Goal: Task Accomplishment & Management: Use online tool/utility

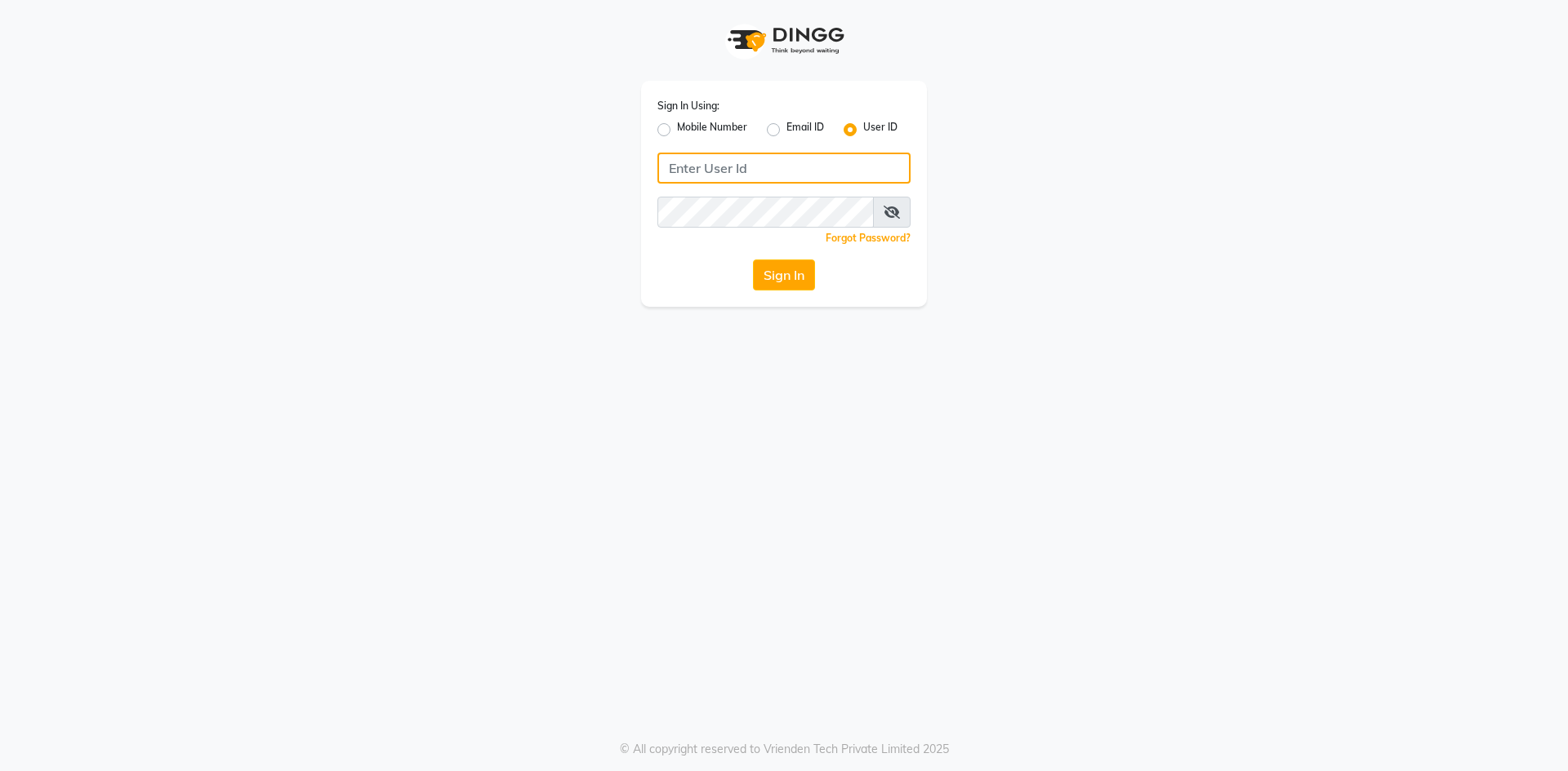
click at [764, 168] on input "Username" at bounding box center [784, 168] width 253 height 31
click at [677, 133] on label "Mobile Number" at bounding box center [712, 129] width 70 height 19
click at [677, 131] on input "Mobile Number" at bounding box center [682, 124] width 10 height 10
radio input "true"
radio input "false"
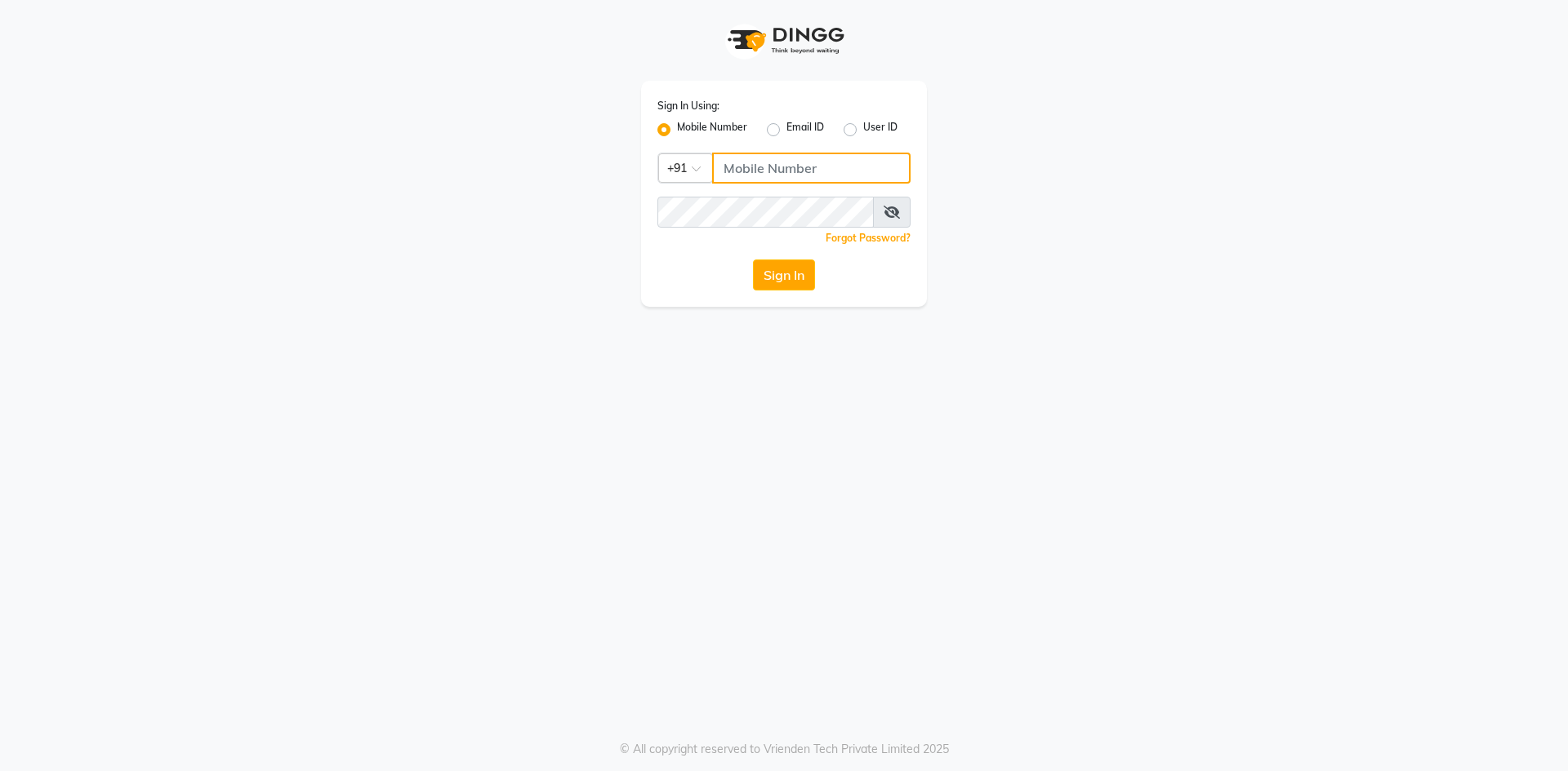
click at [733, 174] on input "Username" at bounding box center [811, 168] width 198 height 31
type input "9967265001"
click at [782, 259] on button "Sign In" at bounding box center [784, 274] width 62 height 31
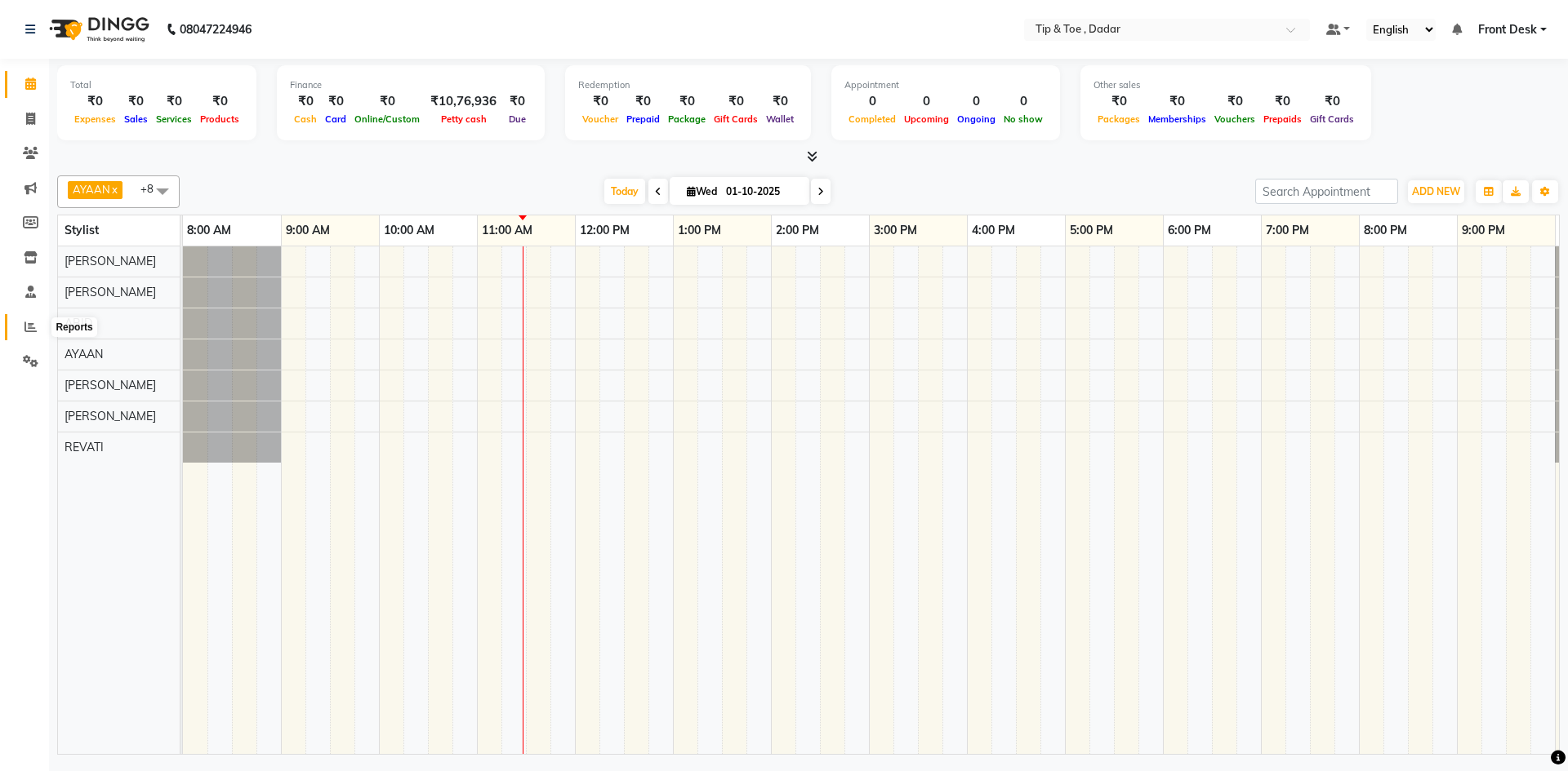
click at [25, 319] on span at bounding box center [31, 328] width 29 height 19
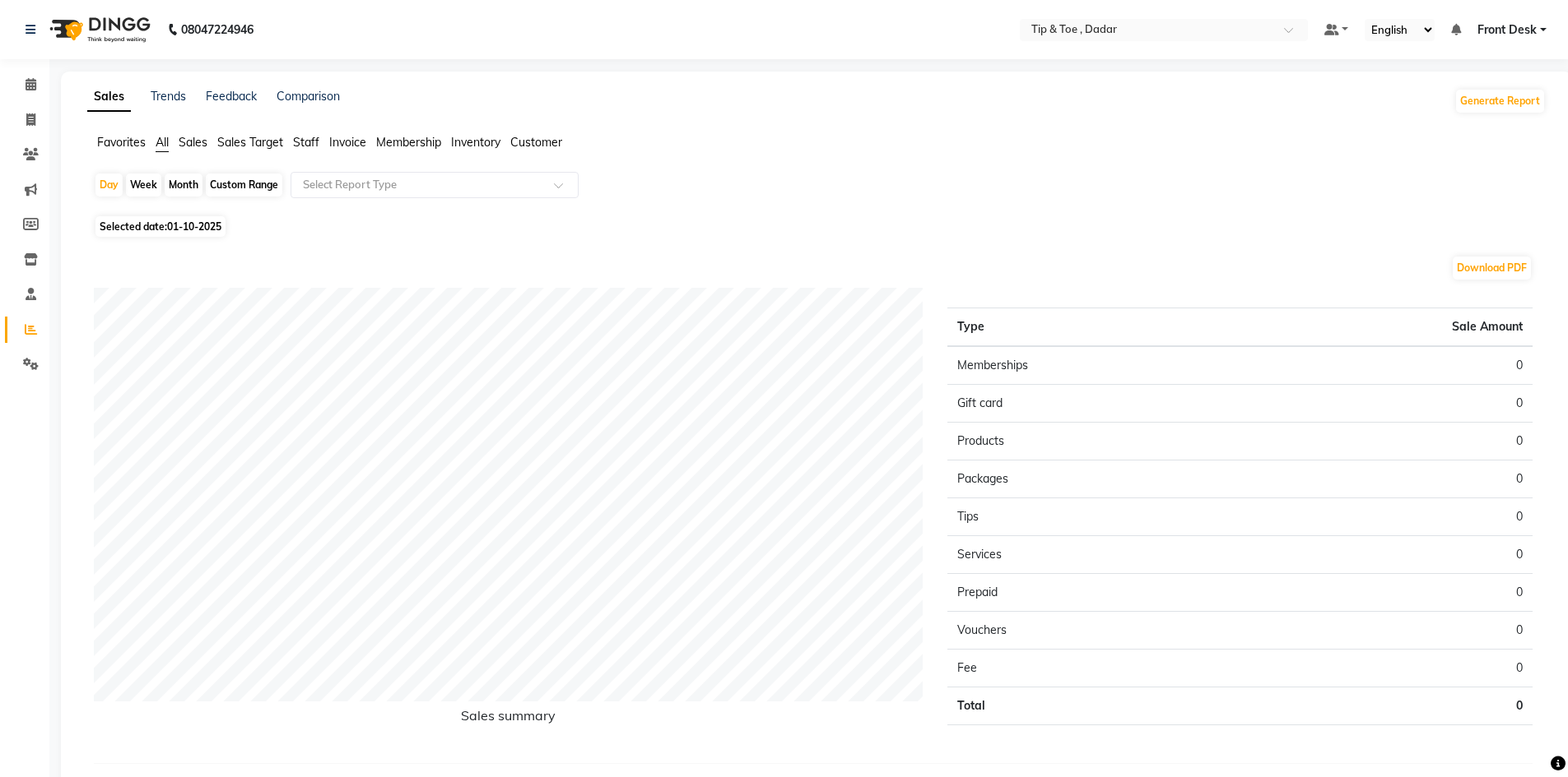
click at [195, 143] on span "Sales" at bounding box center [192, 142] width 29 height 15
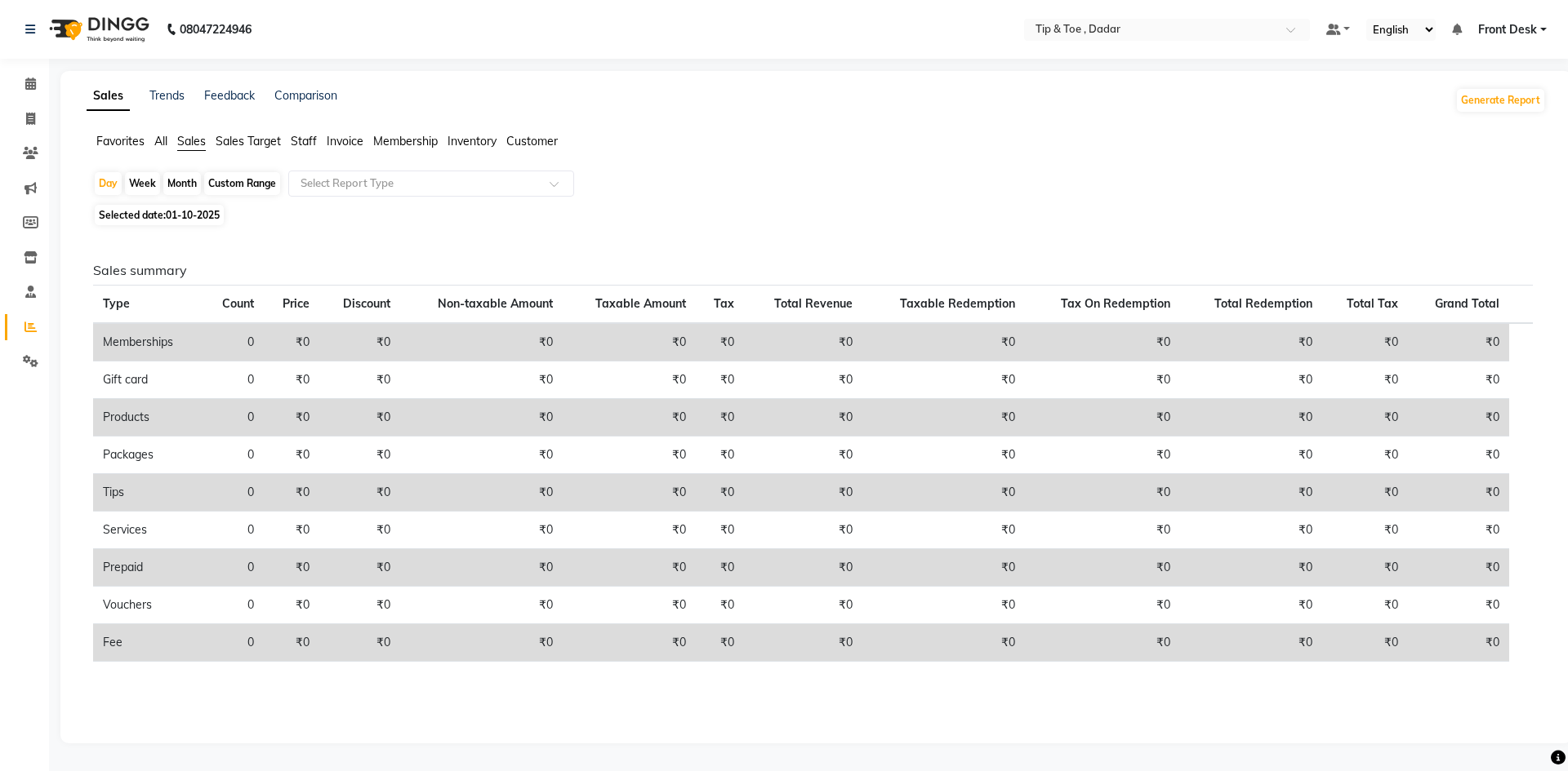
click at [237, 184] on div "Custom Range" at bounding box center [242, 183] width 76 height 23
select select "10"
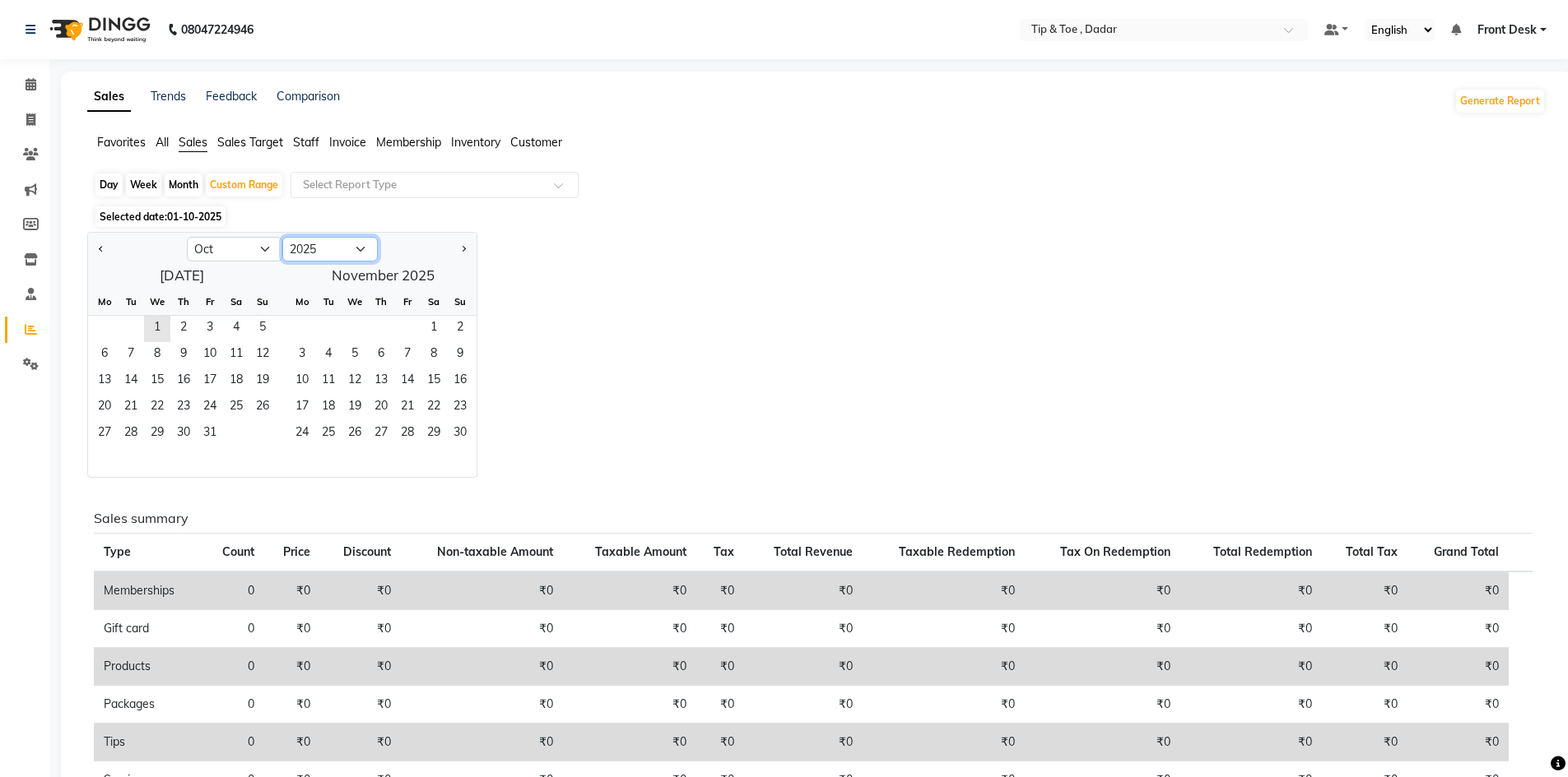
click at [363, 248] on select "2015 2016 2017 2018 2019 2020 2021 2022 2023 2024 2025 2026 2027 2028 2029 2030…" at bounding box center [330, 249] width 95 height 24
select select "2024"
click at [282, 237] on select "2015 2016 2017 2018 2019 2020 2021 2022 2023 2024 2025 2026 2027 2028 2029 2030…" at bounding box center [330, 249] width 95 height 24
click at [264, 252] on select "Jan Feb Mar Apr May Jun [DATE] Aug Sep Oct Nov Dec" at bounding box center [235, 249] width 95 height 24
select select "4"
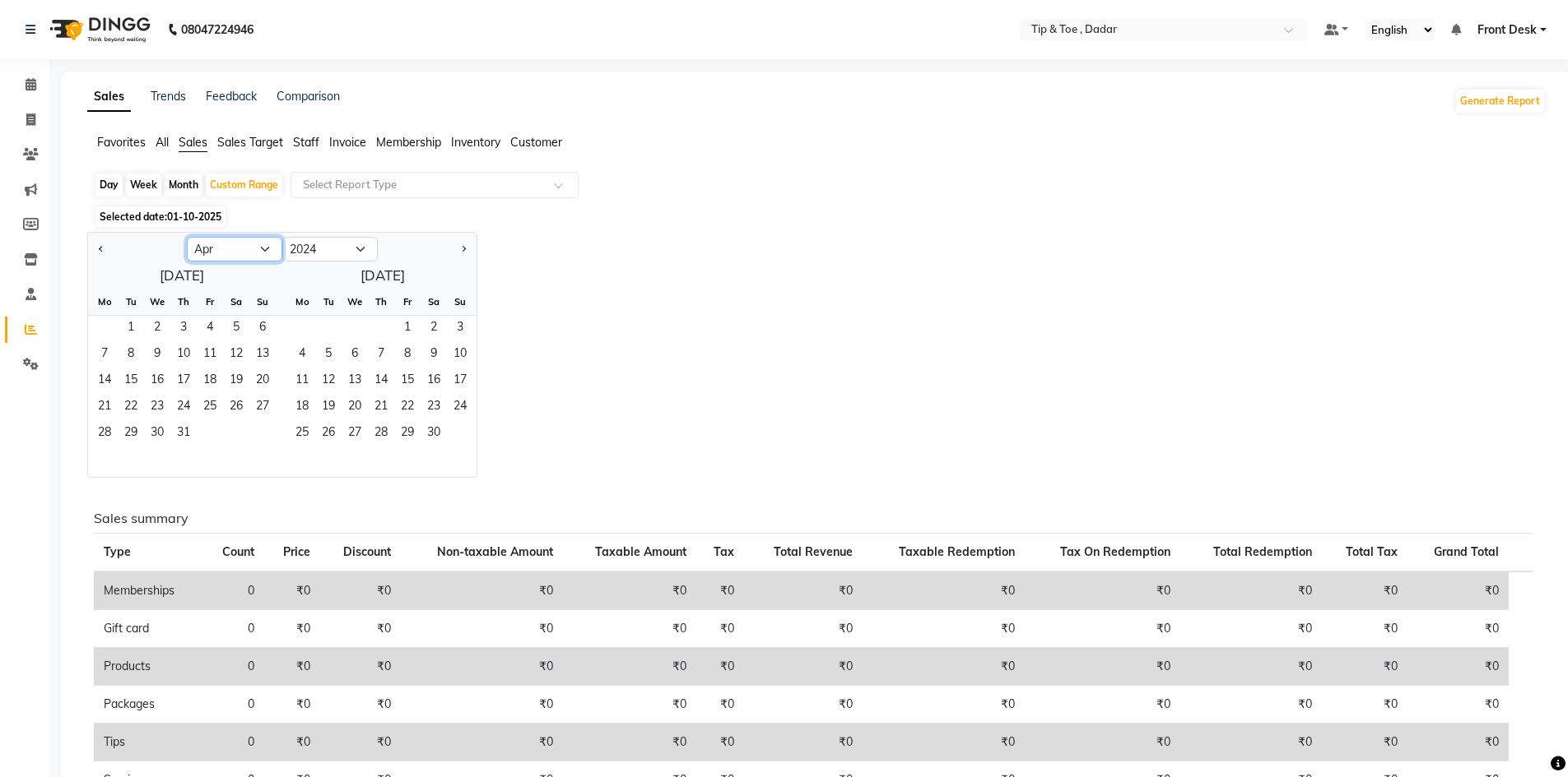
click at [187, 237] on select "Jan Feb Mar Apr May Jun [DATE] Aug Sep Oct Nov Dec" at bounding box center [235, 249] width 95 height 24
click at [736, 301] on div "Jan Feb Mar Apr May Jun [DATE] Aug Sep Oct Nov [DATE] 2015 2016 2017 2018 2019 …" at bounding box center [816, 354] width 1459 height 246
click at [1490, 100] on button "Generate Report" at bounding box center [1500, 101] width 88 height 23
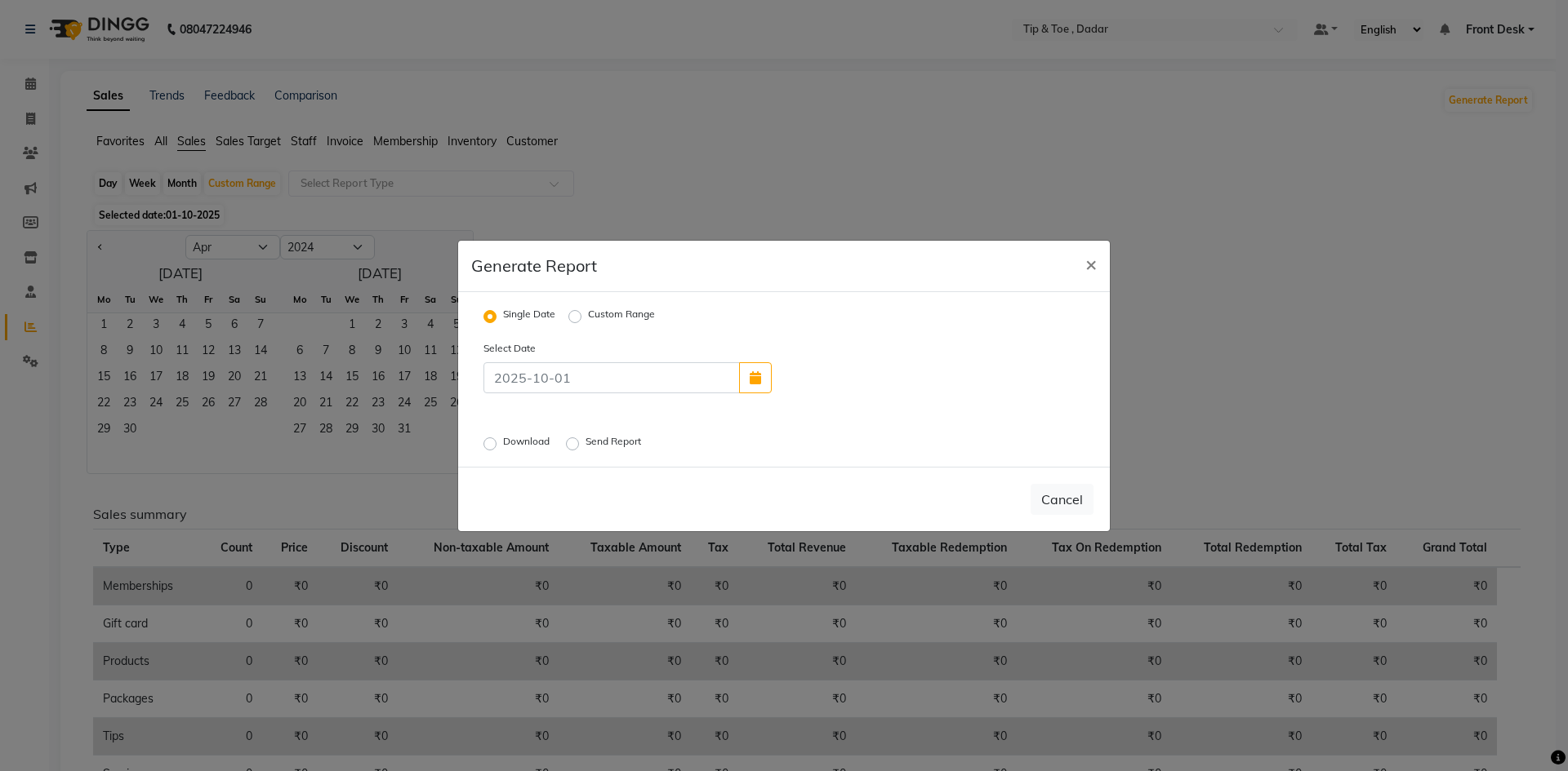
click at [588, 315] on label "Custom Range" at bounding box center [621, 316] width 67 height 19
click at [580, 315] on input "Custom Range" at bounding box center [578, 316] width 11 height 11
radio input "true"
select select "10"
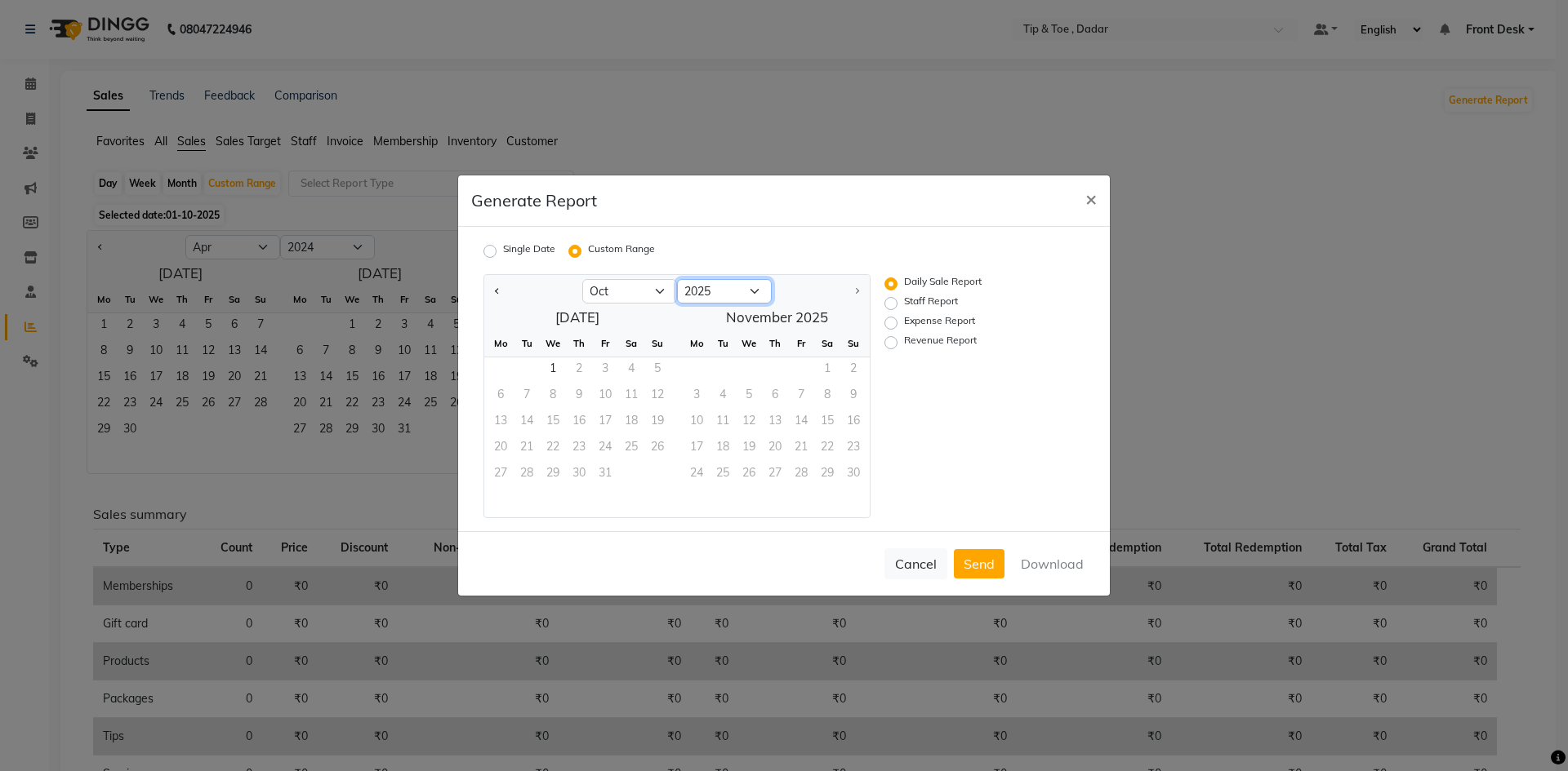
click at [751, 288] on select "2015 2016 2017 2018 2019 2020 2021 2022 2023 2024 2025" at bounding box center [724, 291] width 95 height 24
select select "2024"
click at [677, 279] on select "2015 2016 2017 2018 2019 2020 2021 2022 2023 2024 2025" at bounding box center [724, 291] width 95 height 24
click at [662, 290] on select "Jan Feb Mar Apr May Jun [DATE] Aug Sep Oct Nov Dec" at bounding box center [630, 291] width 95 height 24
select select "4"
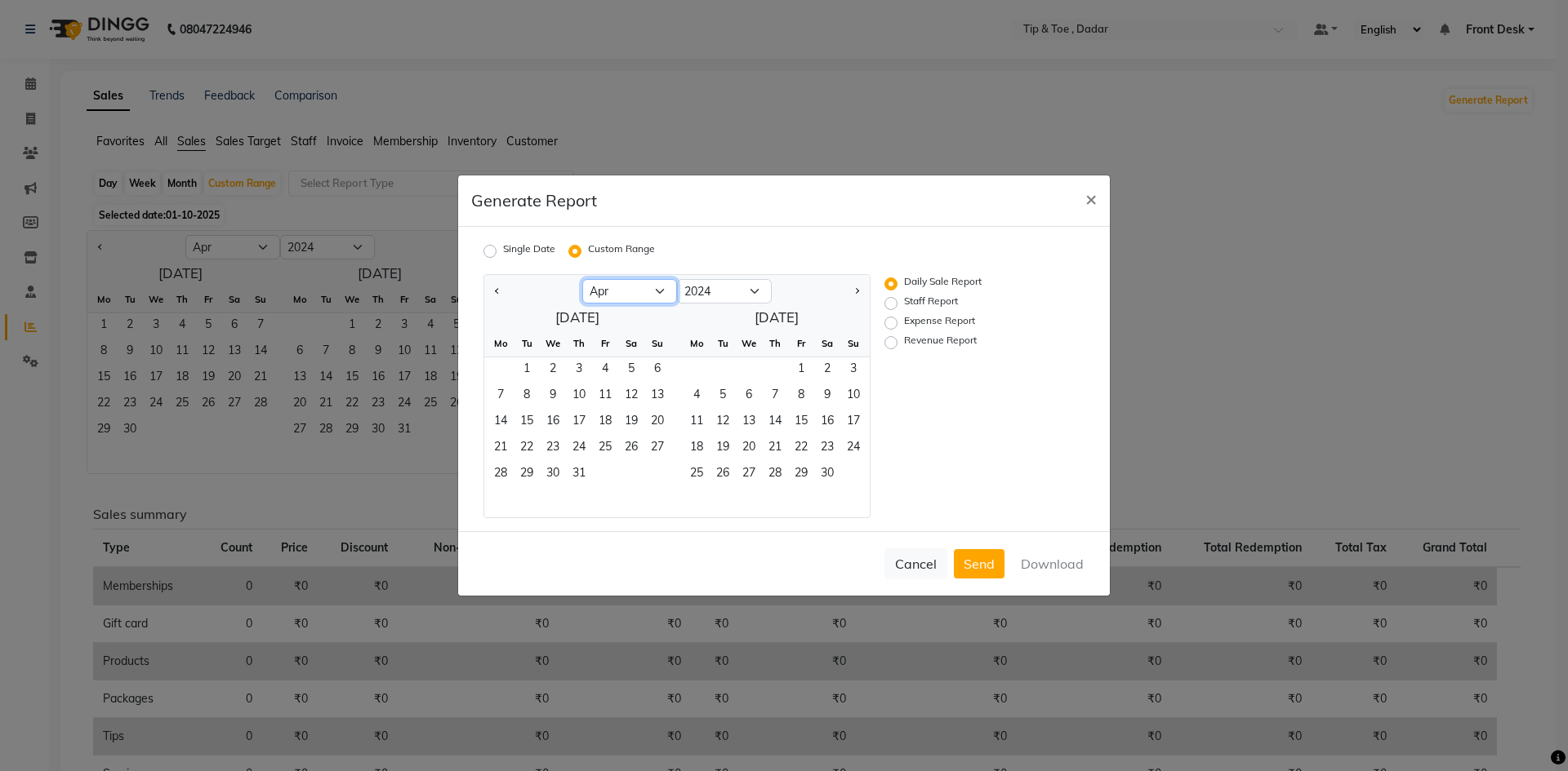
click at [582, 279] on select "Jan Feb Mar Apr May Jun [DATE] Aug Sep Oct Nov Dec" at bounding box center [630, 291] width 95 height 24
click at [501, 370] on span "1" at bounding box center [501, 371] width 26 height 26
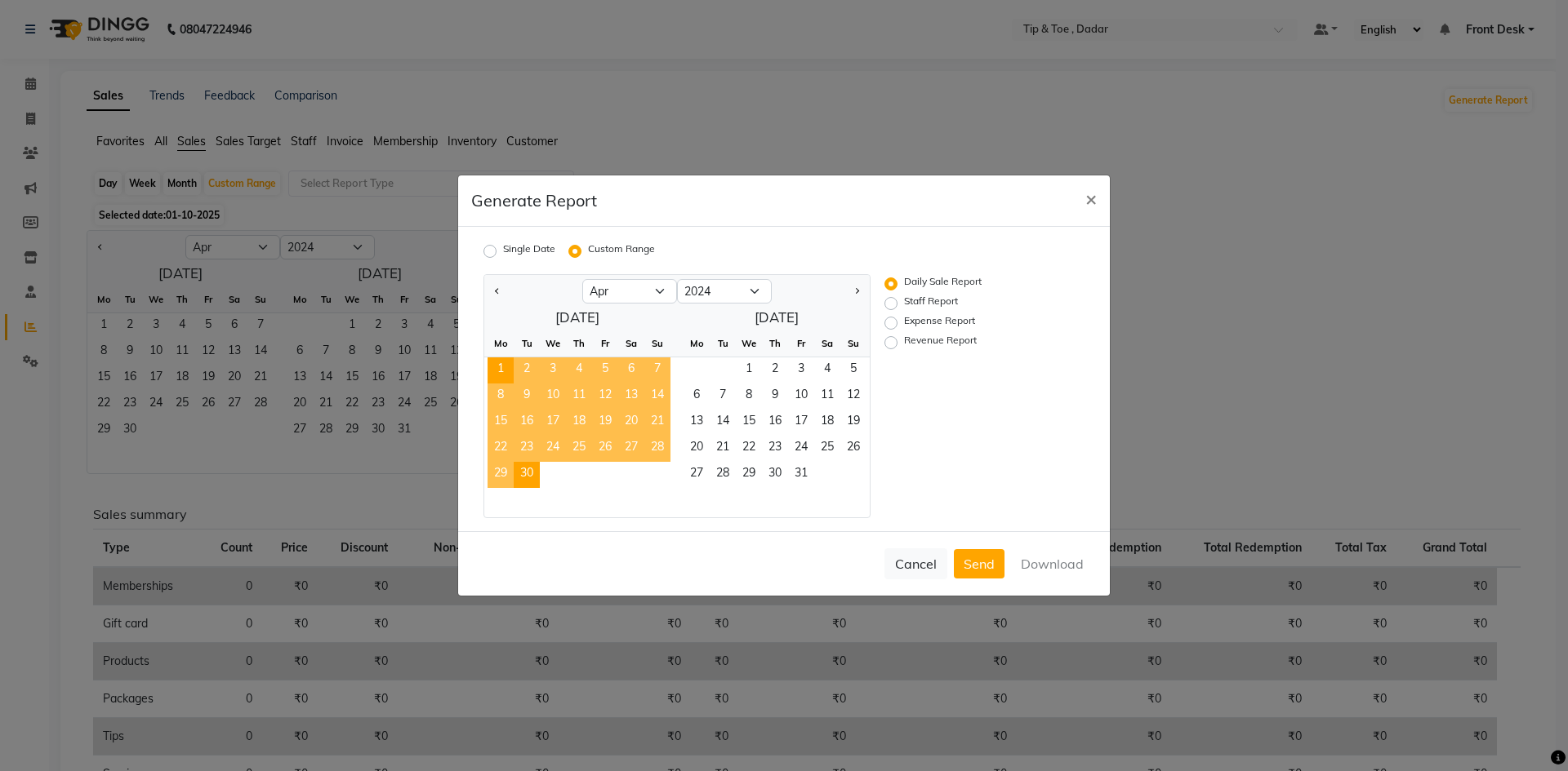
click at [534, 476] on span "30" at bounding box center [527, 475] width 26 height 26
click at [1054, 568] on button "Download" at bounding box center [1052, 564] width 83 height 30
click at [1090, 206] on span "×" at bounding box center [1091, 198] width 11 height 24
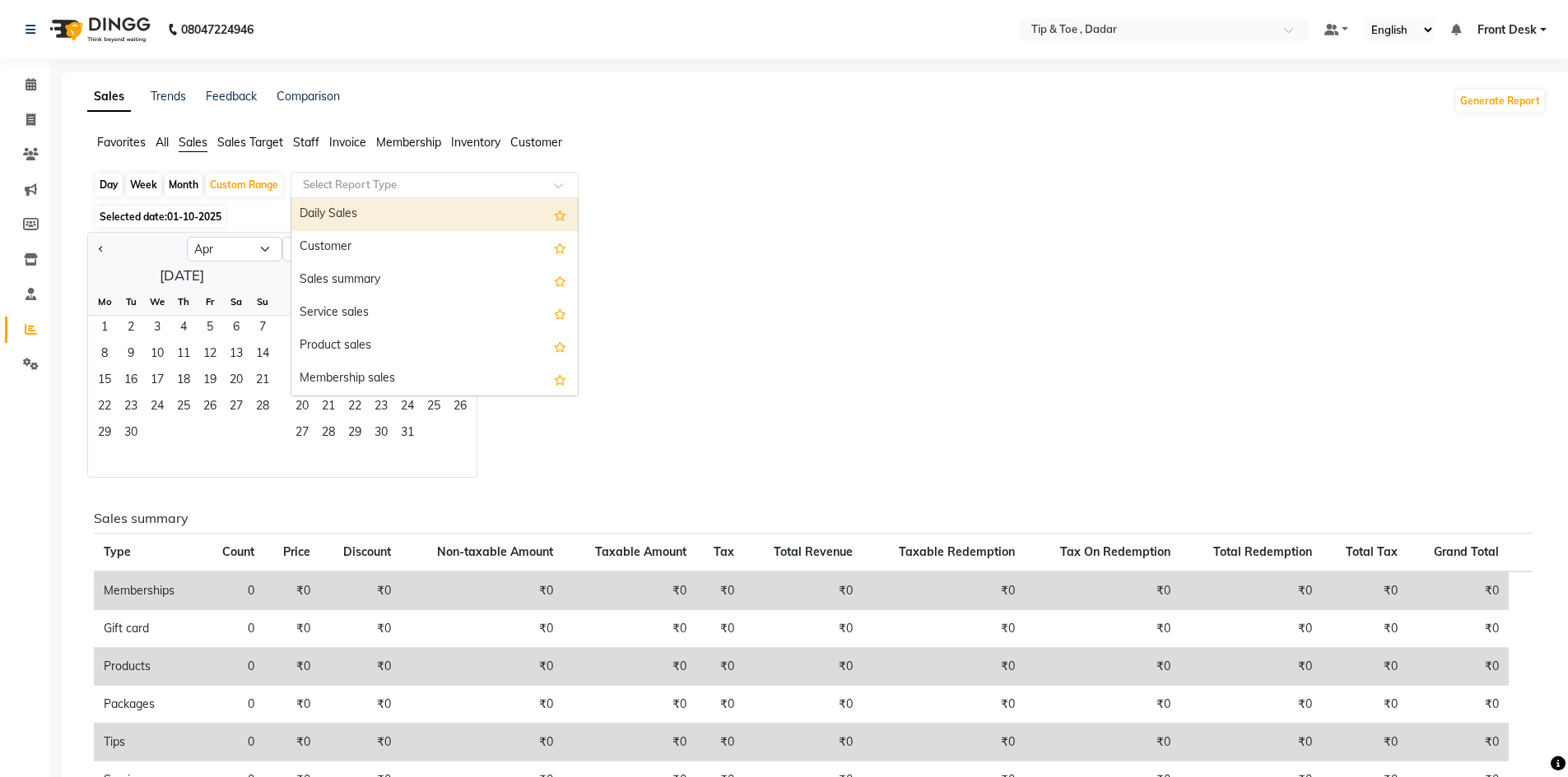
click at [472, 183] on input "text" at bounding box center [419, 185] width 237 height 17
click at [439, 210] on div "Daily Sales" at bounding box center [435, 214] width 287 height 33
select select "full_report"
select select "csv"
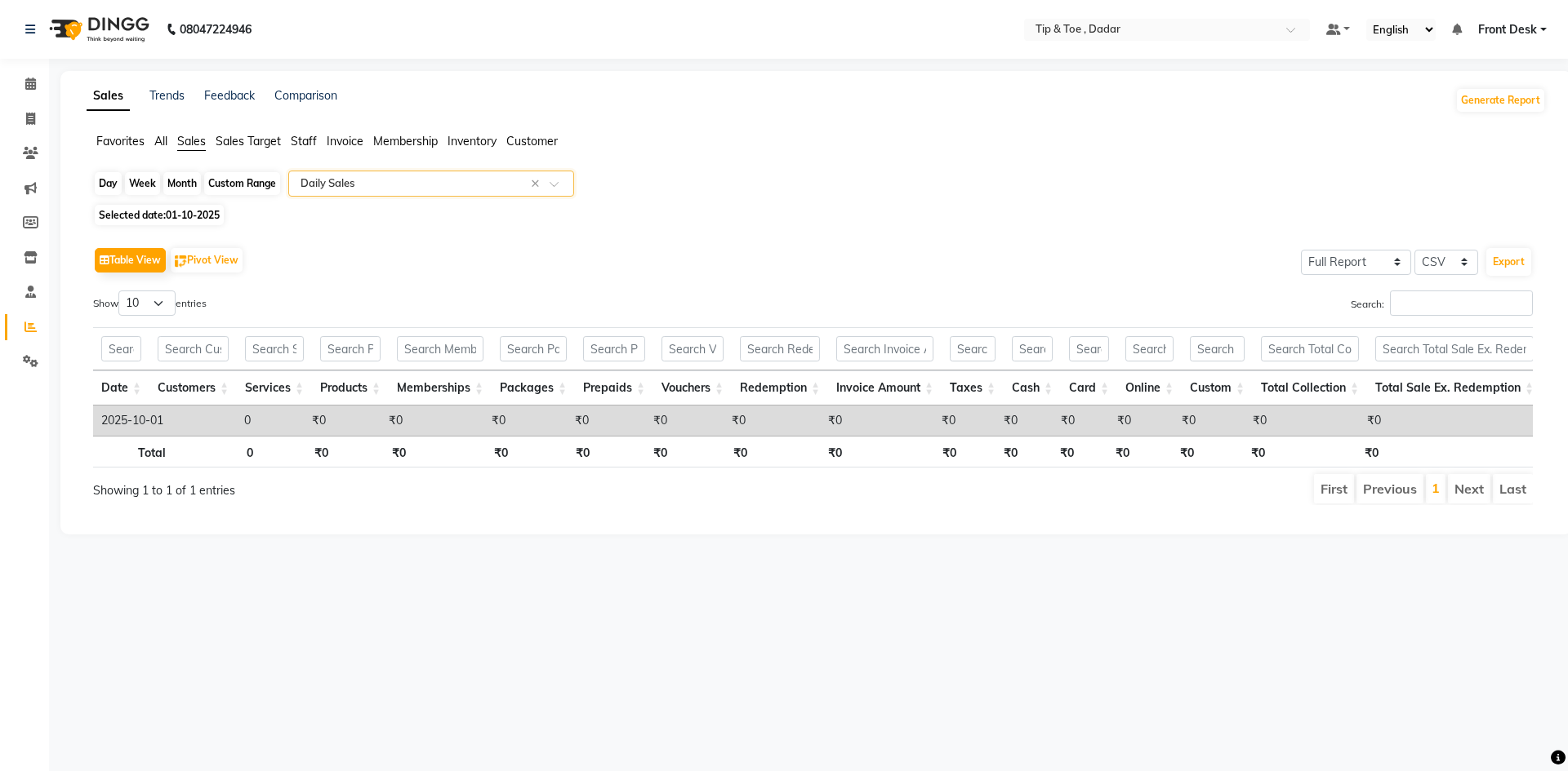
click at [223, 186] on div "Custom Range" at bounding box center [242, 183] width 76 height 23
select select "10"
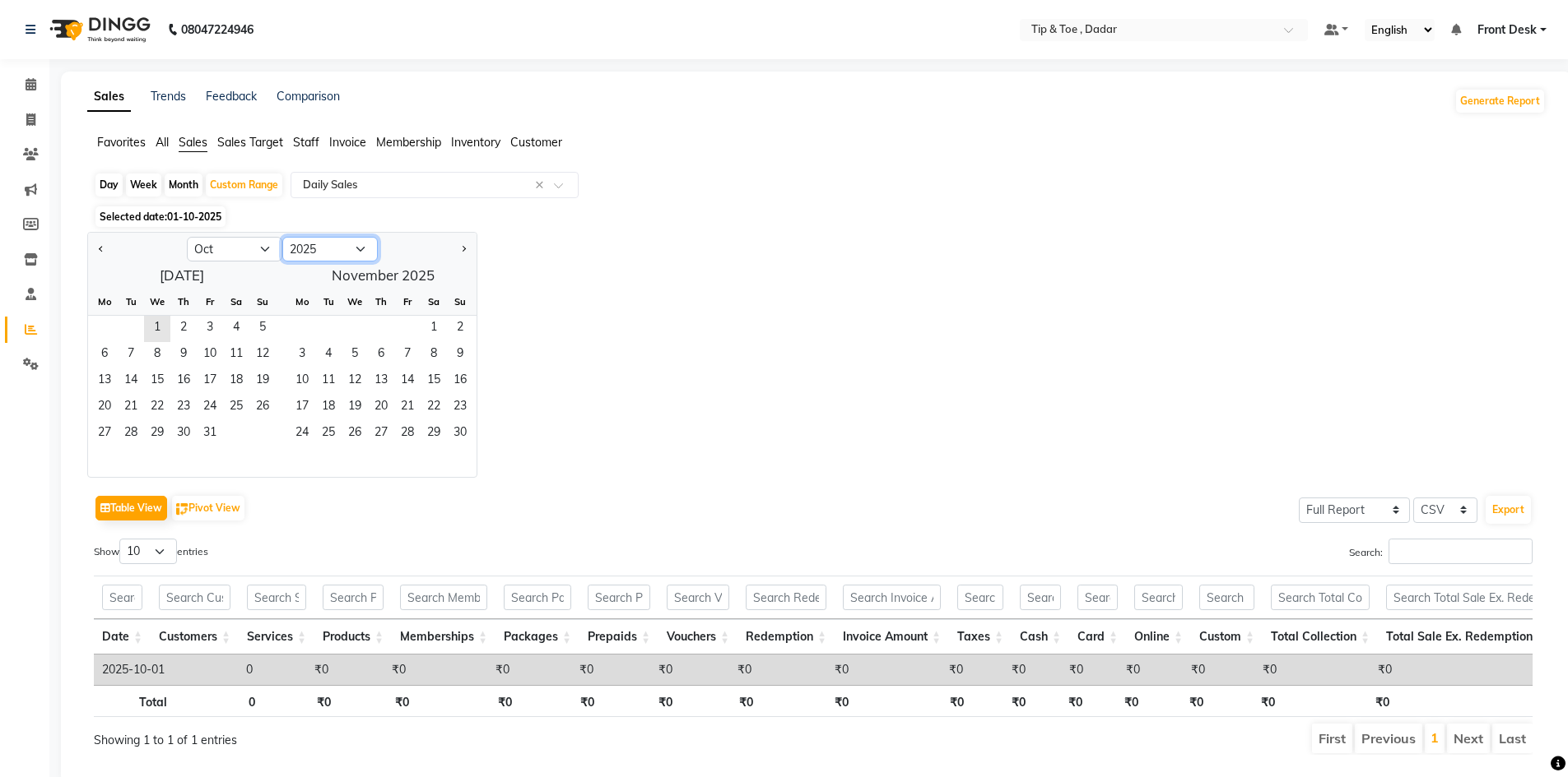
click at [363, 250] on select "2015 2016 2017 2018 2019 2020 2021 2022 2023 2024 2025 2026 2027 2028 2029 2030…" at bounding box center [330, 249] width 95 height 24
select select "2024"
click at [282, 237] on select "2015 2016 2017 2018 2019 2020 2021 2022 2023 2024 2025 2026 2027 2028 2029 2030…" at bounding box center [330, 249] width 95 height 24
click at [266, 246] on select "Jan Feb Mar Apr May Jun [DATE] Aug Sep Oct Nov Dec" at bounding box center [235, 249] width 95 height 24
select select "4"
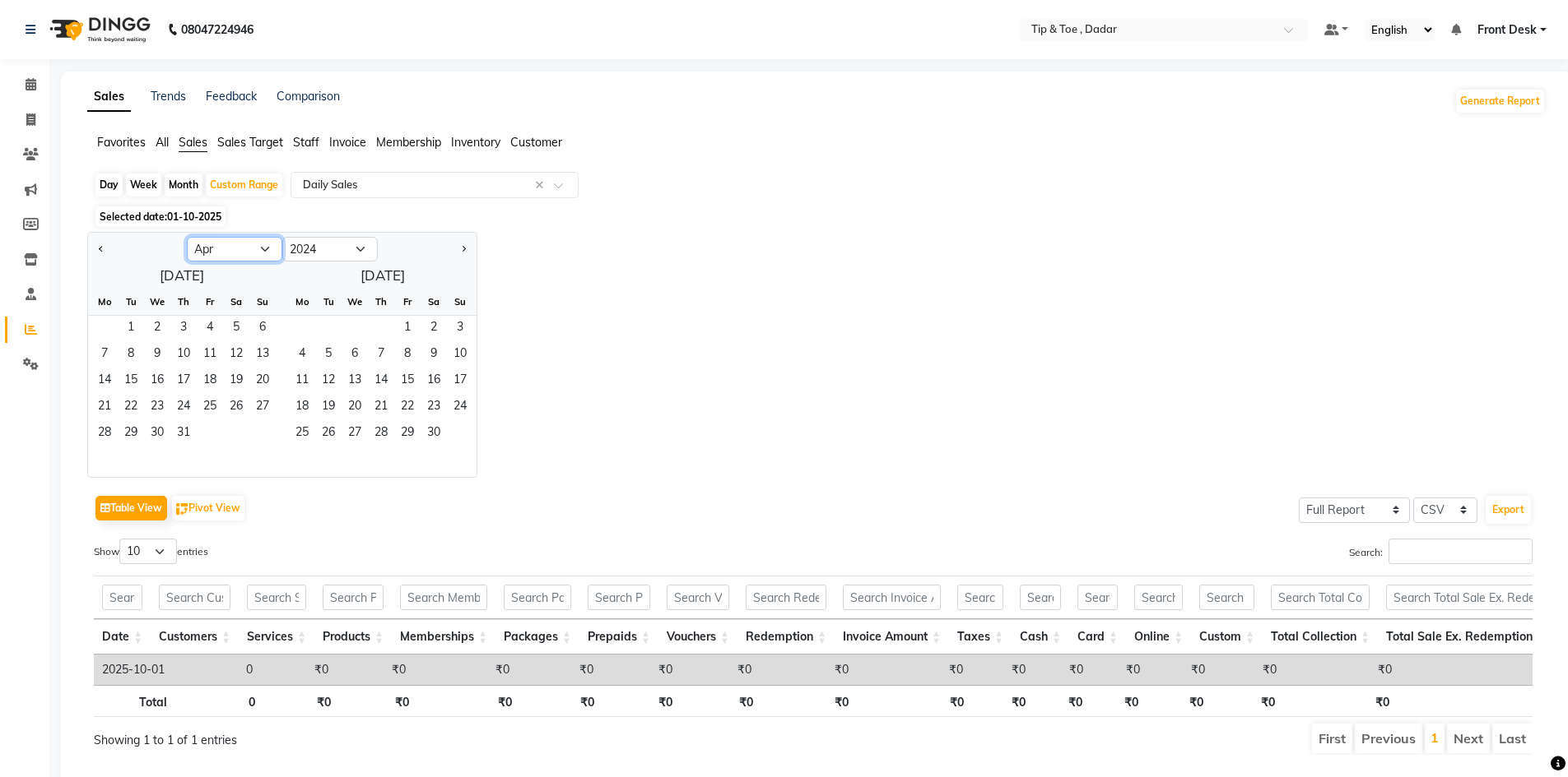
click at [187, 237] on select "Jan Feb Mar Apr May Jun [DATE] Aug Sep Oct Nov Dec" at bounding box center [235, 249] width 95 height 24
click at [104, 325] on span "1" at bounding box center [105, 329] width 26 height 26
click at [134, 429] on span "30" at bounding box center [131, 434] width 26 height 26
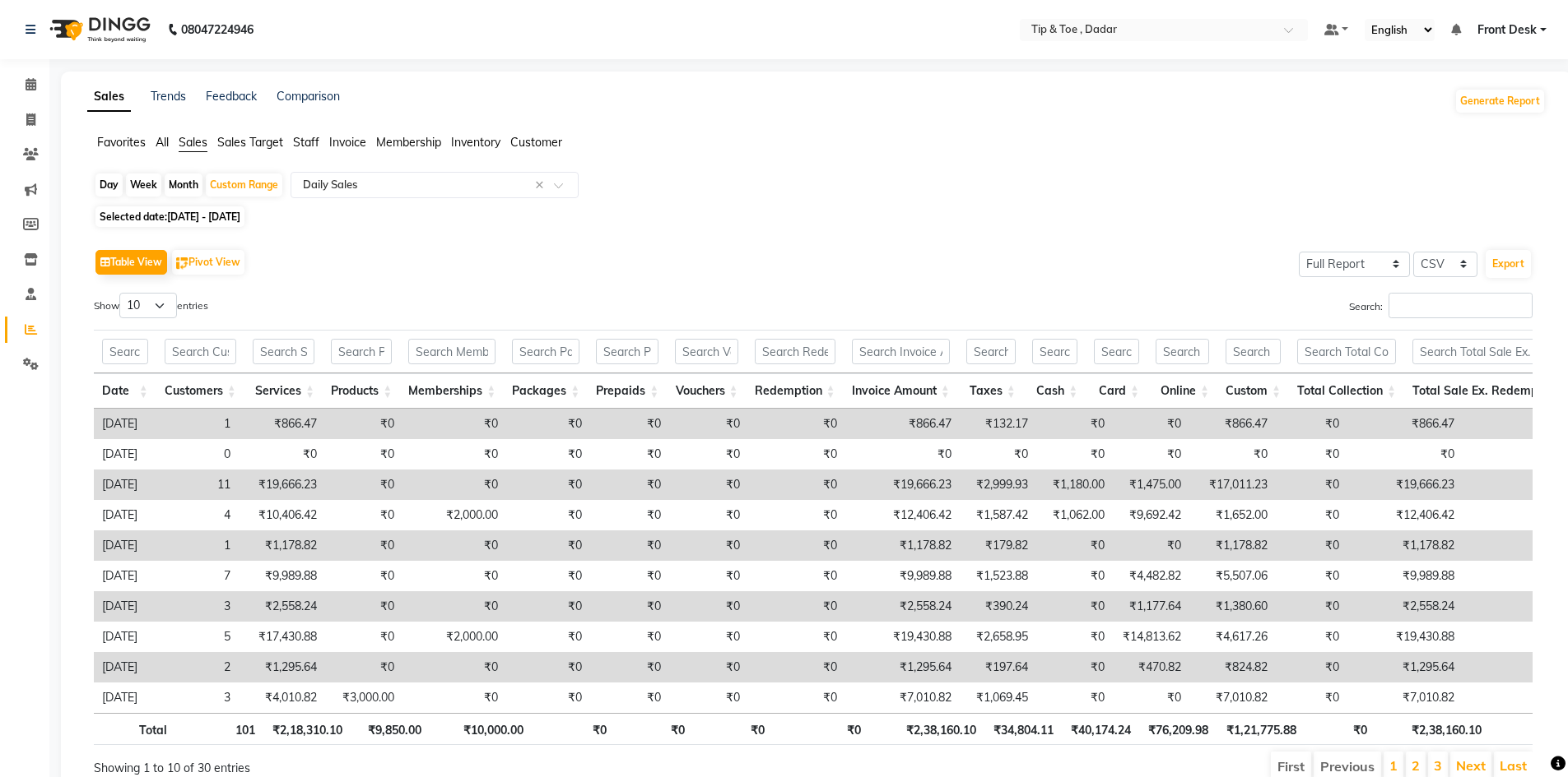
scroll to position [85, 0]
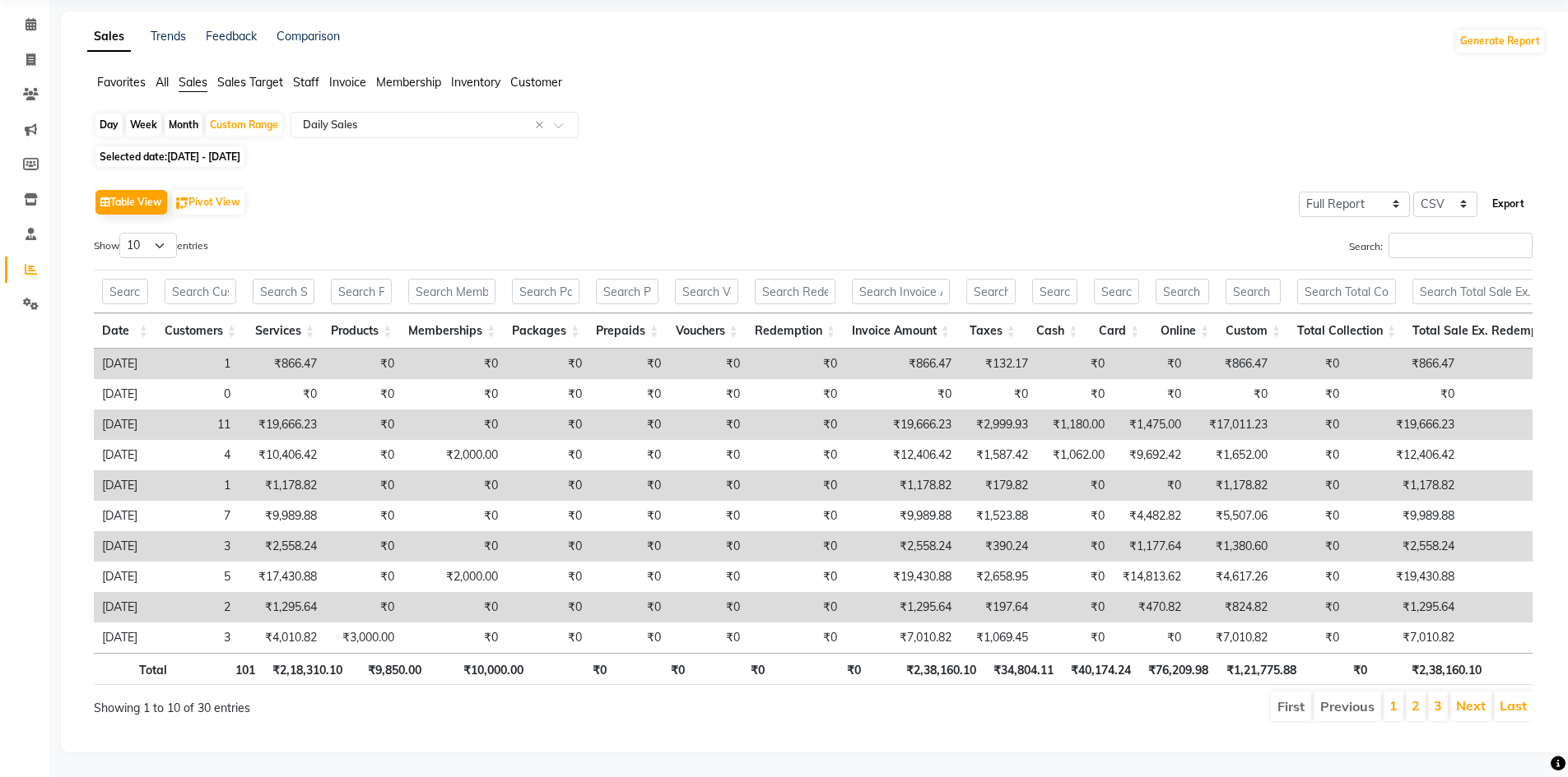
click at [1511, 190] on button "Export" at bounding box center [1508, 204] width 45 height 28
click at [1392, 191] on select "Select Full Report Filtered Report" at bounding box center [1354, 204] width 111 height 25
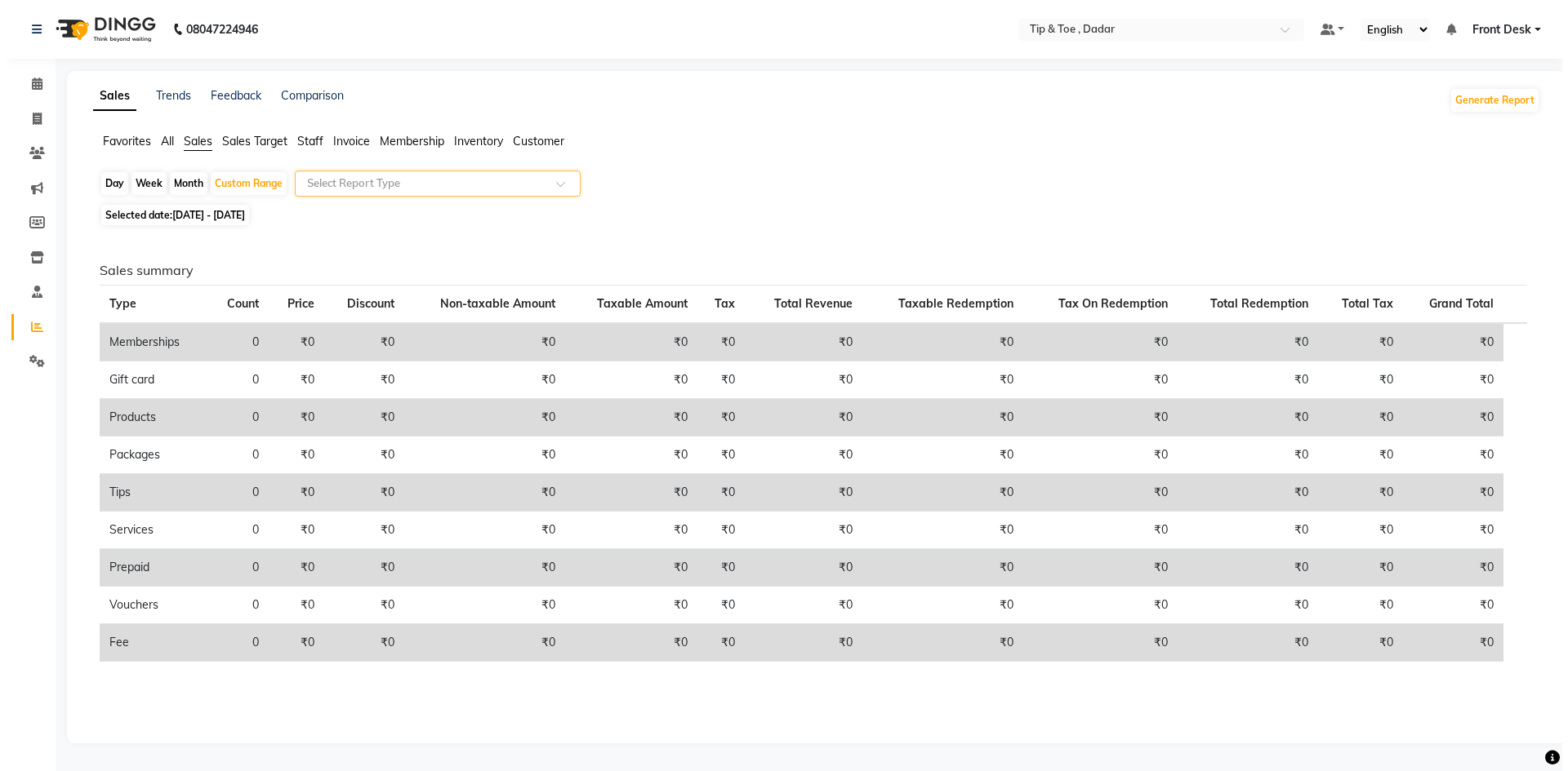
scroll to position [0, 0]
click at [556, 187] on span at bounding box center [560, 189] width 20 height 17
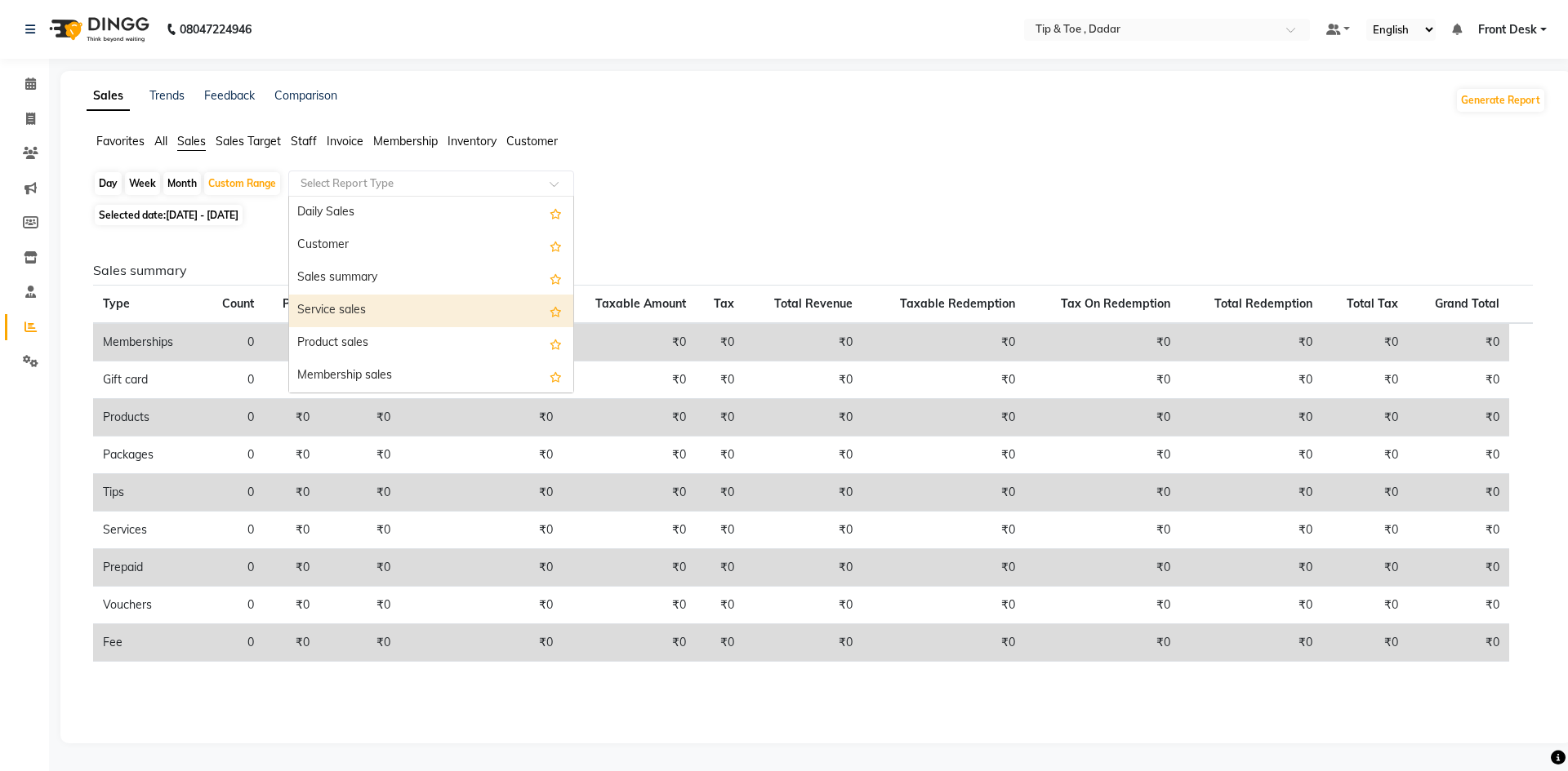
click at [770, 209] on div "Selected date: [DATE] - [DATE]" at bounding box center [819, 215] width 1453 height 17
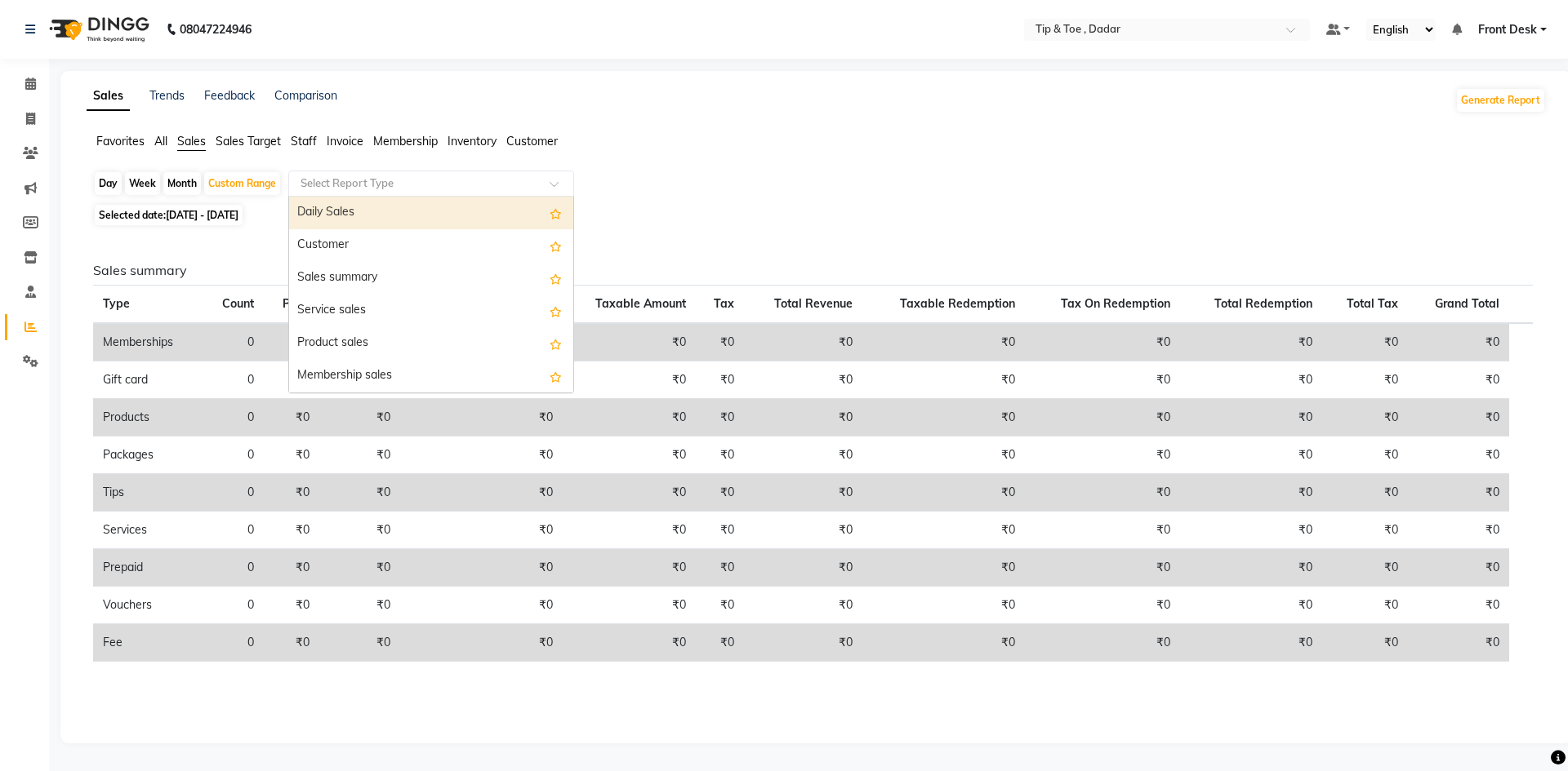
click at [333, 174] on div "Select Report Type" at bounding box center [431, 183] width 286 height 26
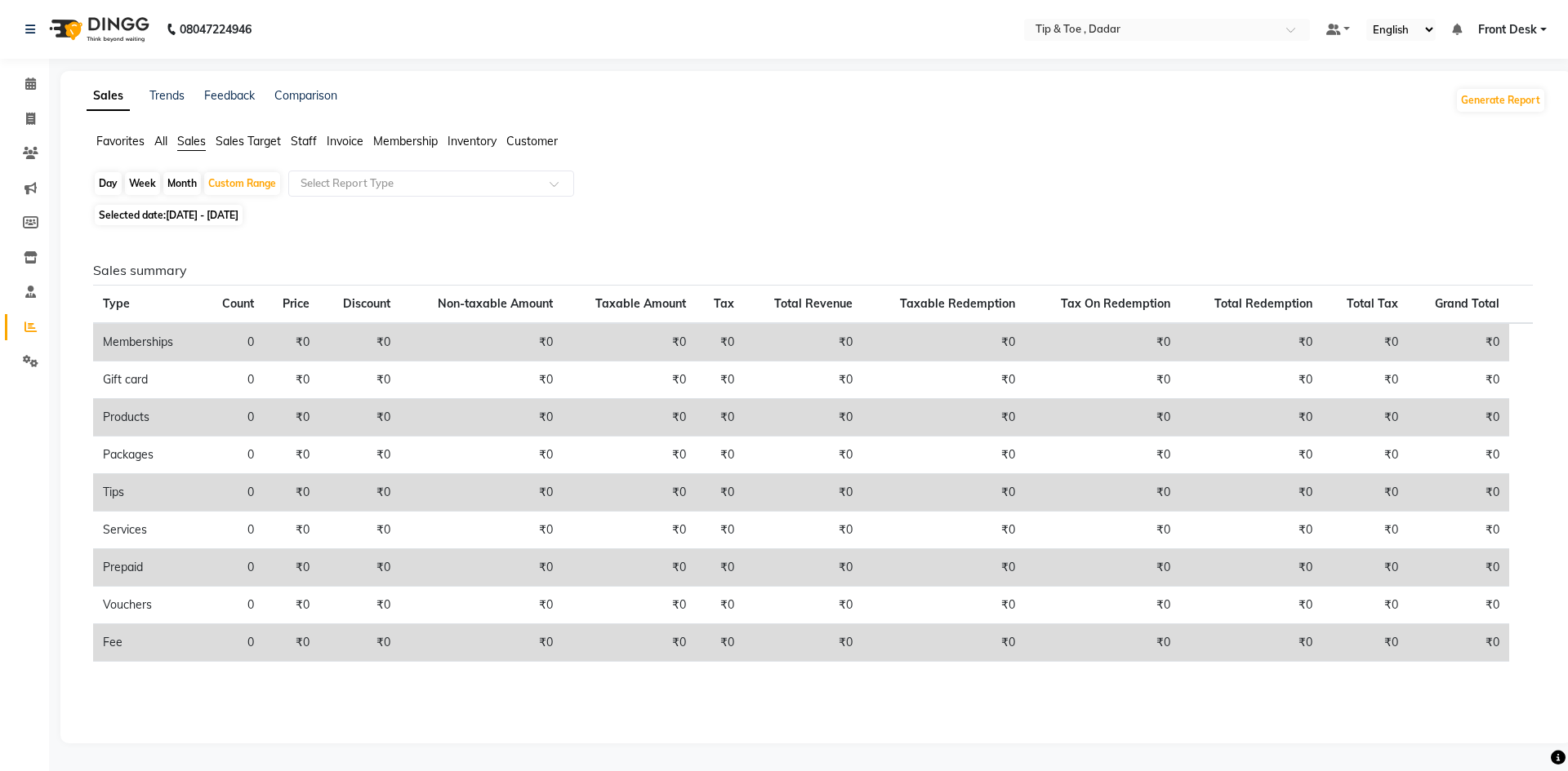
click at [196, 141] on span "Sales" at bounding box center [191, 141] width 29 height 15
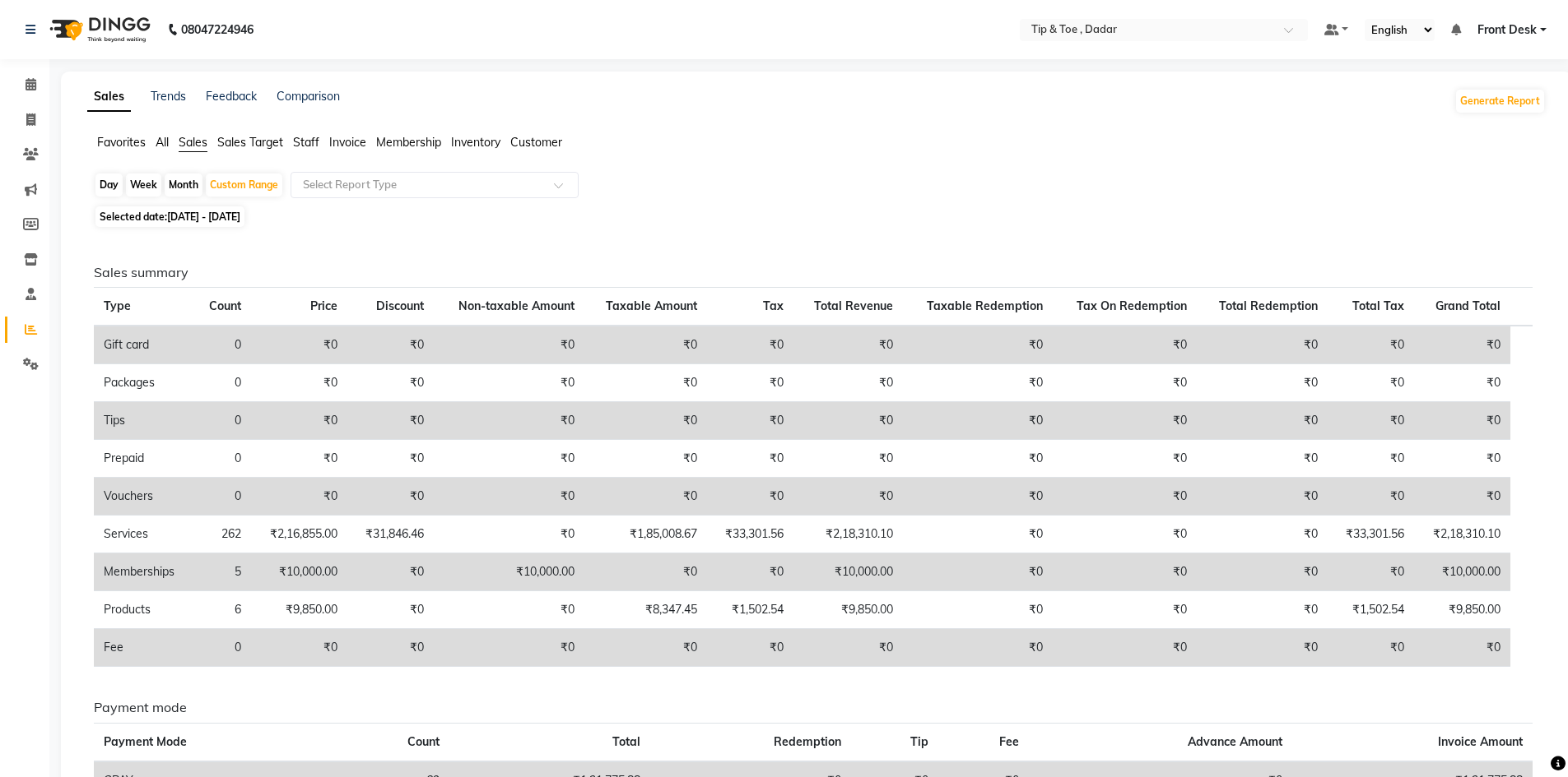
click at [346, 139] on span "Invoice" at bounding box center [348, 142] width 37 height 15
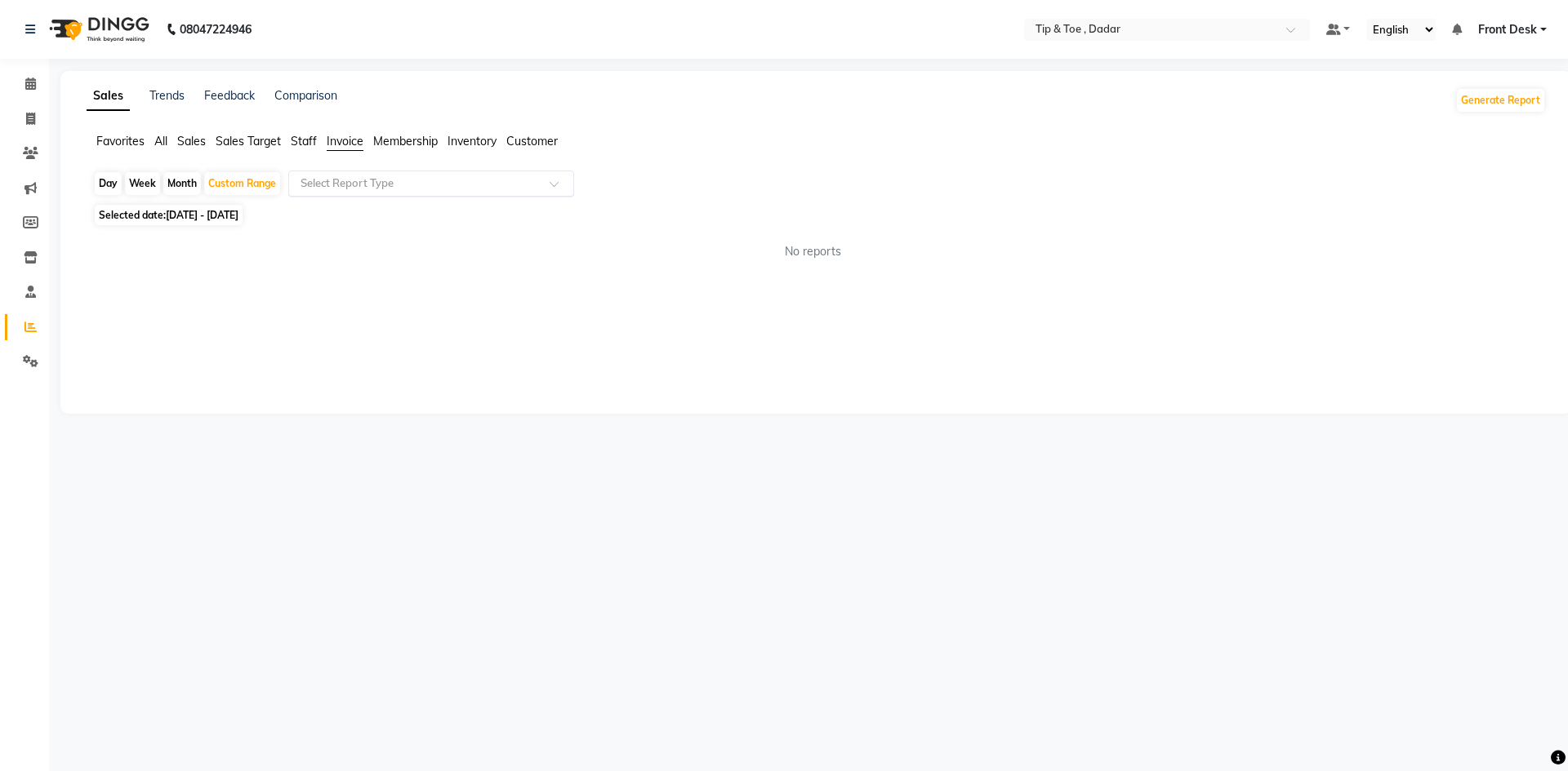
click at [363, 186] on input "text" at bounding box center [415, 183] width 236 height 17
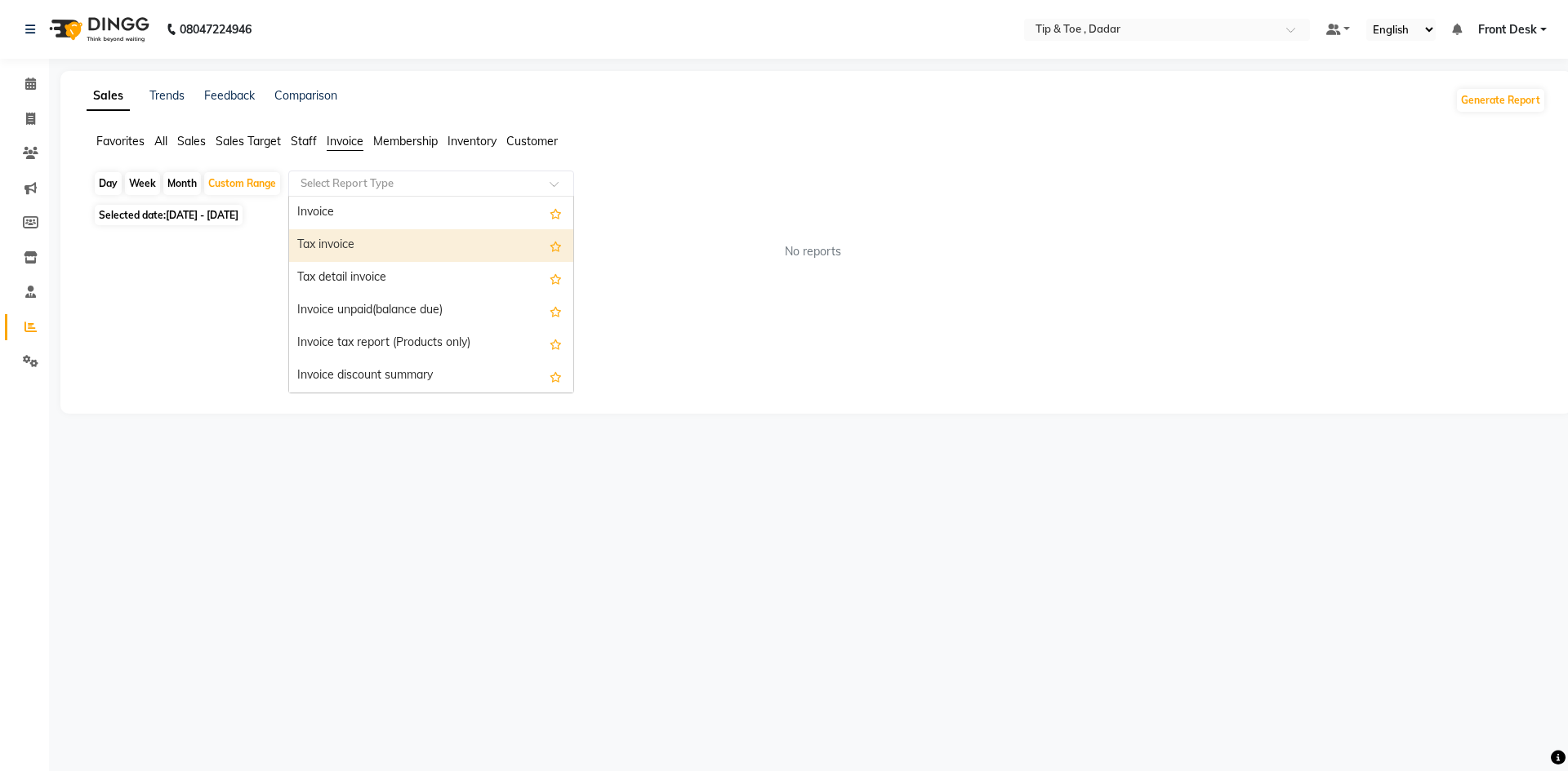
click at [364, 239] on div "Tax invoice" at bounding box center [431, 246] width 285 height 32
select select "full_report"
select select "csv"
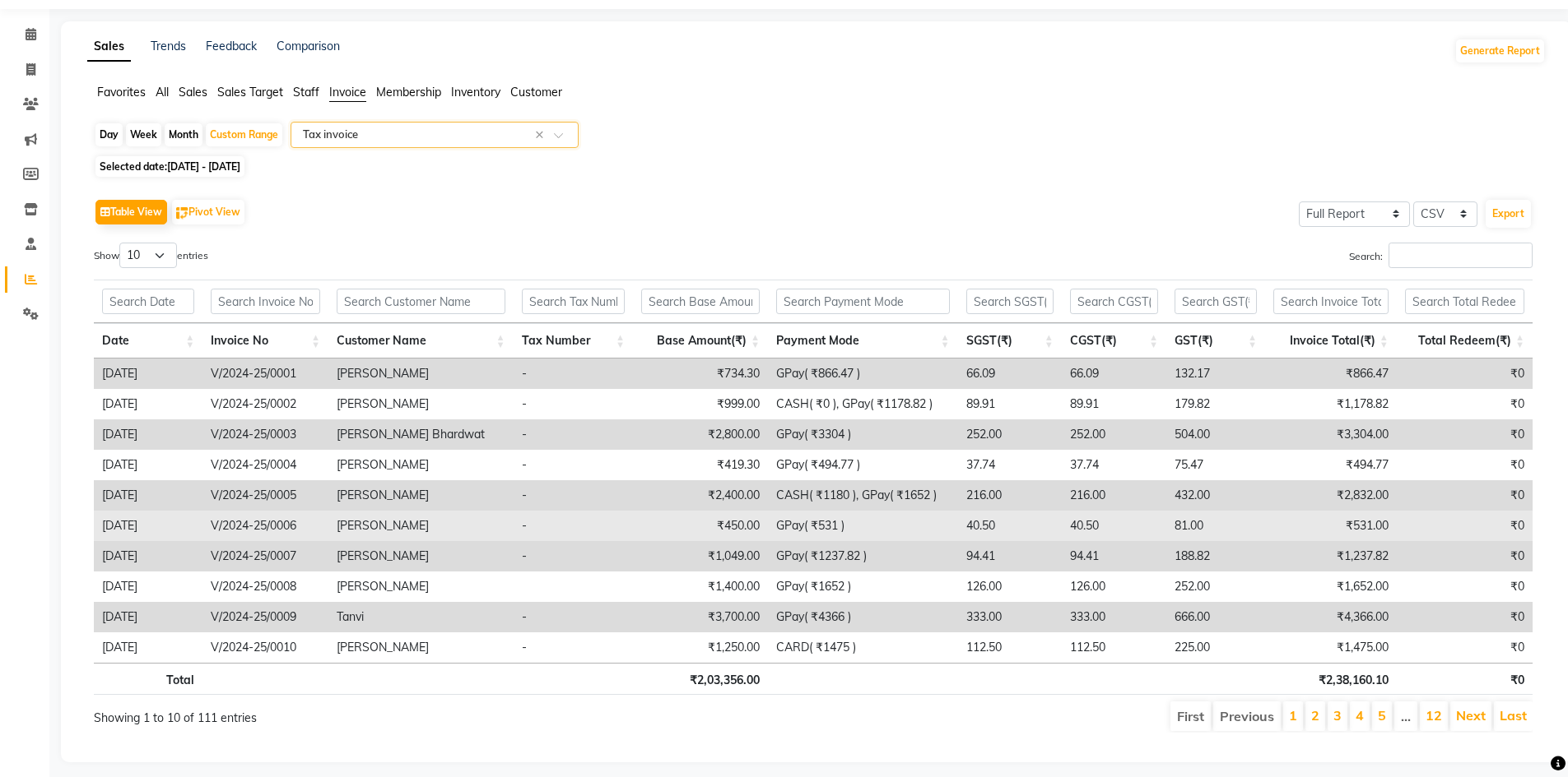
scroll to position [73, 0]
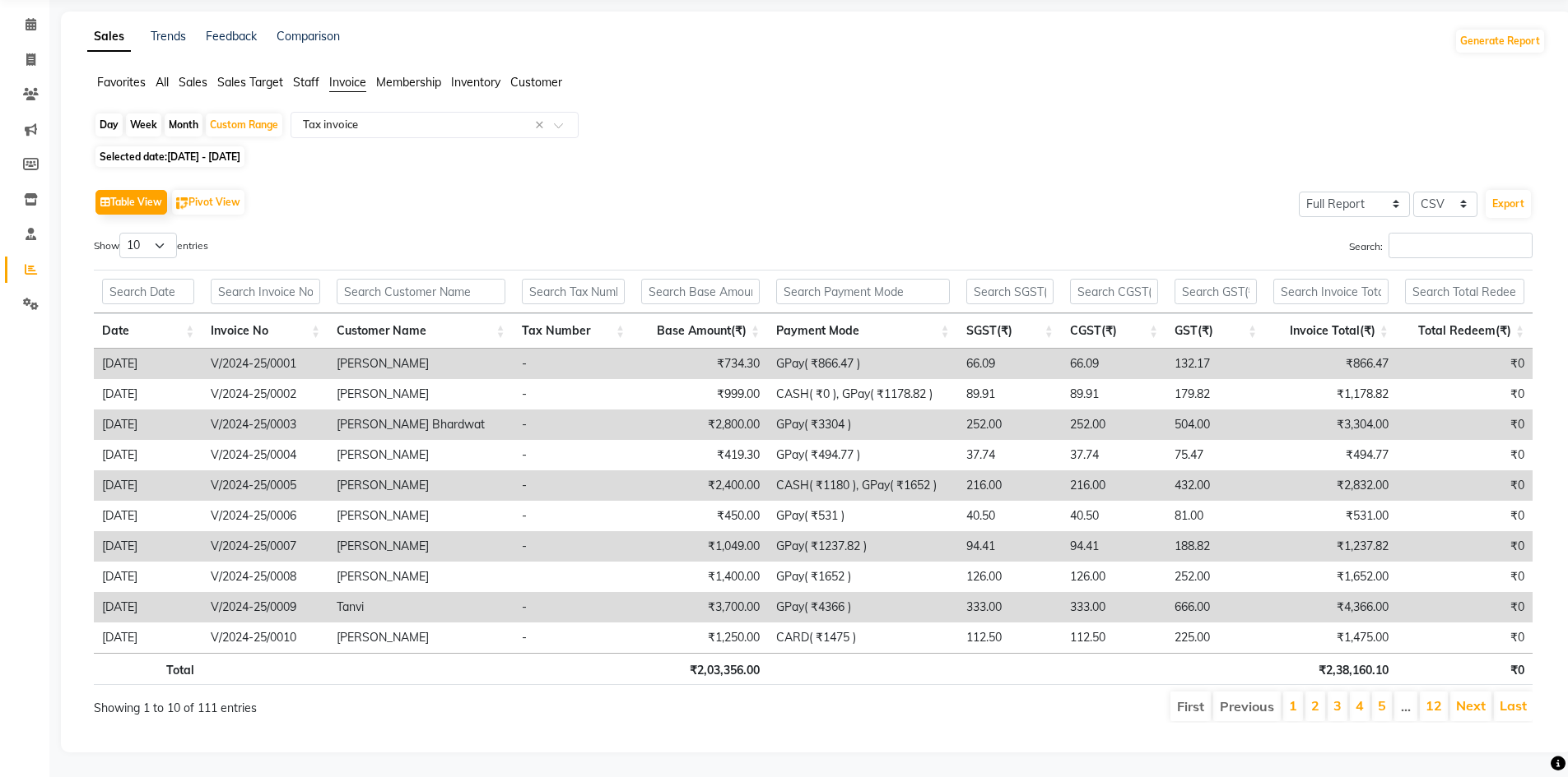
click at [192, 150] on span "[DATE] - [DATE]" at bounding box center [204, 156] width 73 height 12
select select "4"
select select "2024"
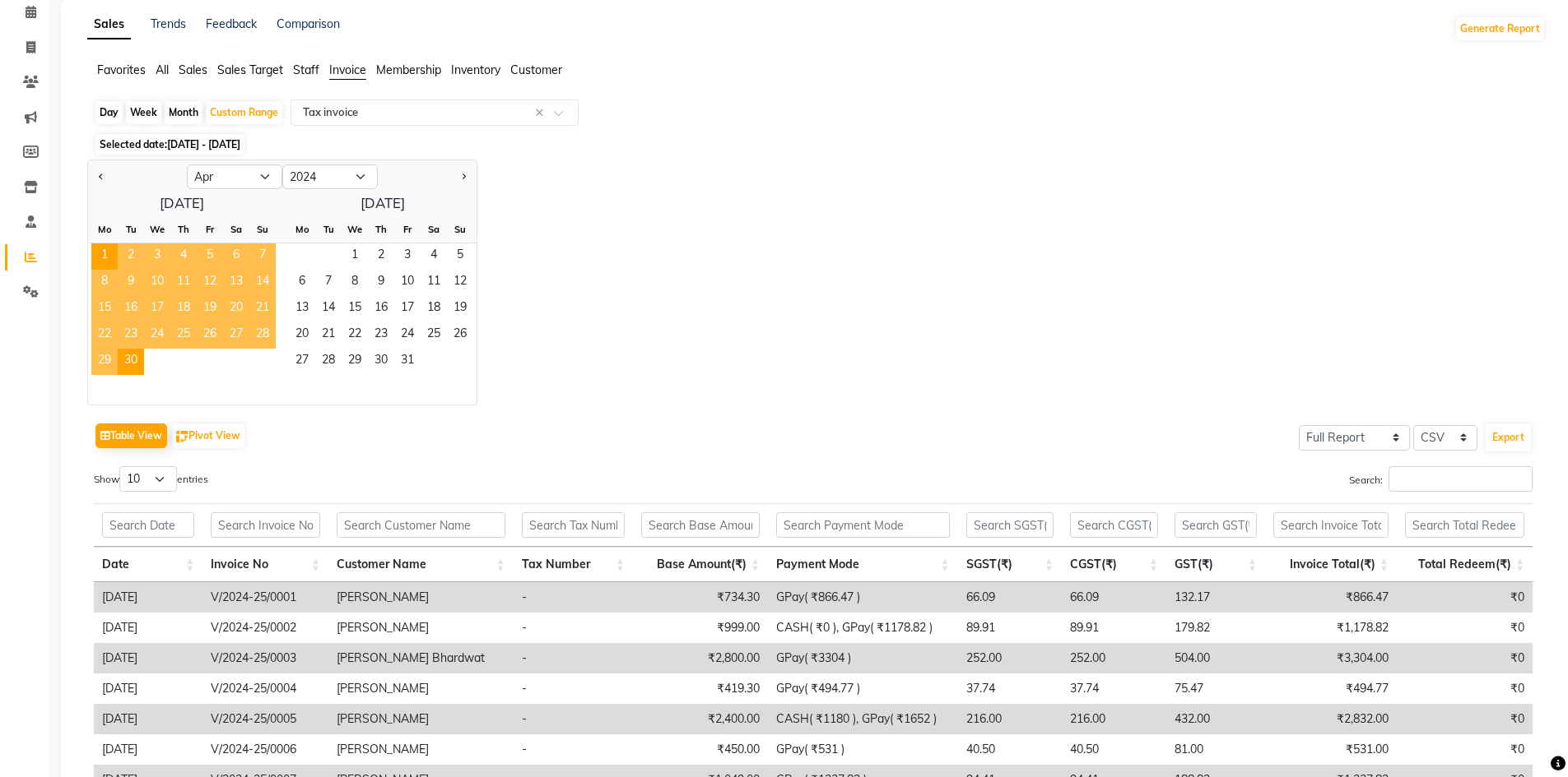
click at [639, 262] on div "Jan Feb Mar Apr May Jun [DATE] Aug Sep Oct Nov [DATE] 2015 2016 2017 2018 2019 …" at bounding box center [816, 282] width 1459 height 246
click at [114, 438] on button "Table View" at bounding box center [131, 436] width 72 height 24
click at [100, 256] on span "1" at bounding box center [105, 257] width 26 height 26
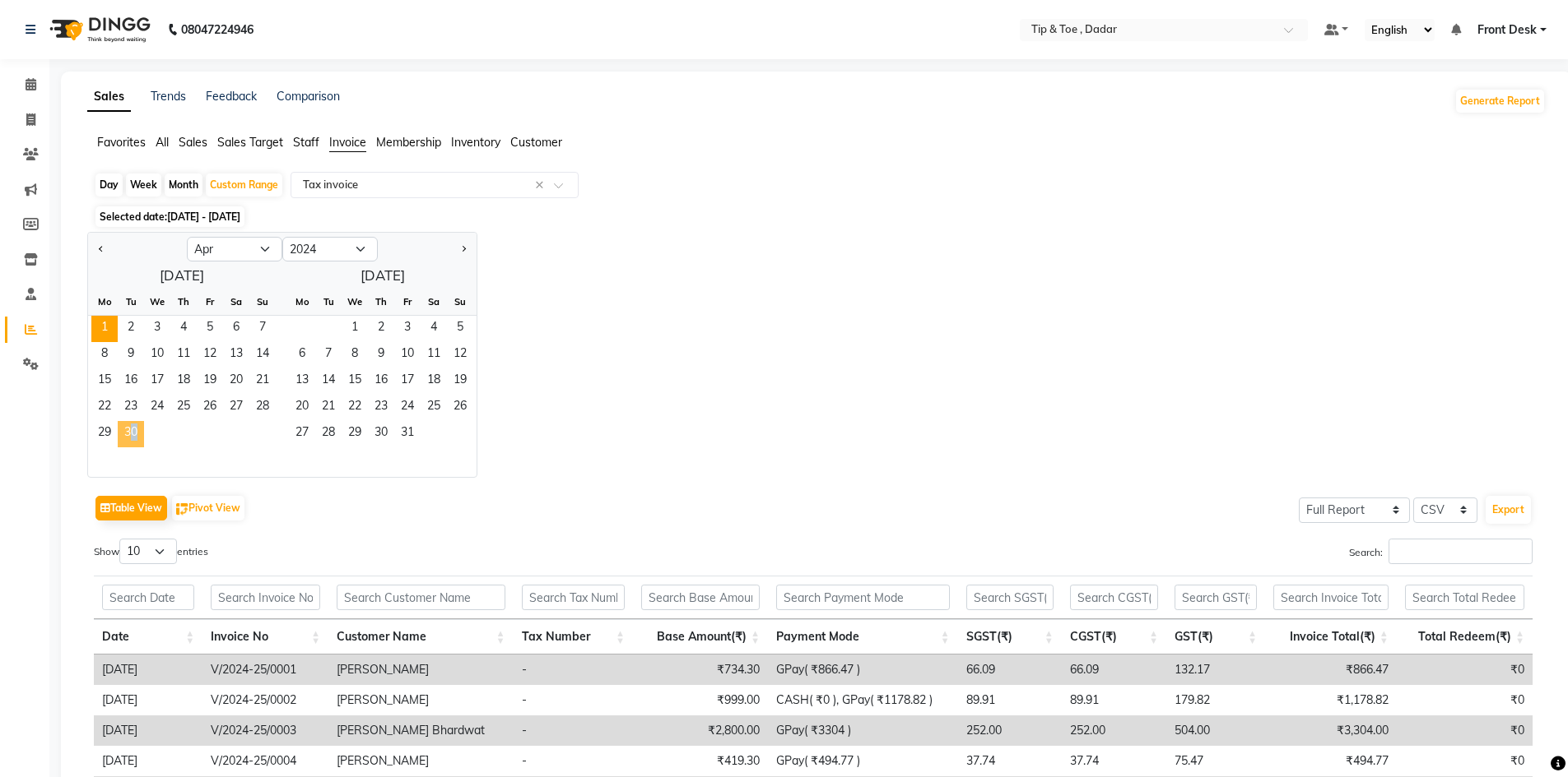
click at [131, 425] on span "30" at bounding box center [131, 434] width 26 height 26
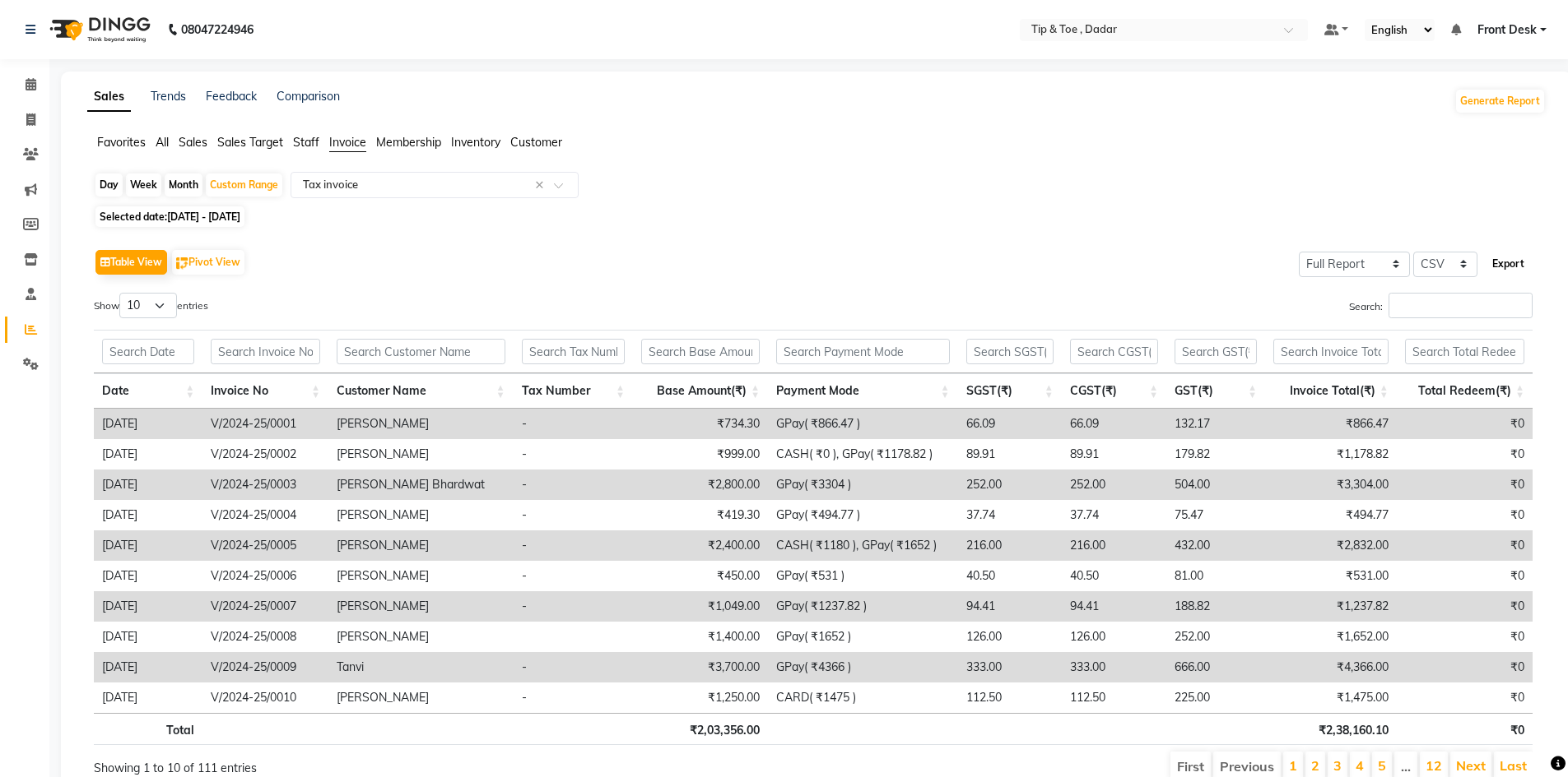
click at [1521, 262] on button "Export" at bounding box center [1508, 264] width 45 height 28
click at [238, 184] on div "Custom Range" at bounding box center [244, 185] width 77 height 23
select select "4"
select select "2024"
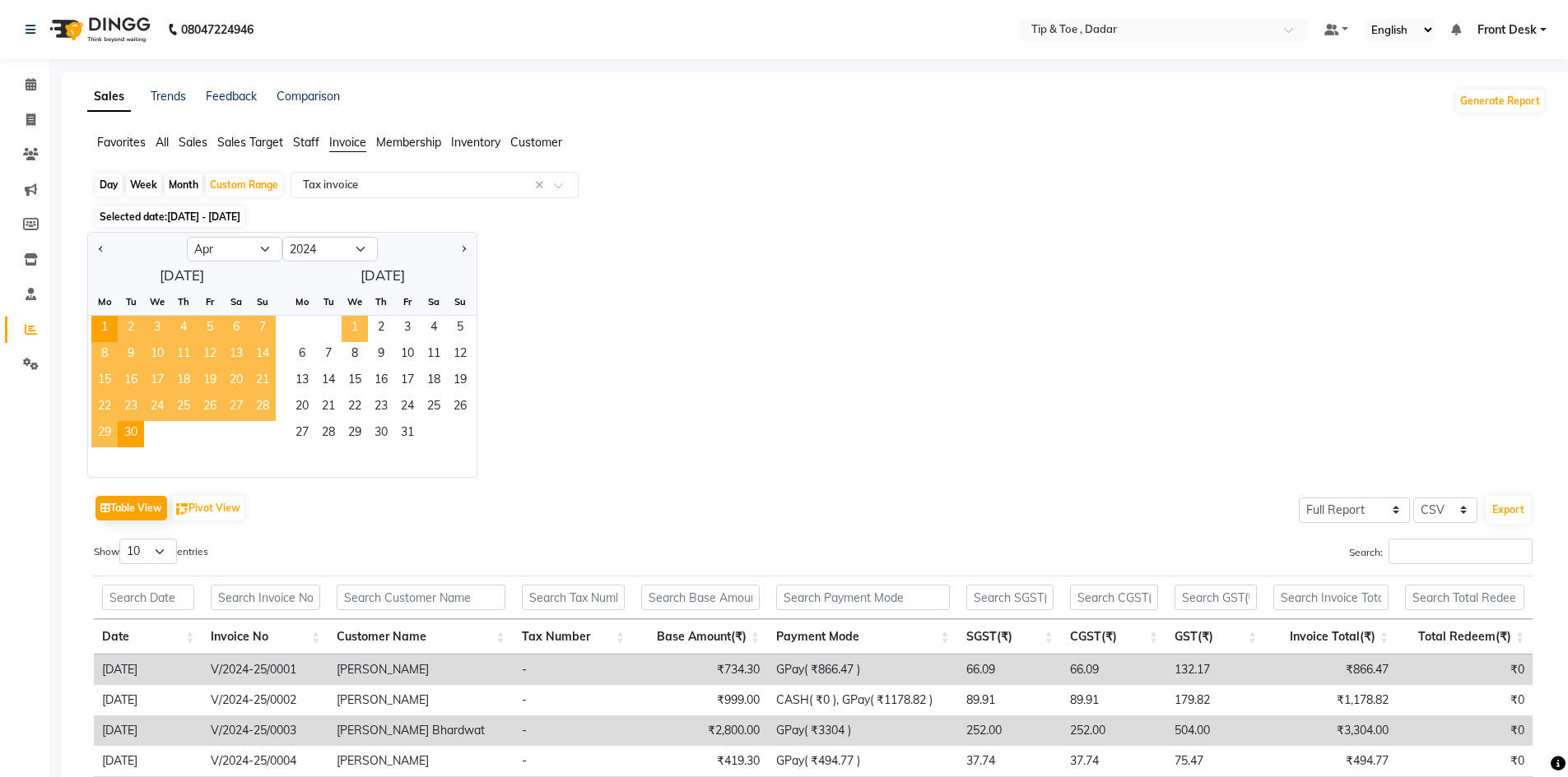
click at [362, 328] on span "1" at bounding box center [355, 329] width 26 height 26
select select "5"
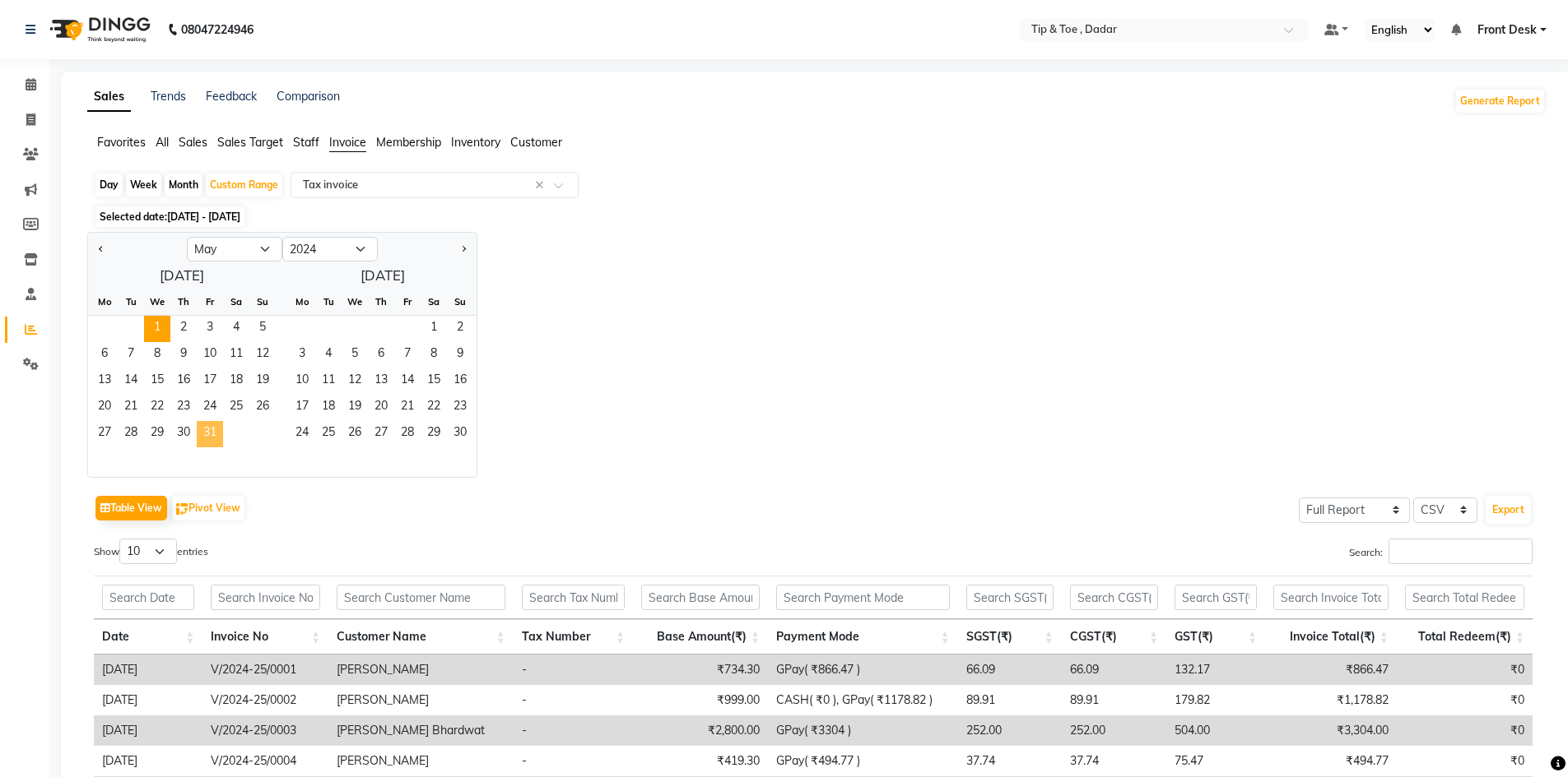
click at [210, 427] on span "31" at bounding box center [210, 434] width 26 height 26
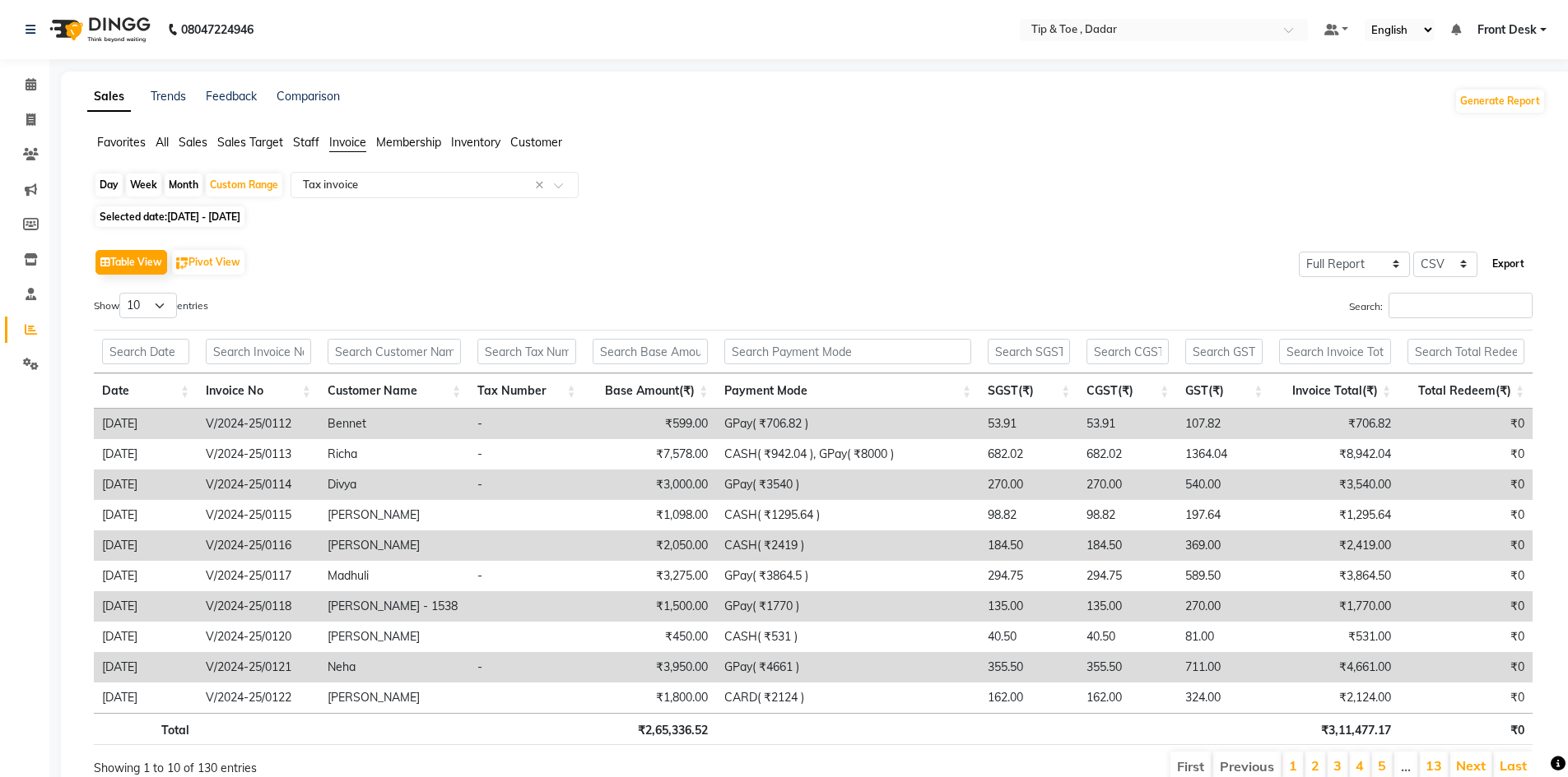
click at [1515, 261] on button "Export" at bounding box center [1508, 264] width 45 height 28
click at [240, 215] on span "[DATE] - [DATE]" at bounding box center [204, 216] width 73 height 12
select select "5"
select select "2024"
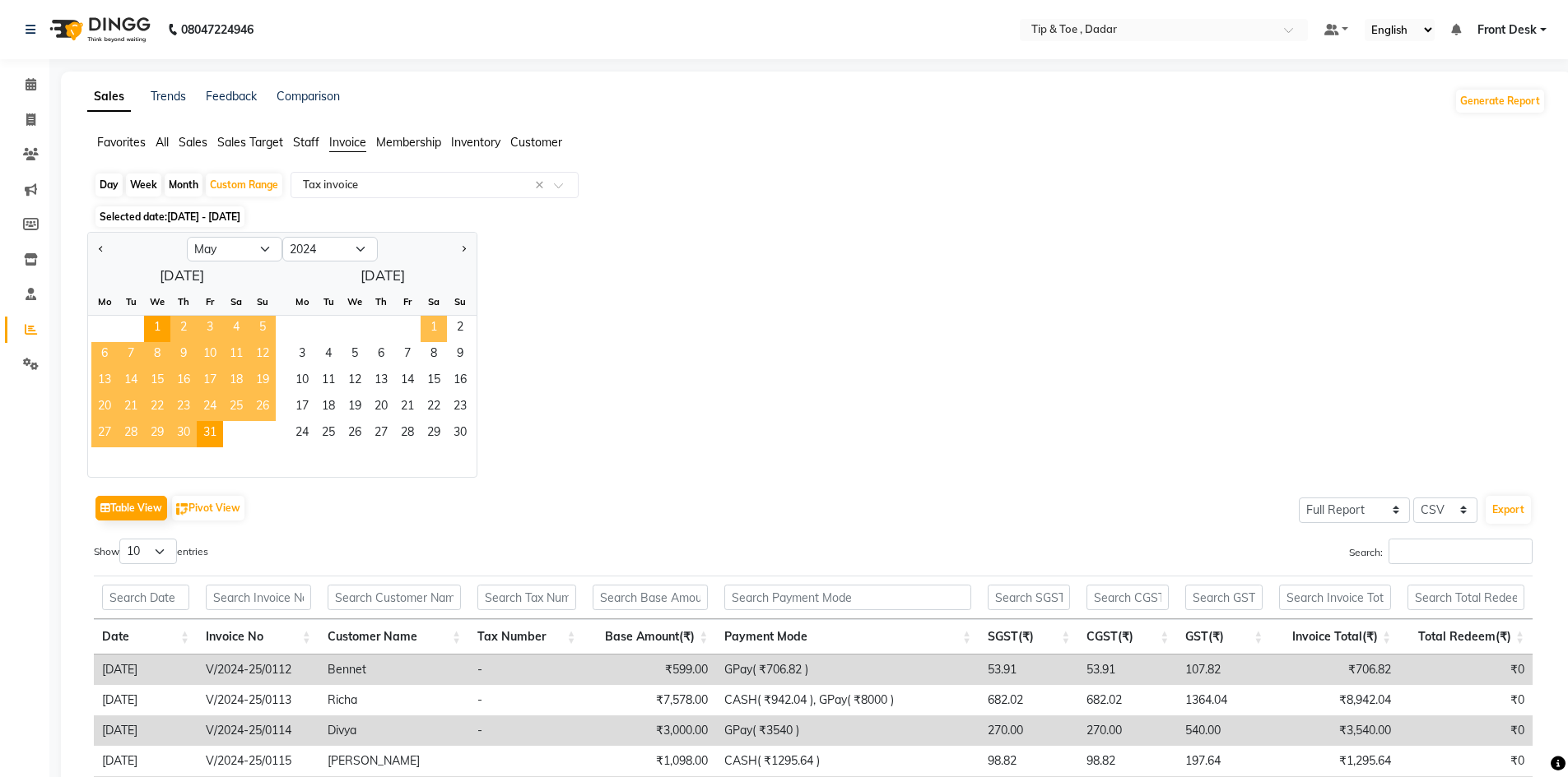
click at [435, 323] on span "1" at bounding box center [434, 329] width 26 height 26
select select "6"
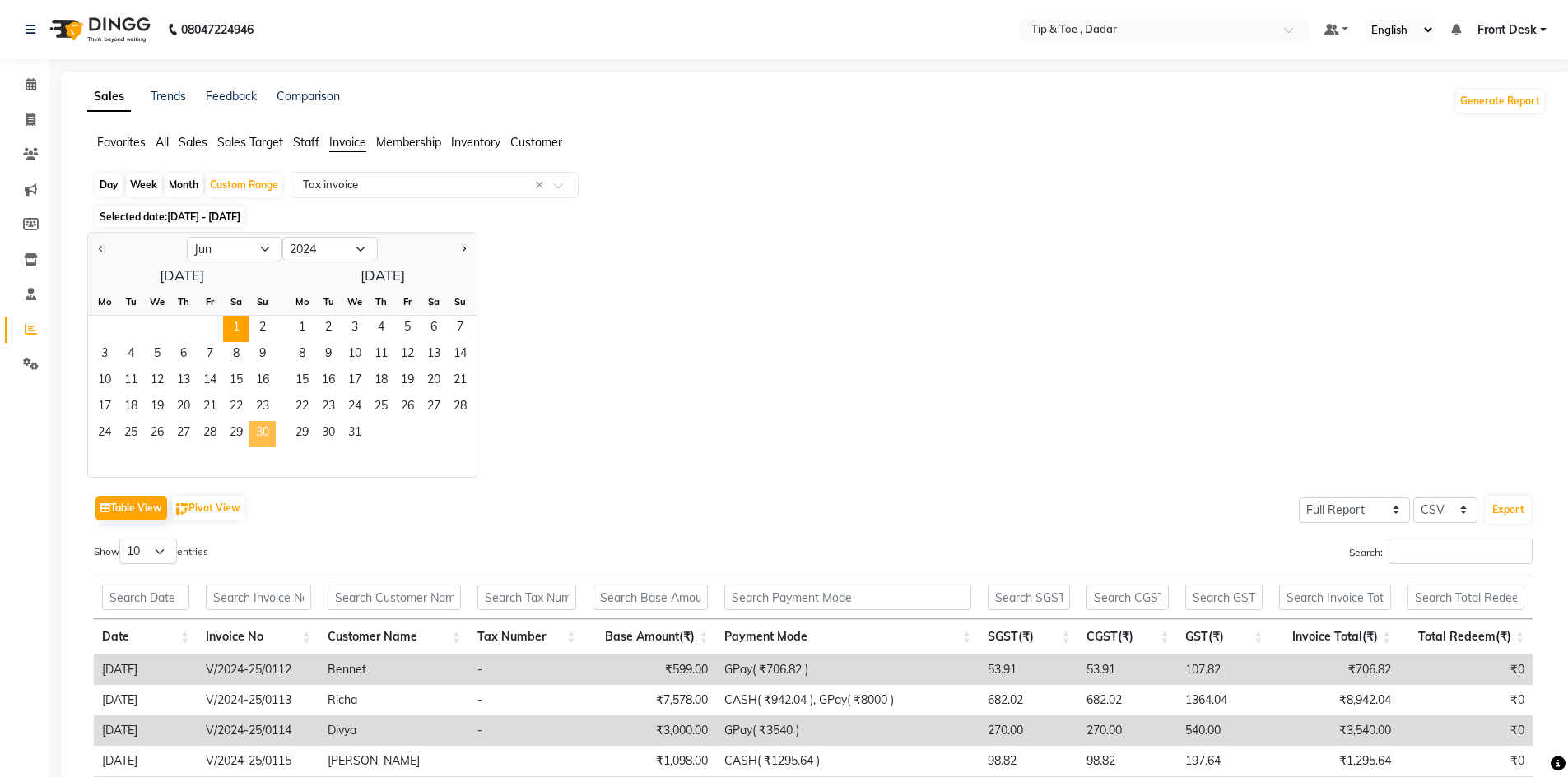
click at [265, 431] on span "30" at bounding box center [263, 434] width 26 height 26
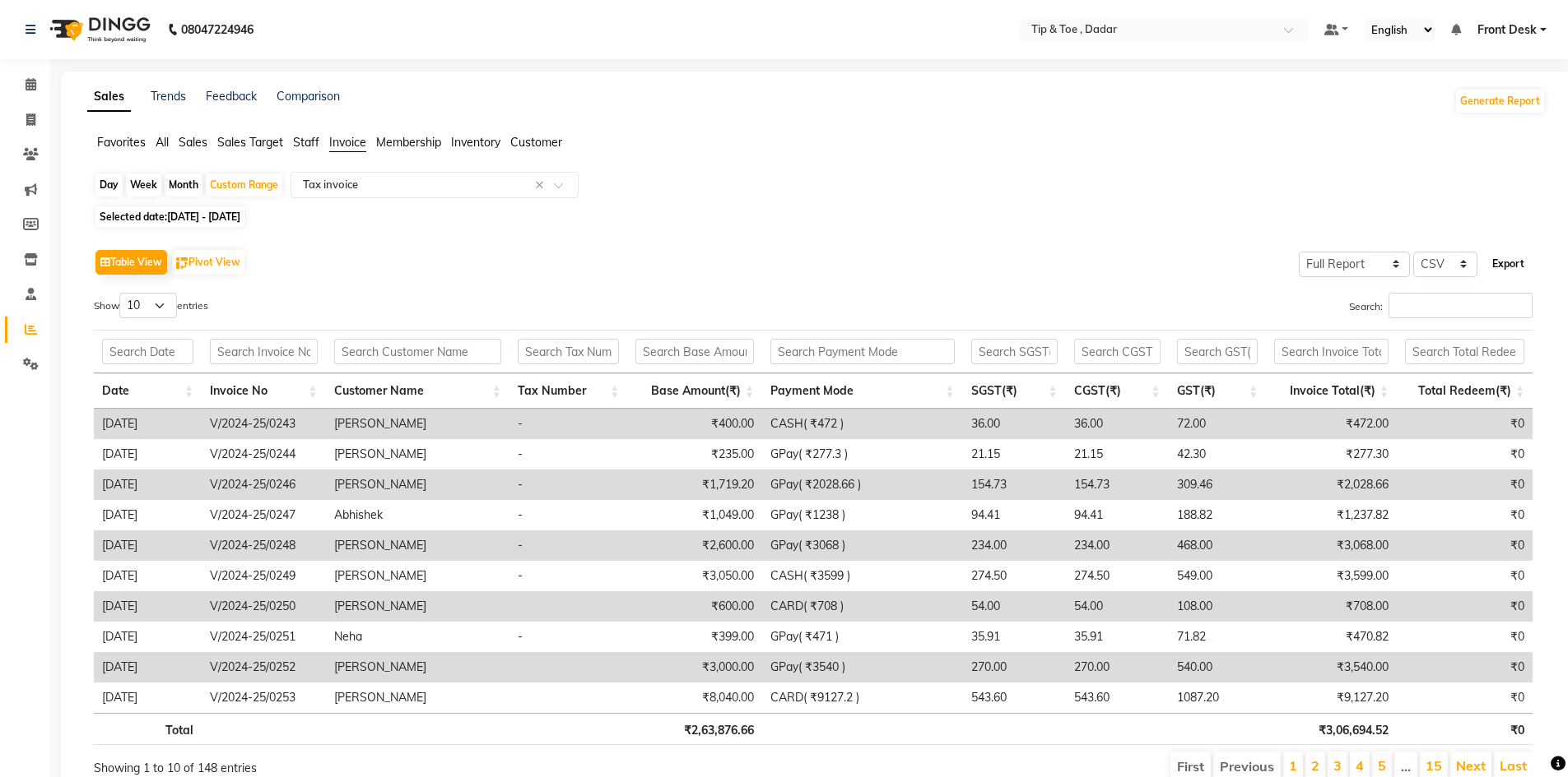
click at [1524, 262] on button "Export" at bounding box center [1508, 264] width 45 height 28
click at [240, 217] on span "[DATE] - [DATE]" at bounding box center [204, 216] width 73 height 12
select select "6"
select select "2024"
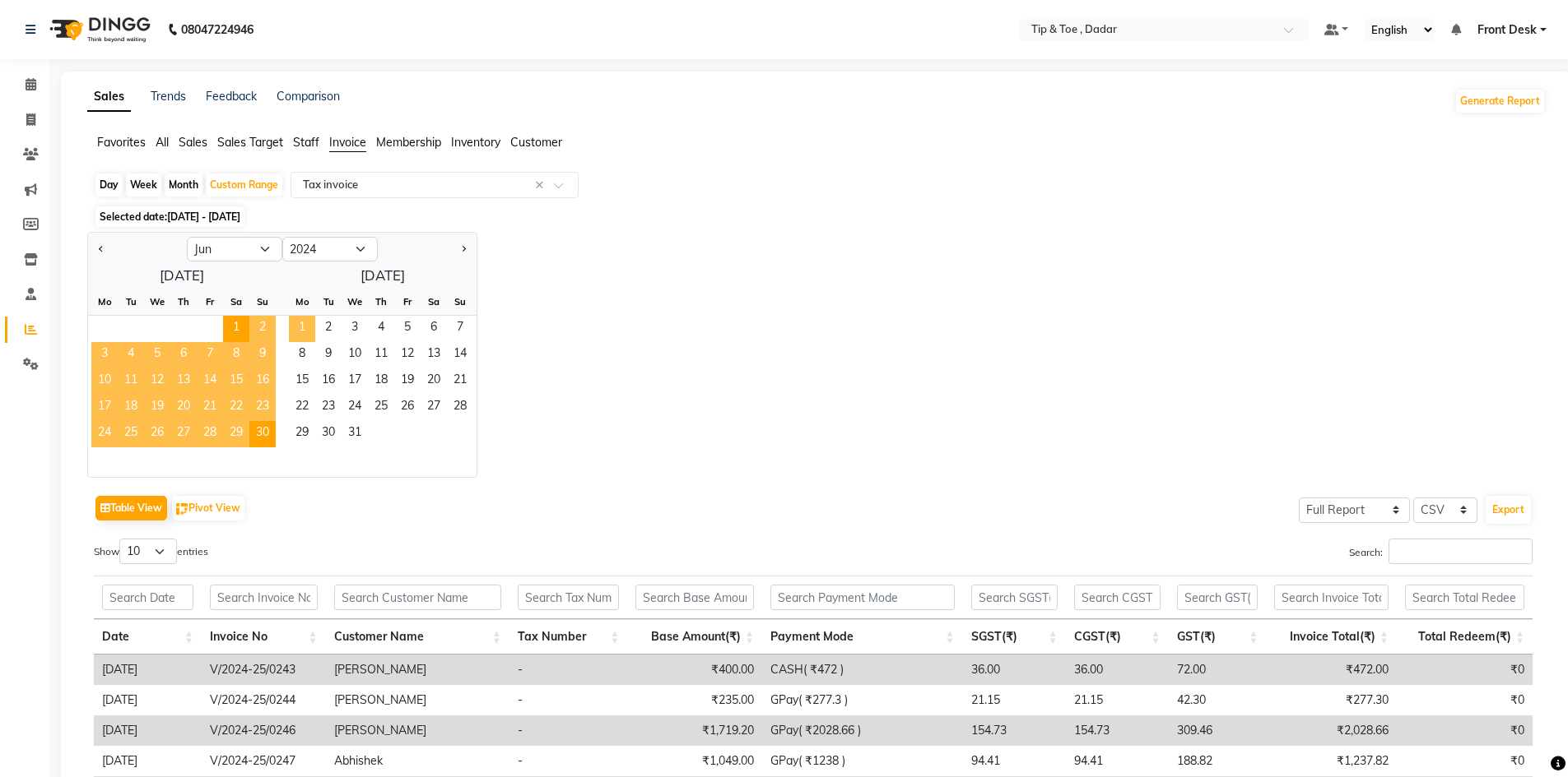
click at [304, 332] on span "1" at bounding box center [302, 329] width 26 height 26
select select "7"
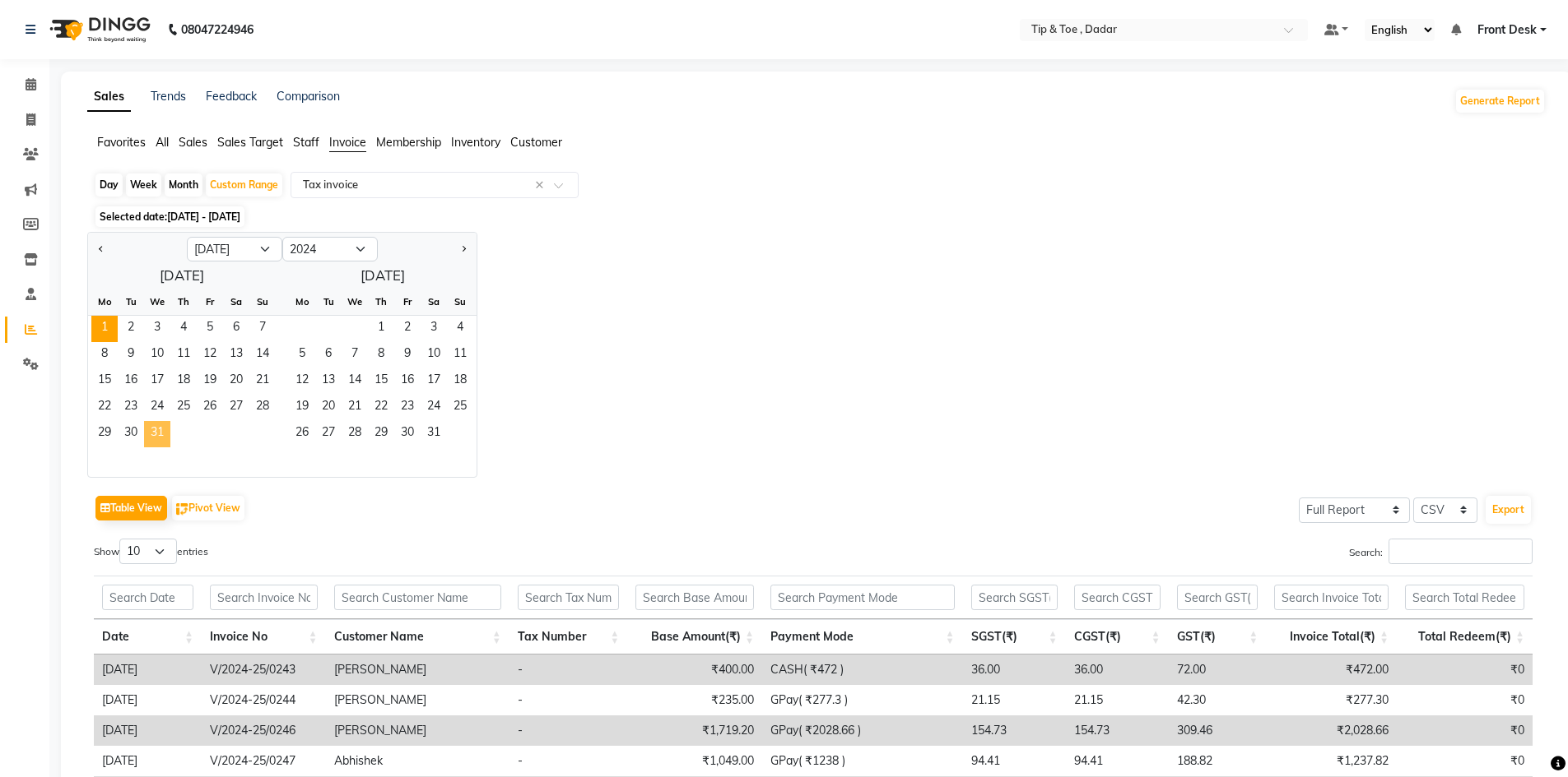
click at [147, 437] on span "31" at bounding box center [157, 434] width 26 height 26
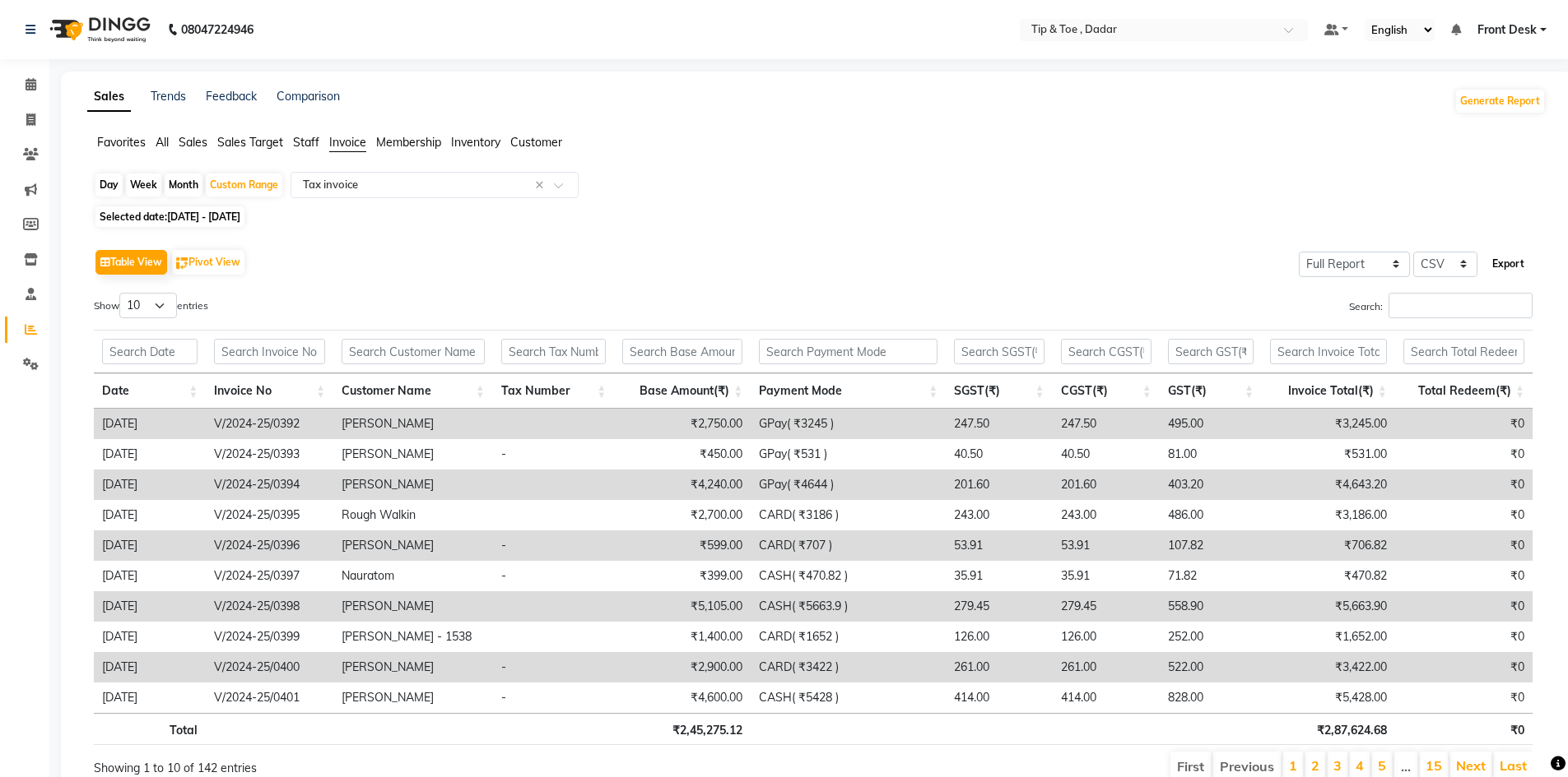
click at [1500, 261] on button "Export" at bounding box center [1508, 264] width 45 height 28
click at [223, 216] on span "[DATE] - [DATE]" at bounding box center [204, 216] width 73 height 12
select select "7"
select select "2024"
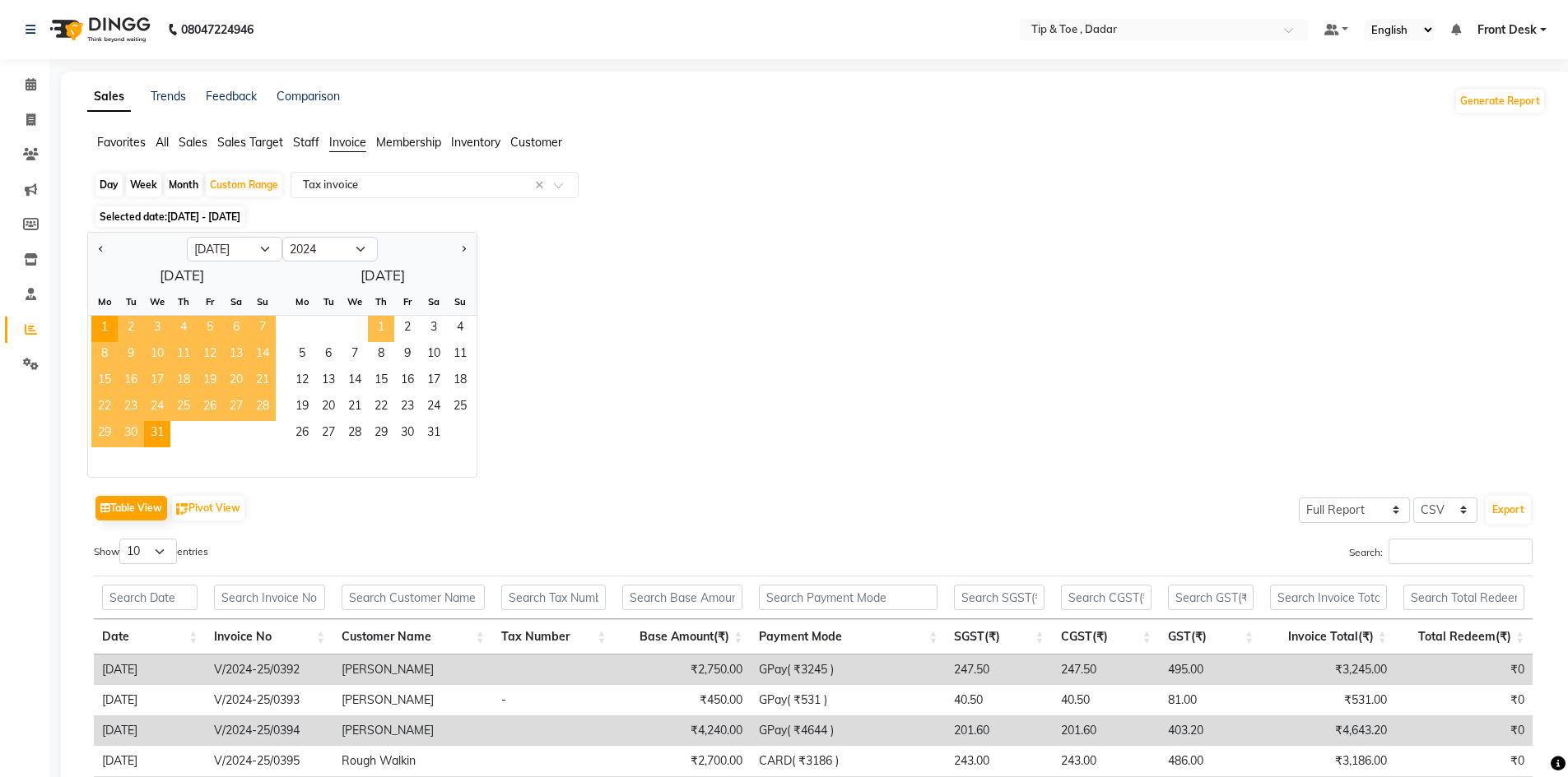
click at [377, 316] on span "1" at bounding box center [381, 329] width 26 height 26
select select "8"
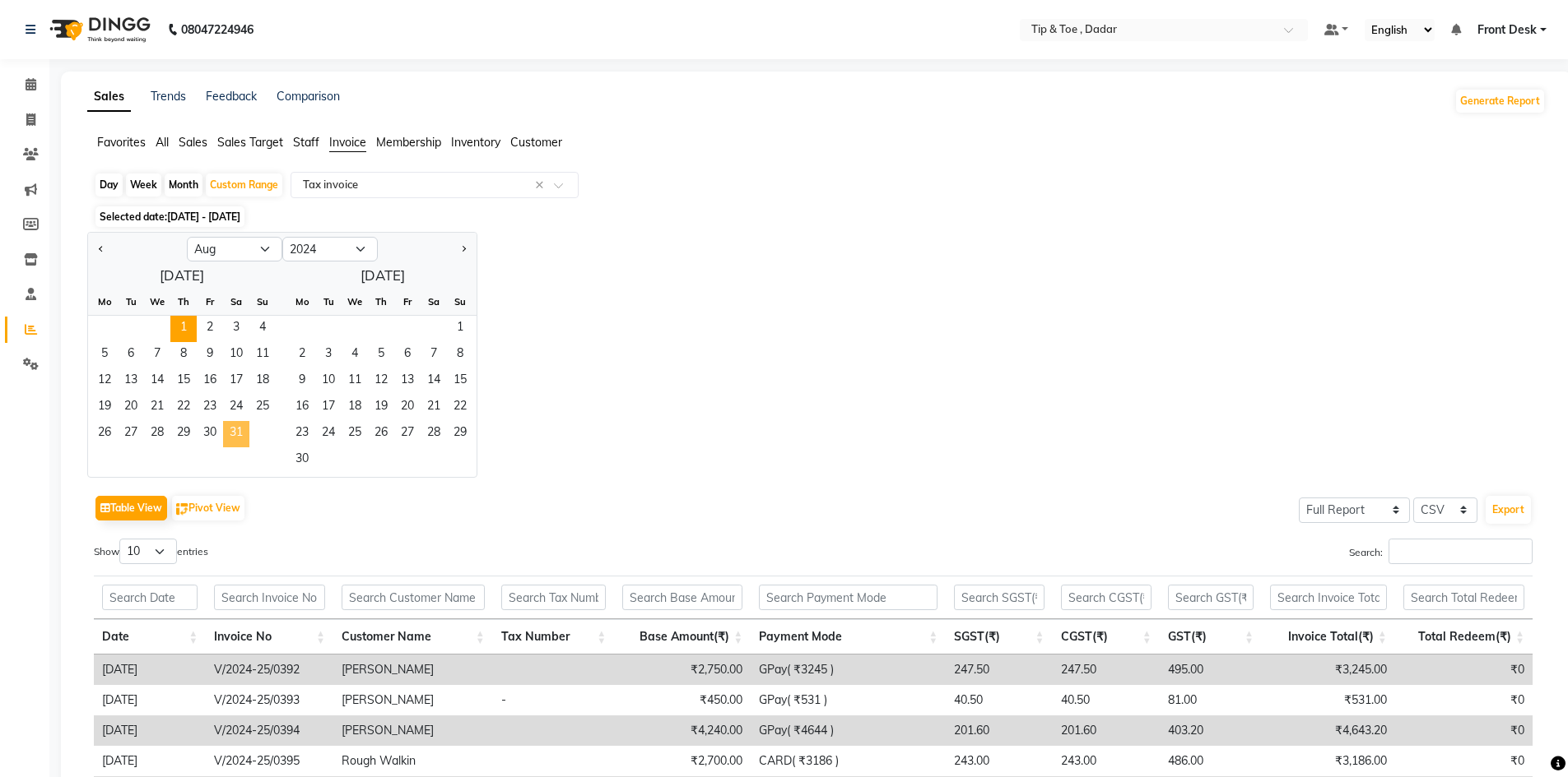
click at [231, 431] on span "31" at bounding box center [236, 434] width 26 height 26
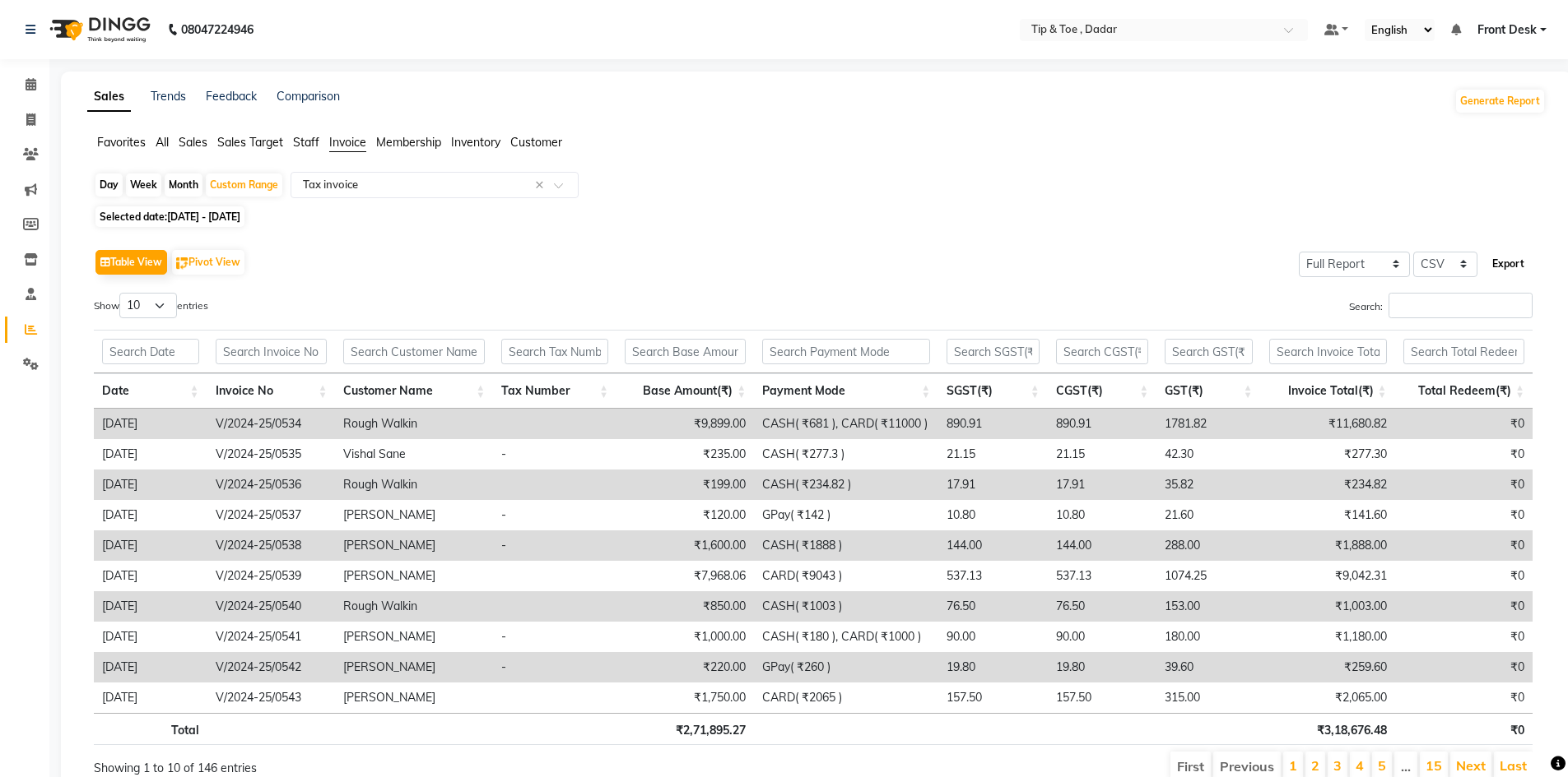
click at [1509, 265] on button "Export" at bounding box center [1508, 264] width 45 height 28
click at [240, 216] on span "[DATE] - [DATE]" at bounding box center [204, 216] width 73 height 12
select select "8"
select select "2024"
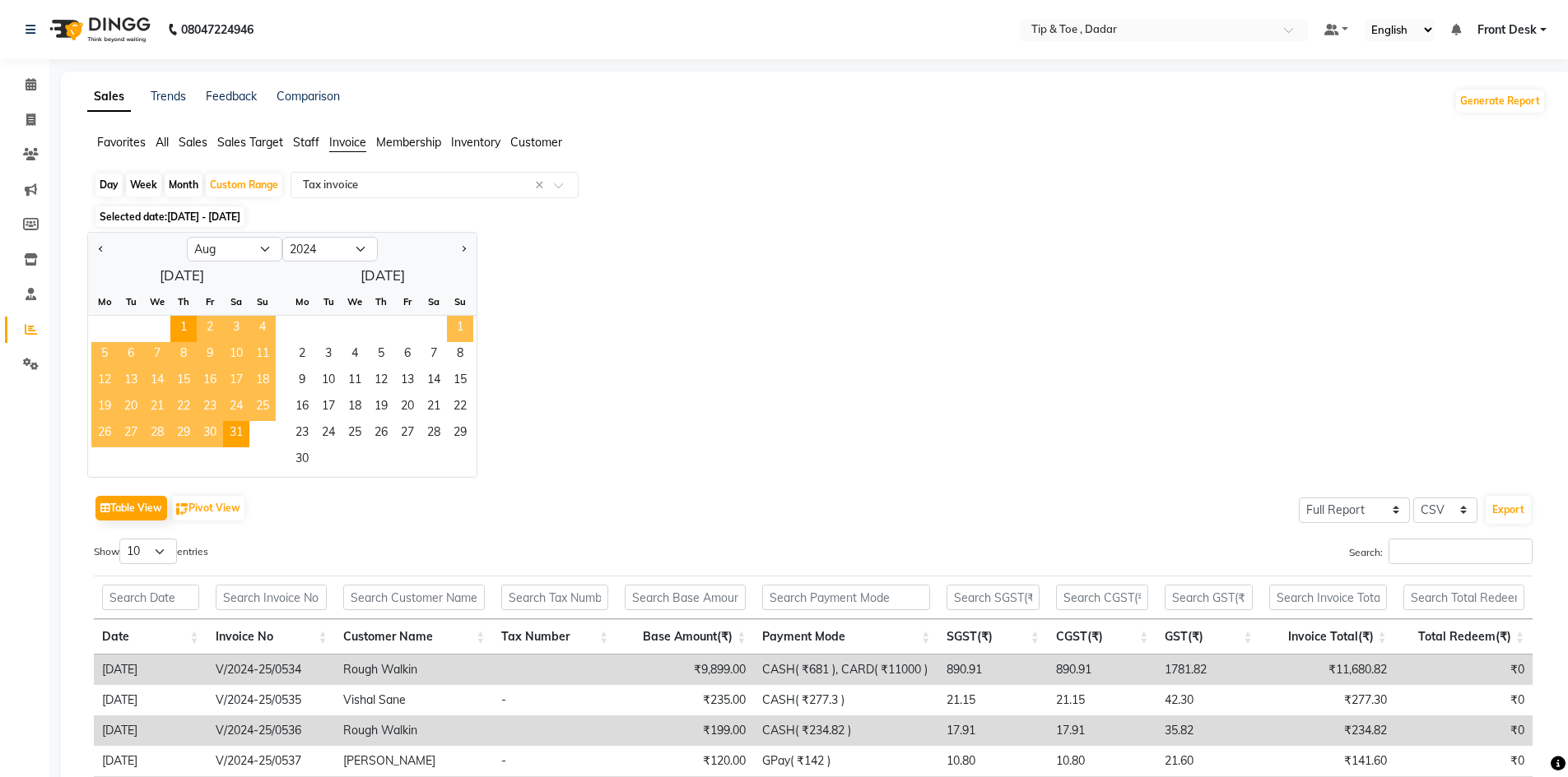
click at [452, 320] on span "1" at bounding box center [460, 329] width 26 height 26
select select "9"
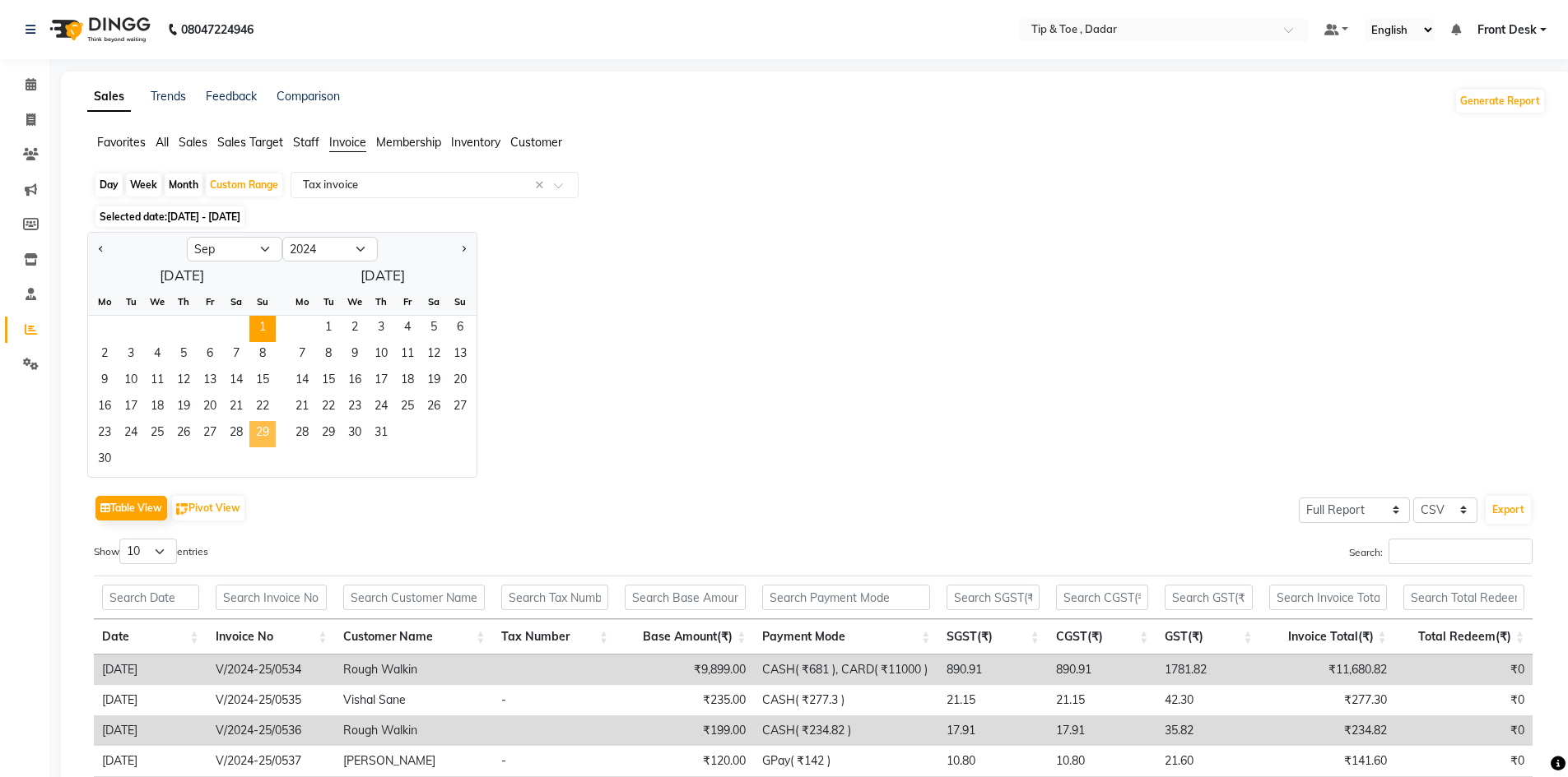
click at [259, 426] on span "29" at bounding box center [263, 434] width 26 height 26
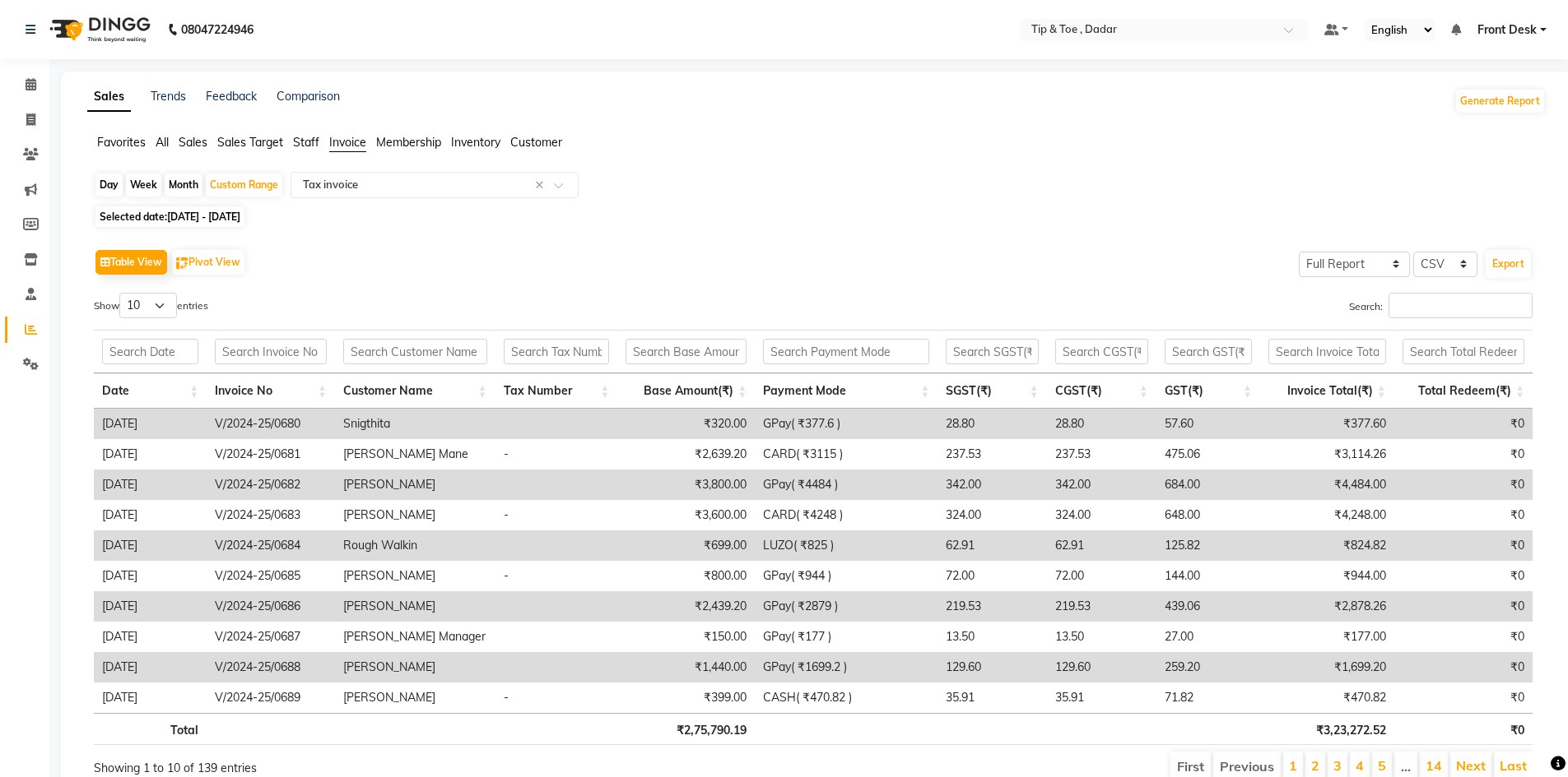
click at [204, 209] on span "Selected date: [DATE] - [DATE]" at bounding box center [169, 217] width 149 height 21
select select "9"
select select "2024"
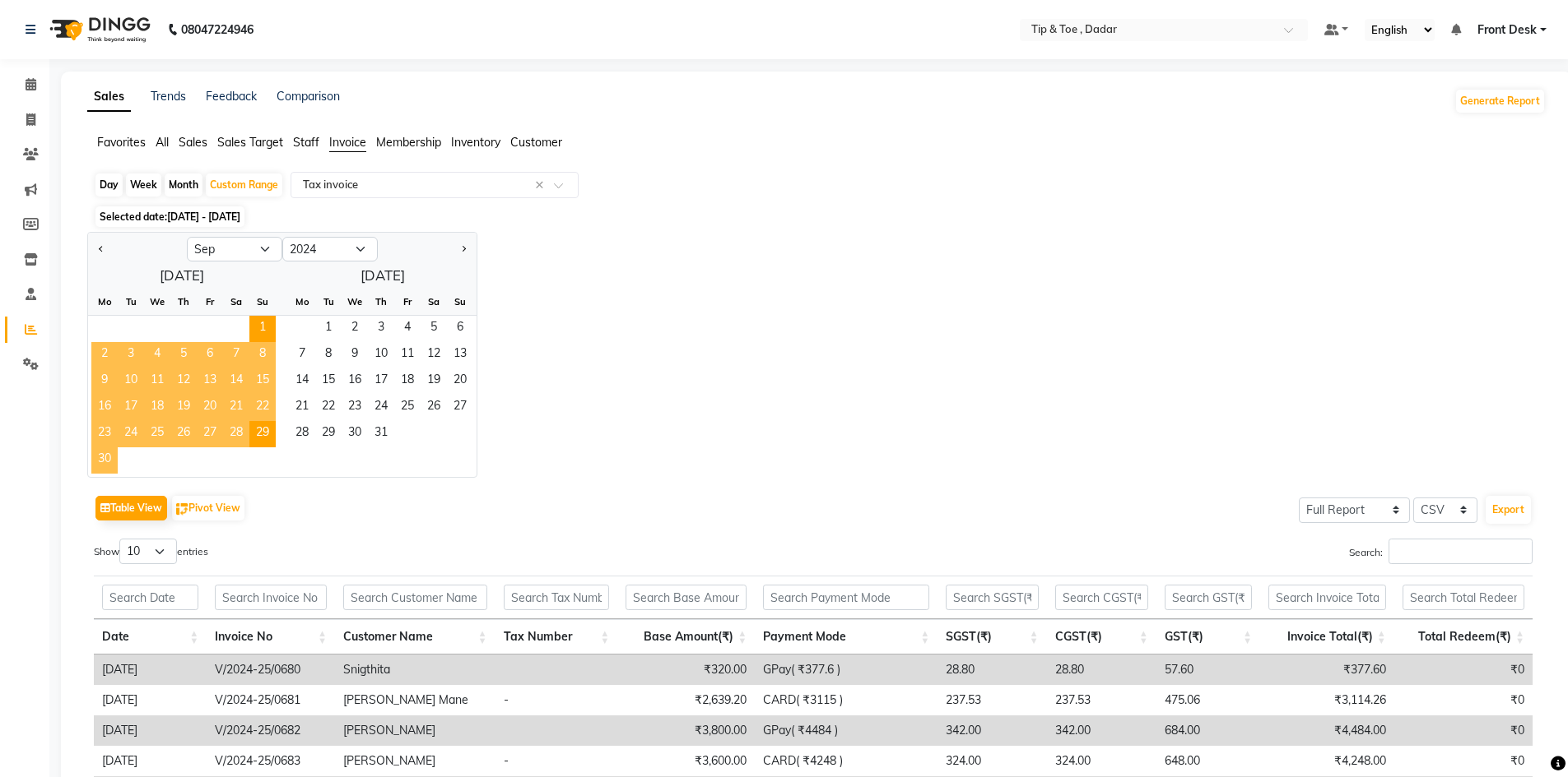
click at [100, 458] on span "30" at bounding box center [105, 460] width 26 height 26
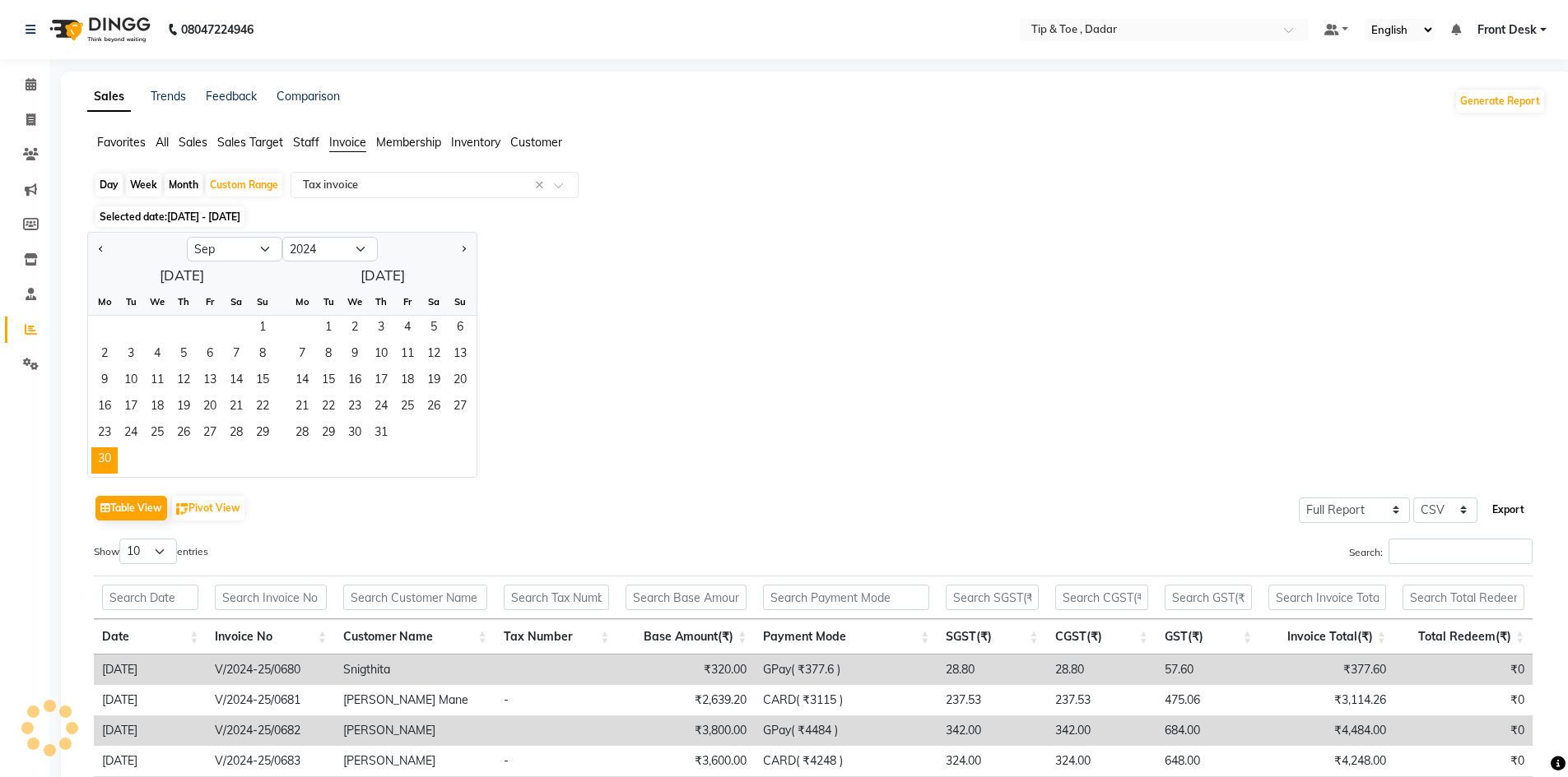
click at [1498, 509] on button "Export" at bounding box center [1508, 510] width 45 height 28
click at [98, 253] on button "Previous month" at bounding box center [101, 249] width 13 height 26
select select "7"
click at [122, 325] on span "2" at bounding box center [131, 329] width 26 height 26
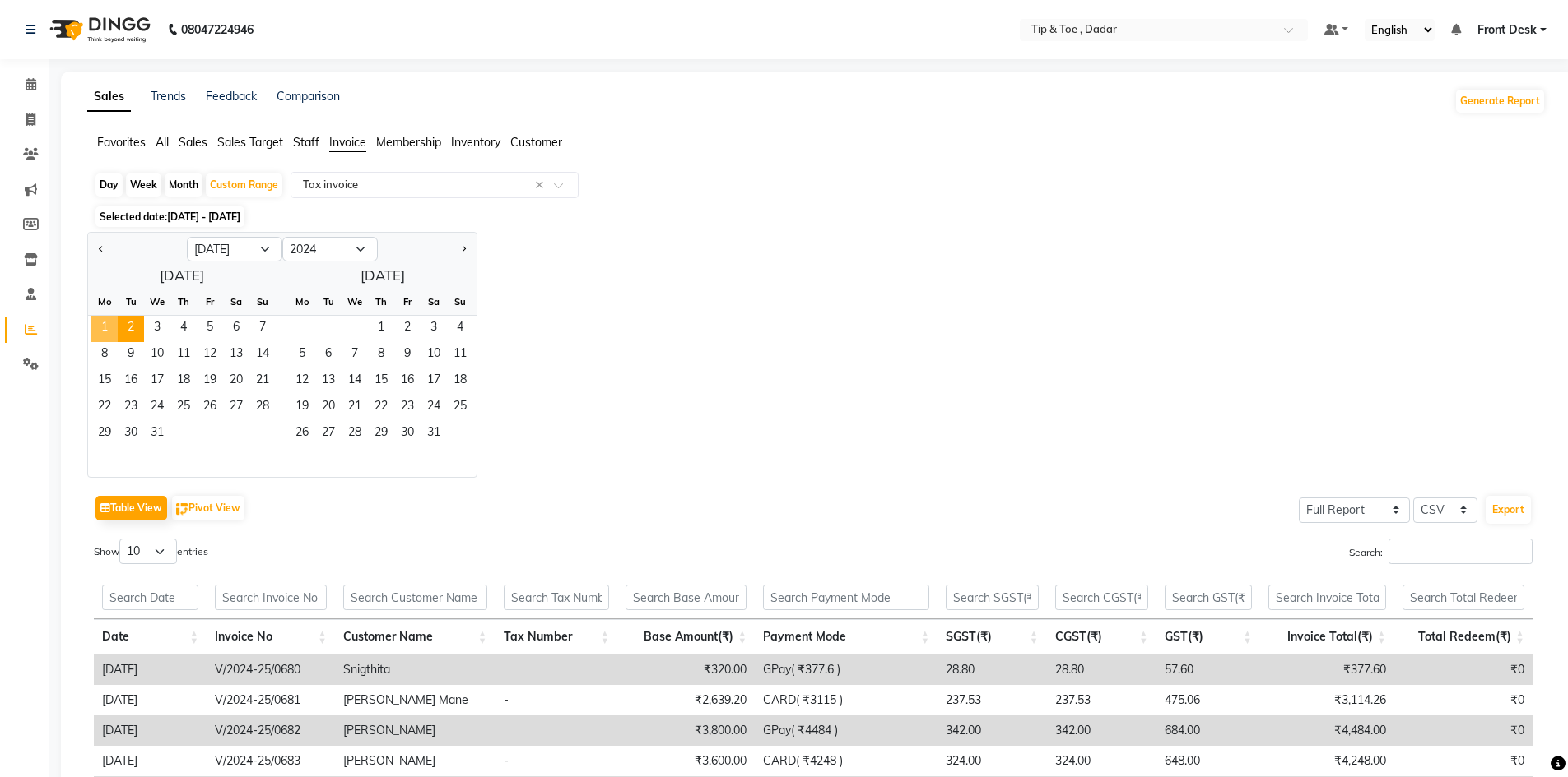
click at [100, 325] on span "1" at bounding box center [105, 329] width 26 height 26
click at [166, 437] on span "31" at bounding box center [157, 434] width 26 height 26
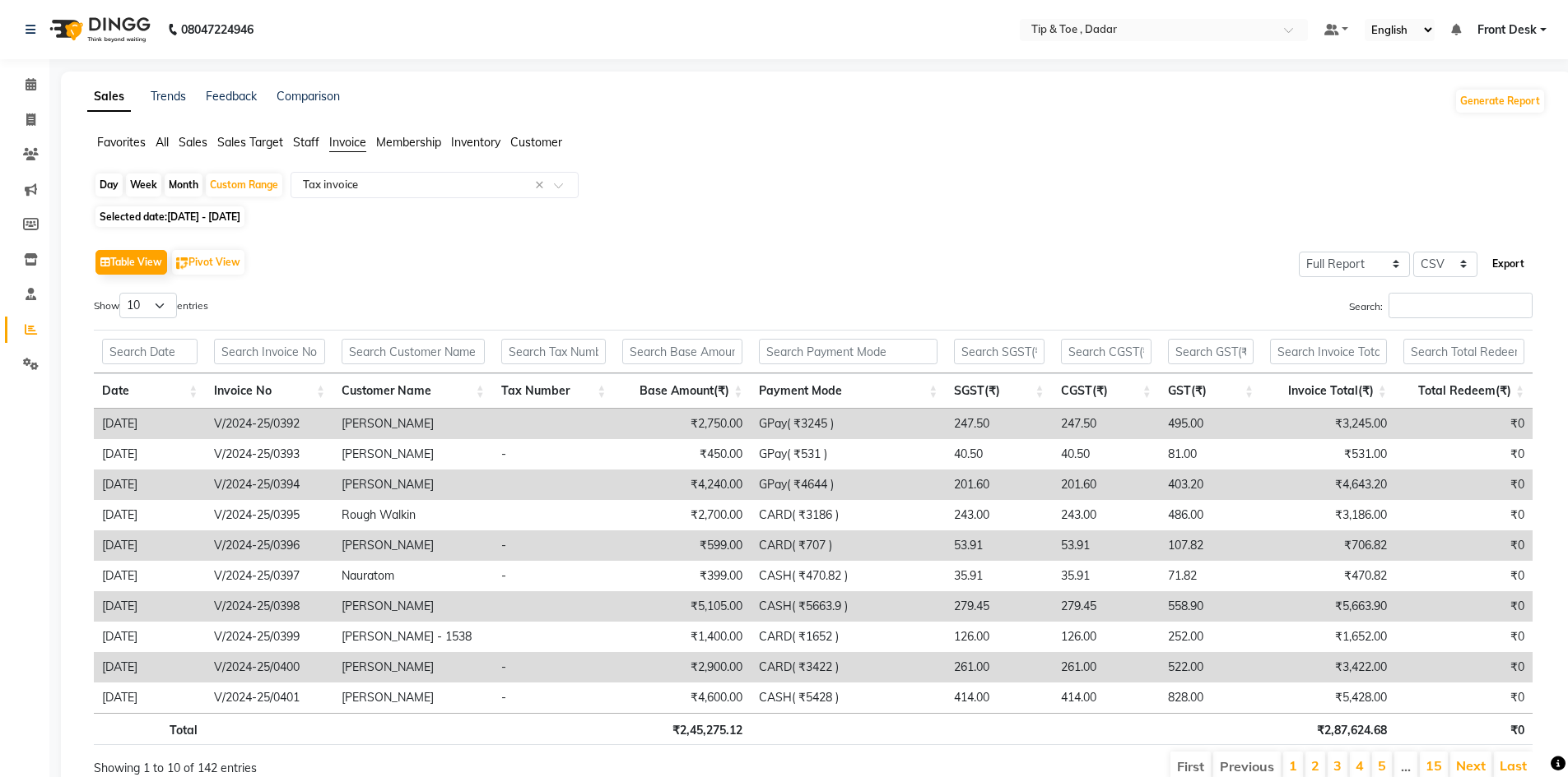
click at [1521, 263] on button "Export" at bounding box center [1508, 264] width 45 height 28
click at [240, 219] on span "[DATE] - [DATE]" at bounding box center [204, 216] width 73 height 12
select select "7"
select select "2024"
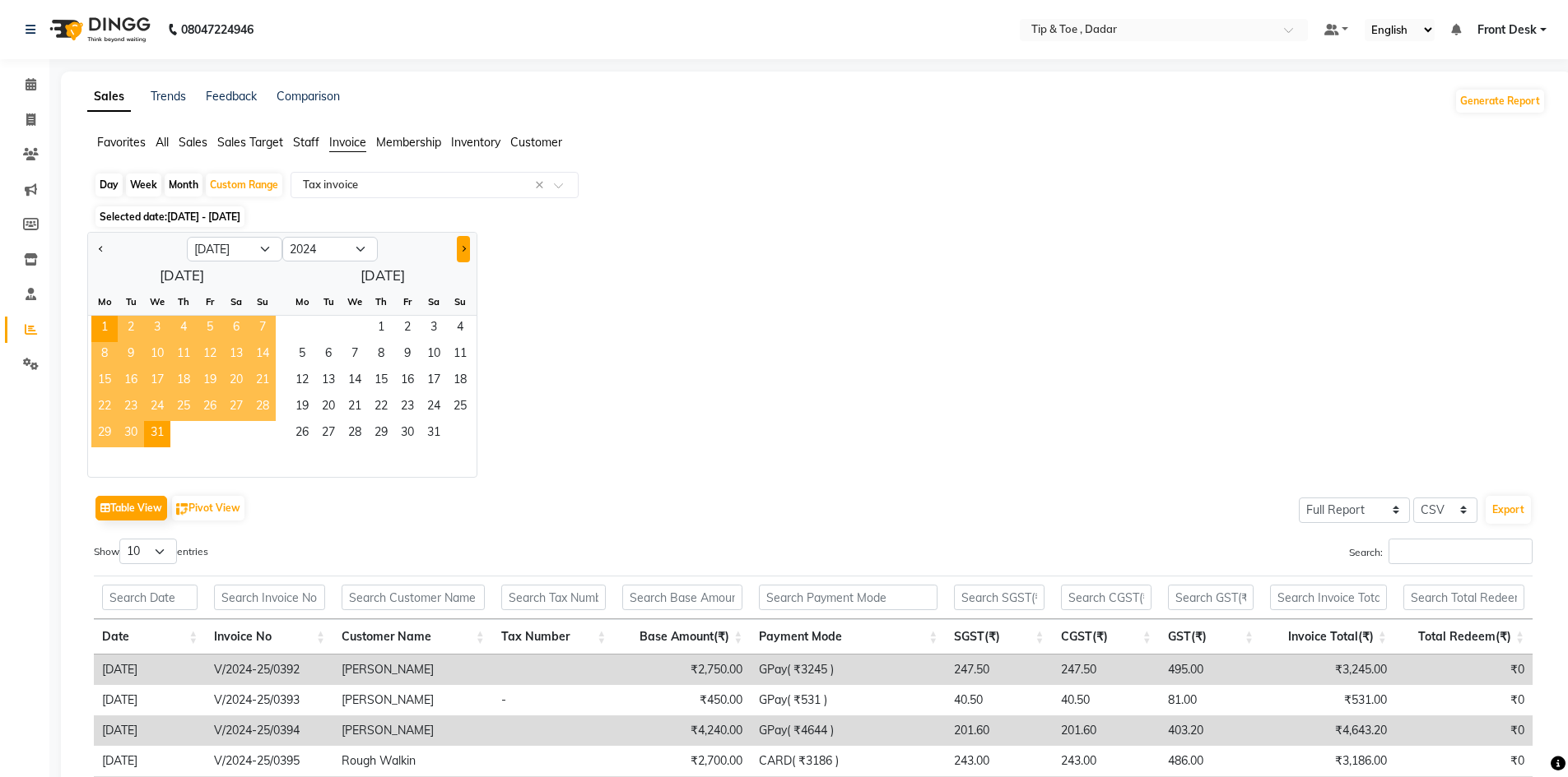
click at [462, 250] on span "Next month" at bounding box center [463, 248] width 6 height 6
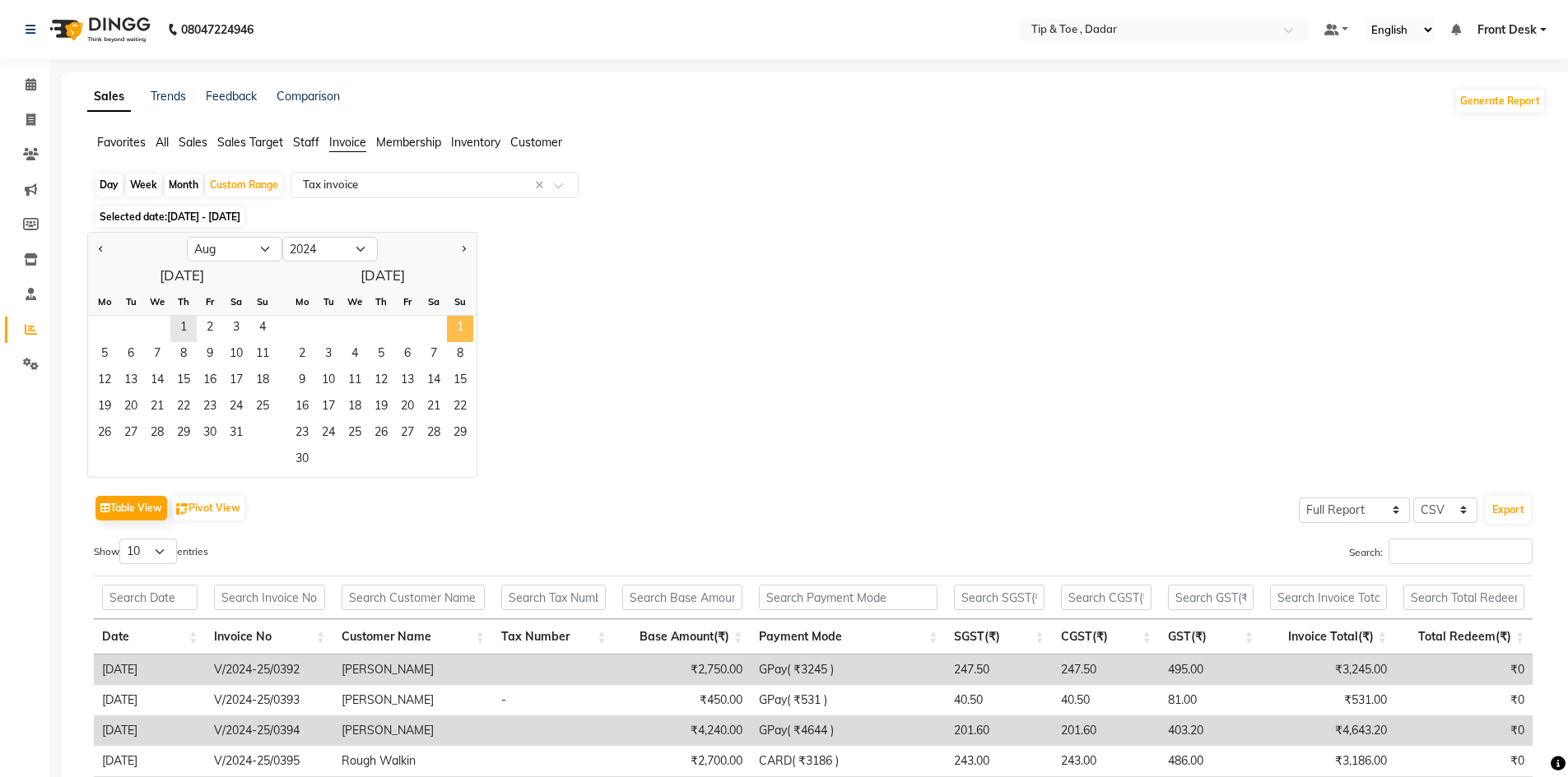
click at [463, 326] on span "1" at bounding box center [460, 329] width 26 height 26
select select "9"
click at [93, 456] on span "30" at bounding box center [105, 460] width 26 height 26
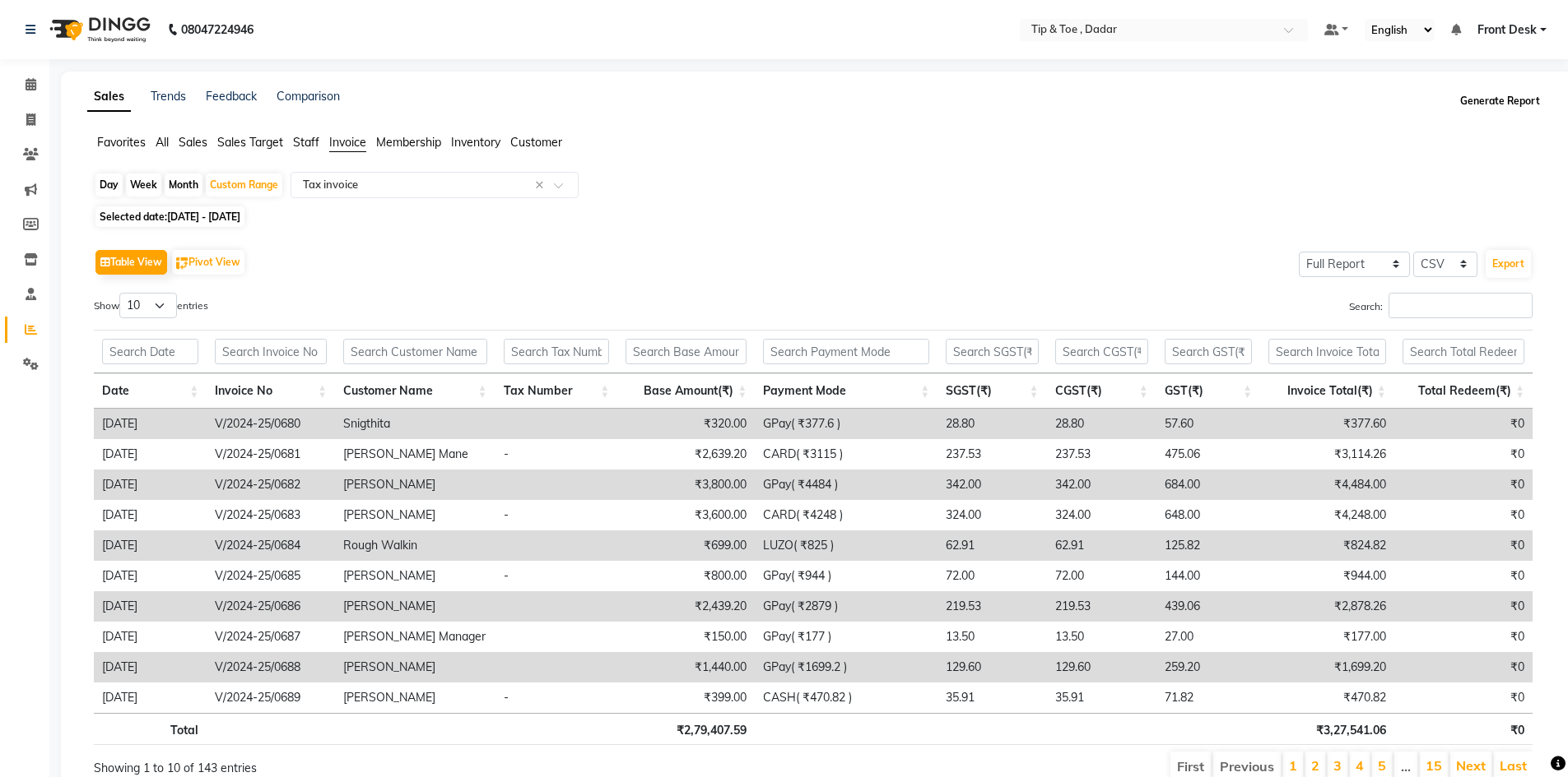
click at [1509, 101] on button "Generate Report" at bounding box center [1500, 101] width 88 height 23
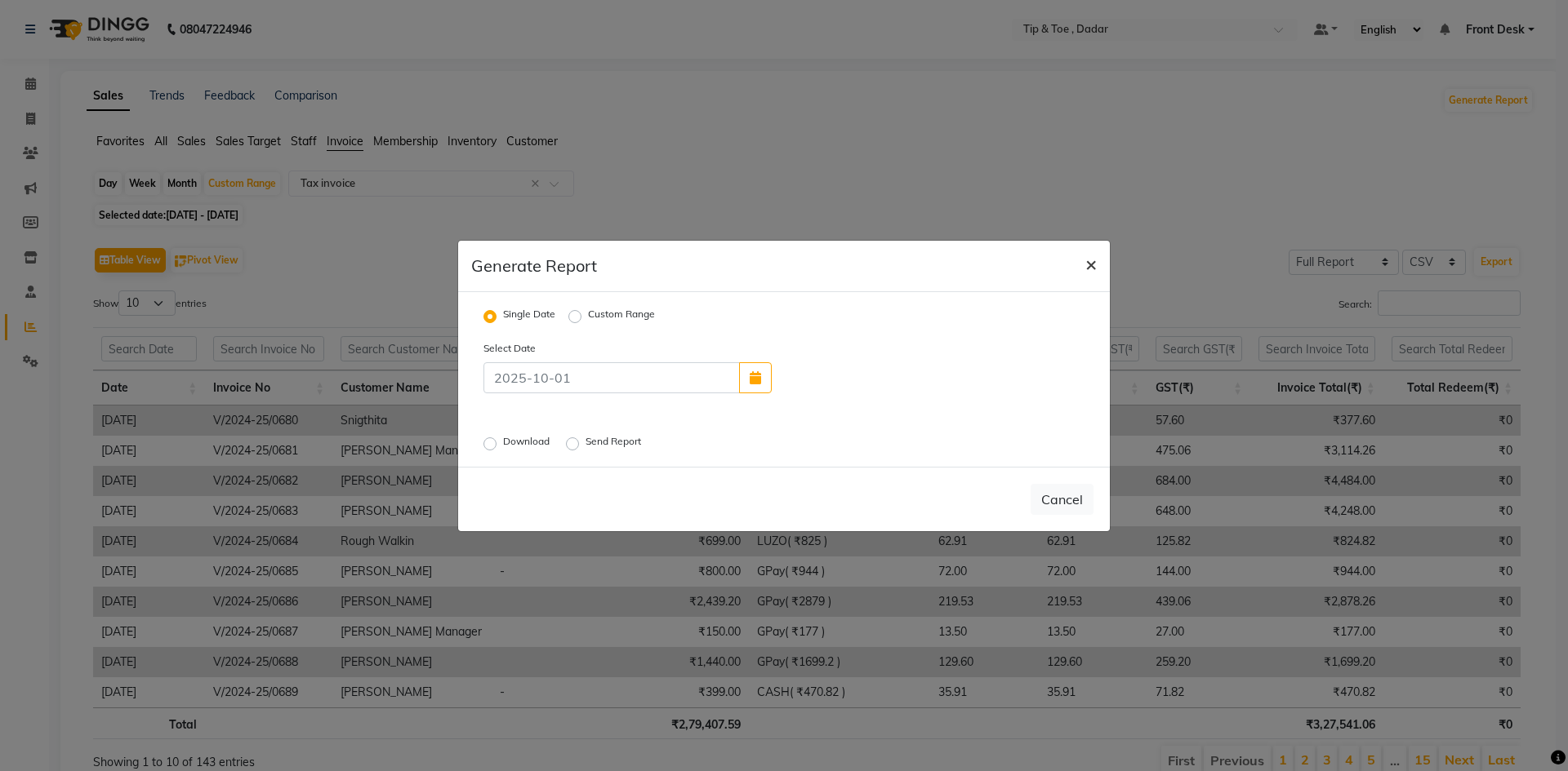
click at [1095, 262] on span "×" at bounding box center [1091, 263] width 11 height 24
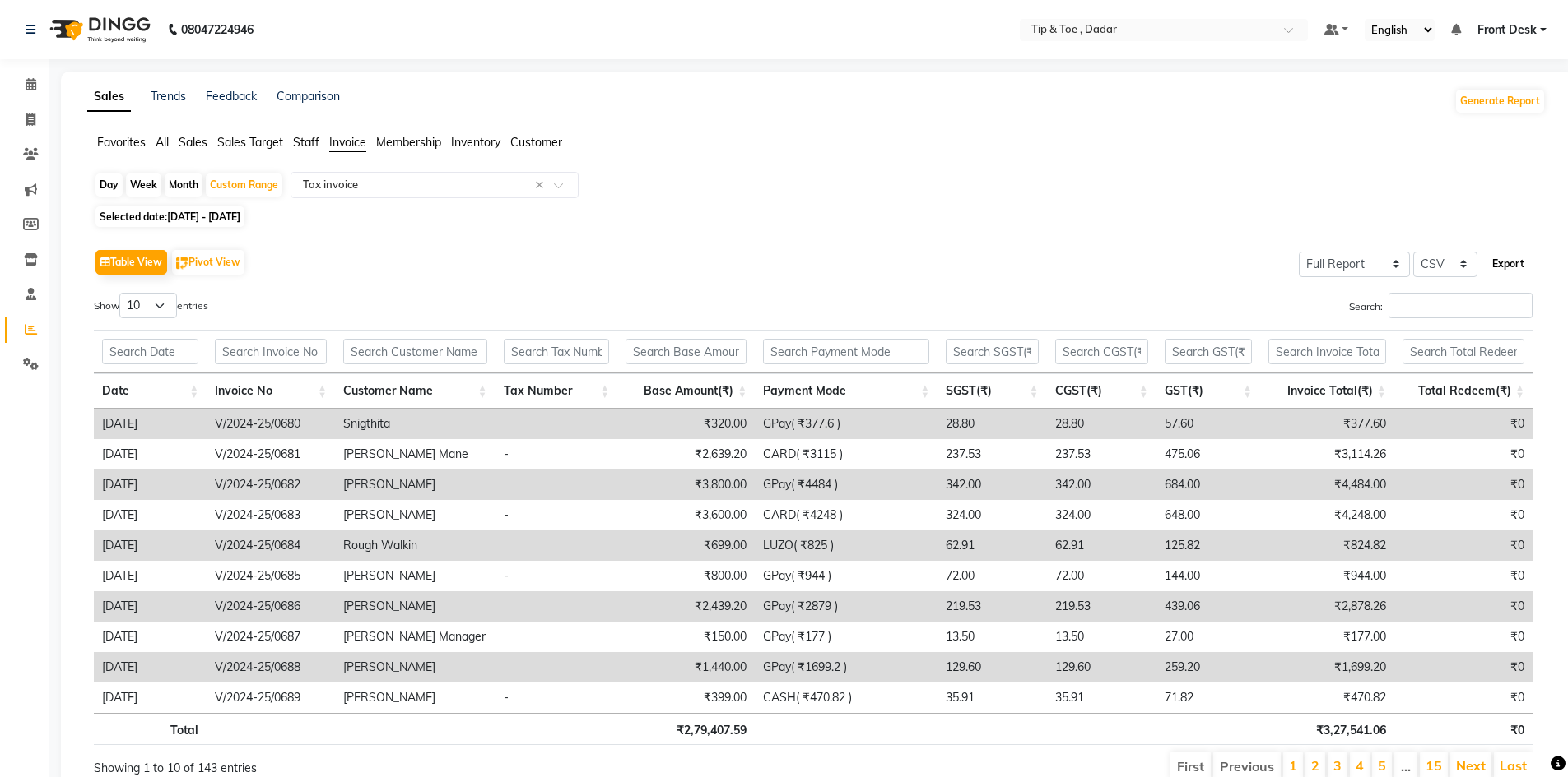
click at [1520, 262] on button "Export" at bounding box center [1508, 264] width 45 height 28
click at [240, 218] on span "[DATE] - [DATE]" at bounding box center [204, 216] width 73 height 12
select select "9"
select select "2024"
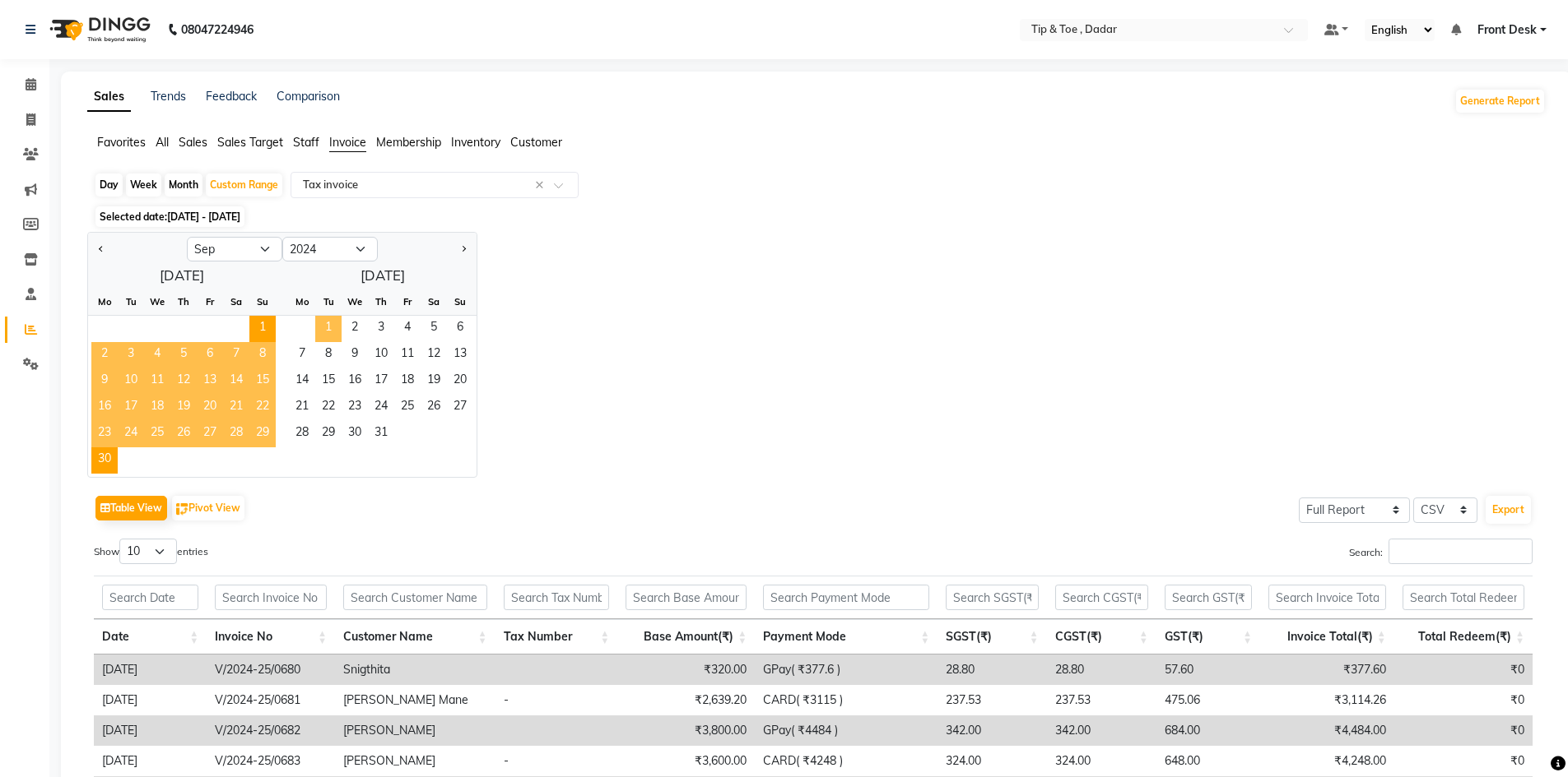
click at [321, 321] on span "1" at bounding box center [328, 329] width 26 height 26
select select "10"
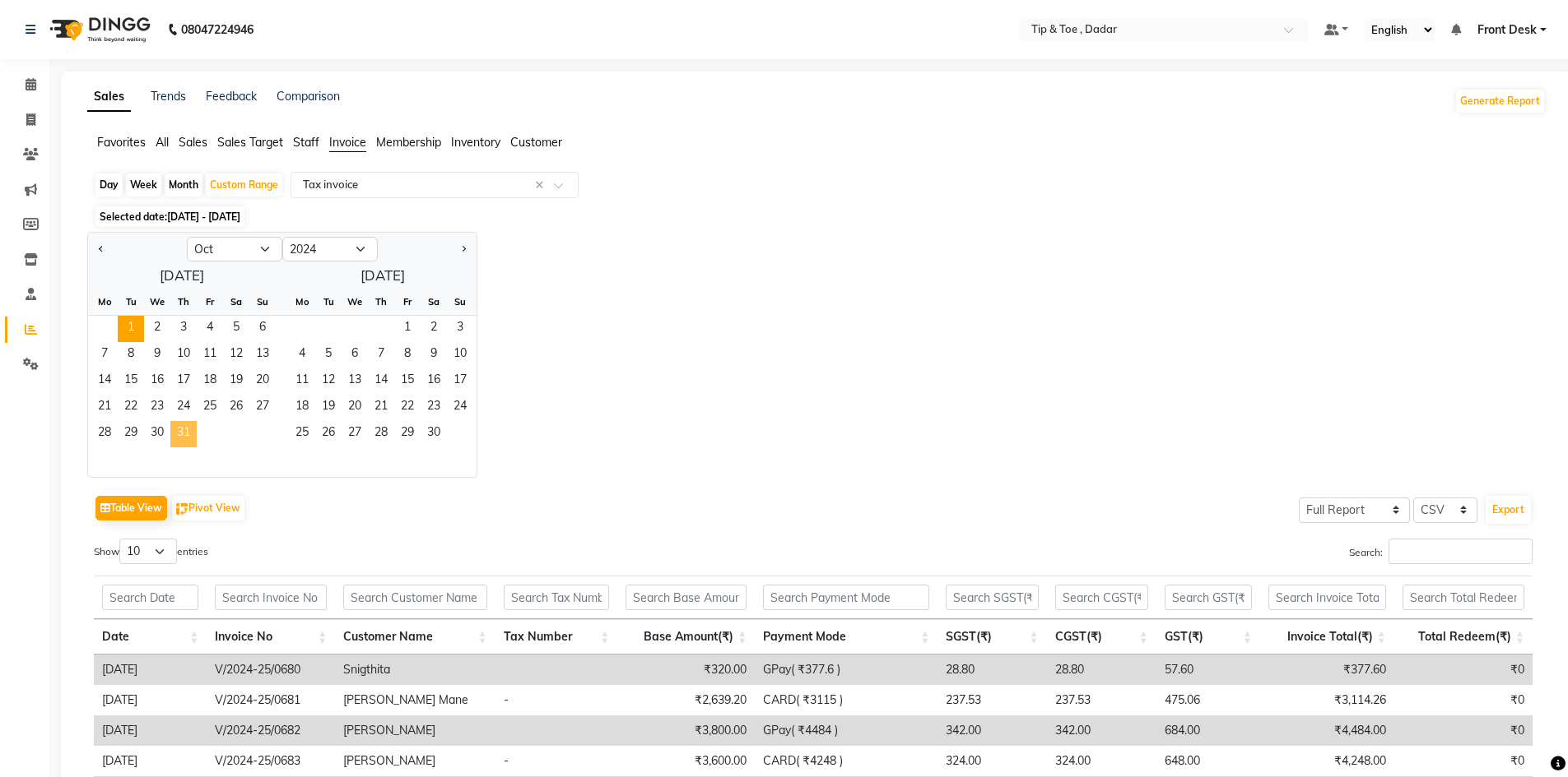
click at [189, 430] on span "31" at bounding box center [183, 434] width 26 height 26
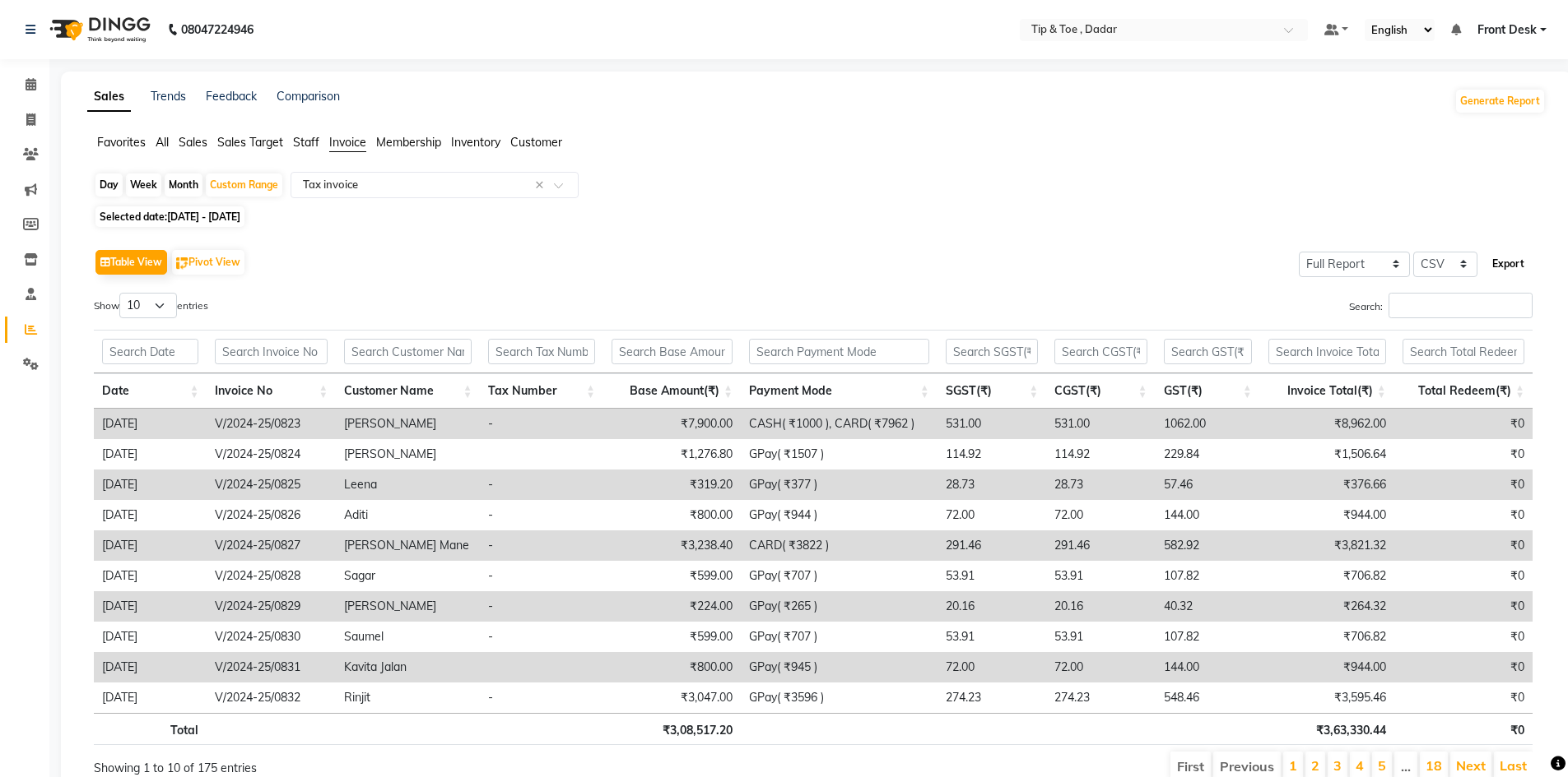
click at [1506, 258] on button "Export" at bounding box center [1508, 264] width 45 height 28
click at [1468, 266] on select "Select CSV PDF" at bounding box center [1445, 264] width 64 height 25
select select "pdf"
click at [1413, 252] on select "Select CSV PDF" at bounding box center [1445, 264] width 64 height 25
click at [240, 215] on span "[DATE] - [DATE]" at bounding box center [204, 216] width 73 height 12
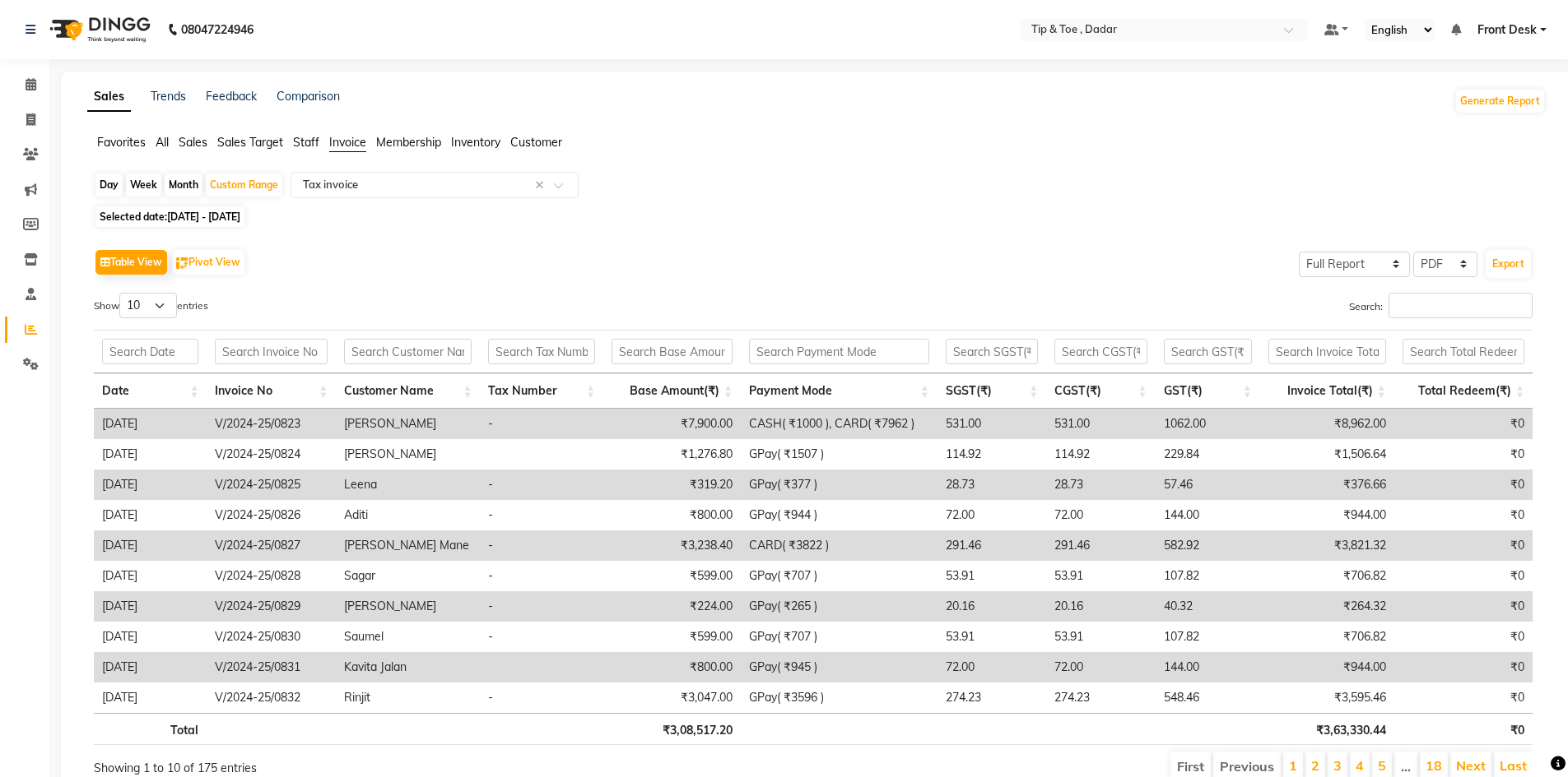
select select "10"
select select "2024"
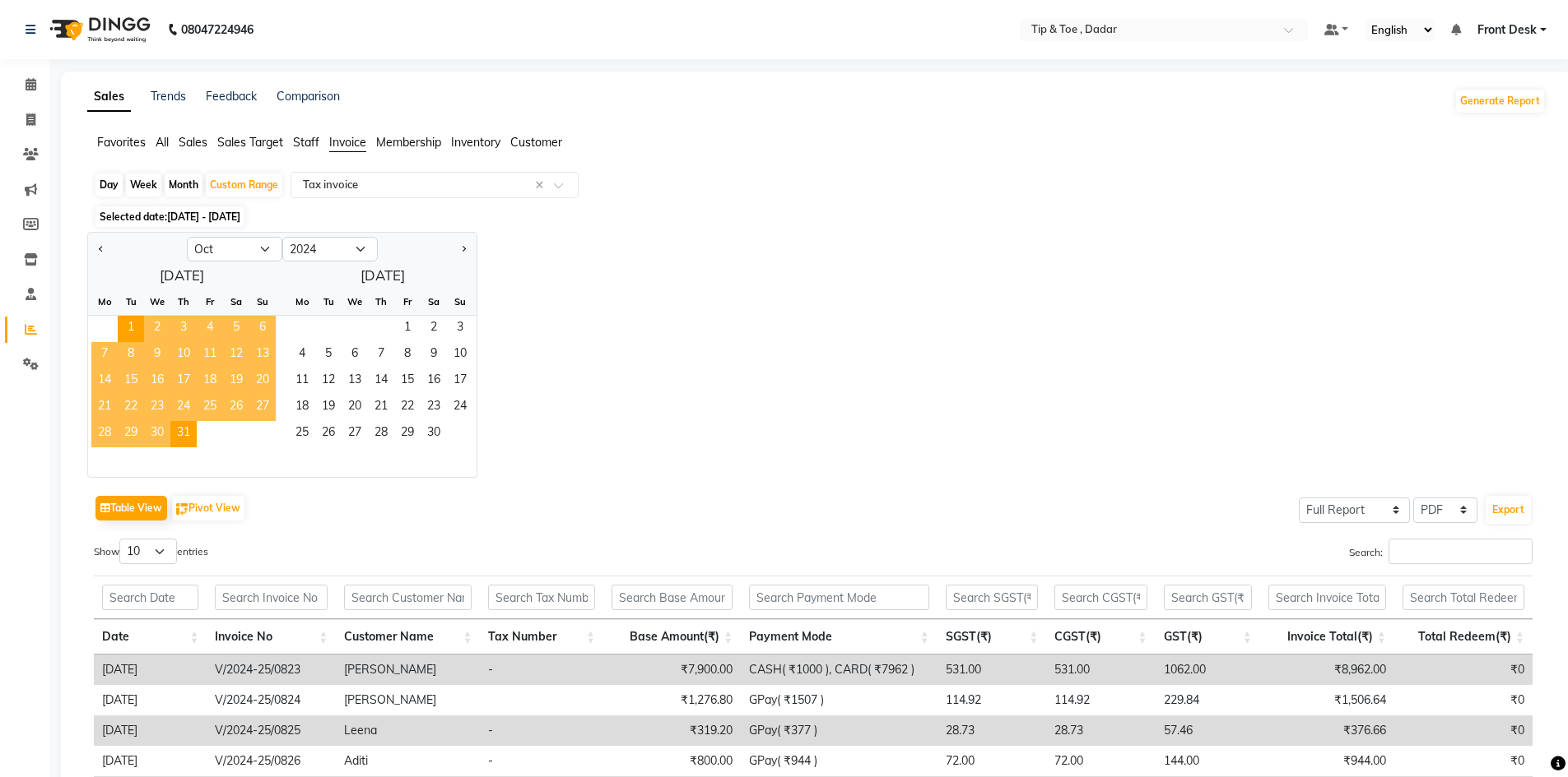
click at [788, 322] on div "Jan Feb Mar Apr May Jun [DATE] Aug Sep Oct Nov [DATE] 2015 2016 2017 2018 2019 …" at bounding box center [816, 354] width 1459 height 246
click at [399, 328] on span "1" at bounding box center [407, 329] width 26 height 26
select select "11"
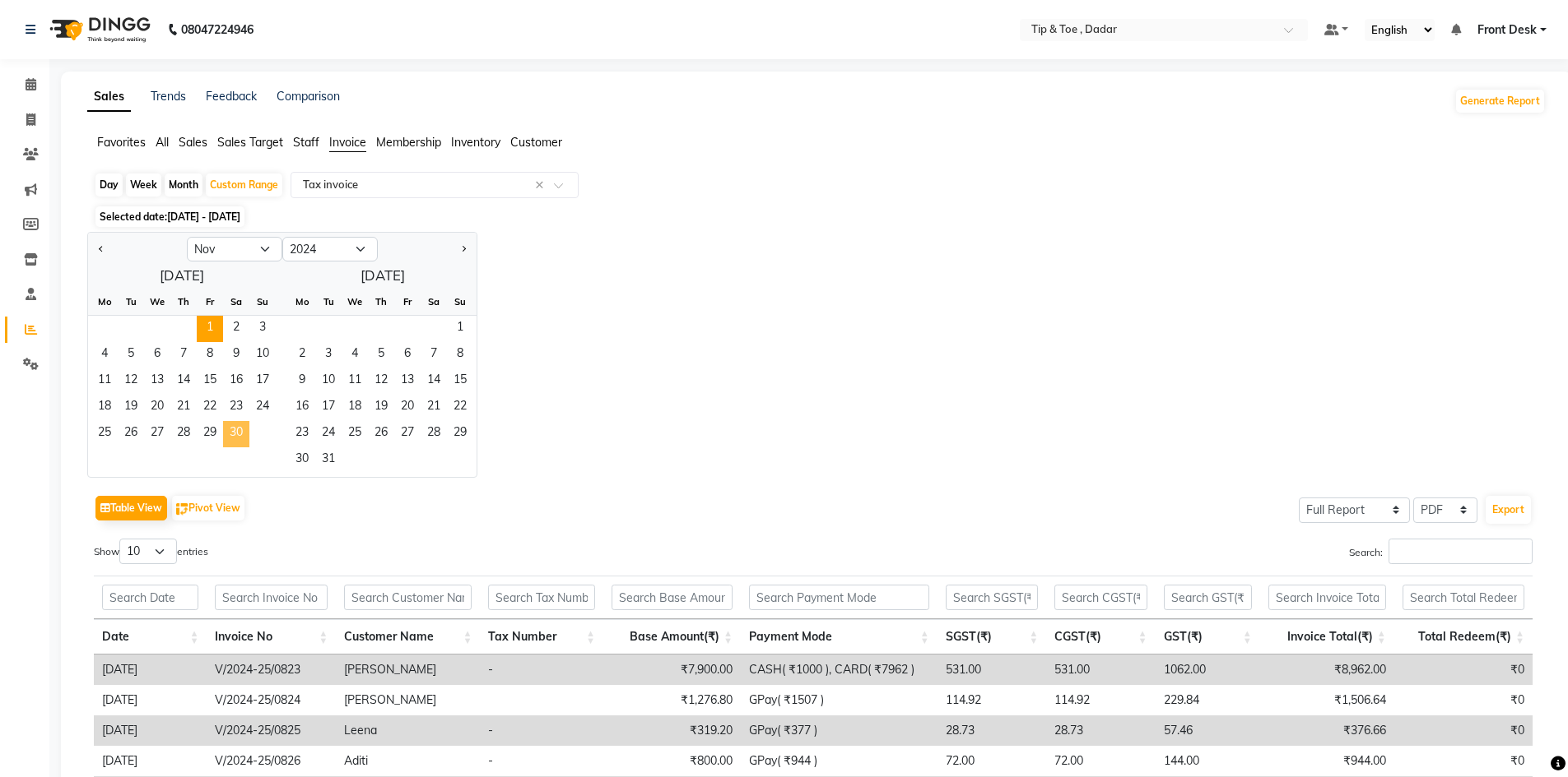
click at [241, 434] on span "30" at bounding box center [236, 434] width 26 height 26
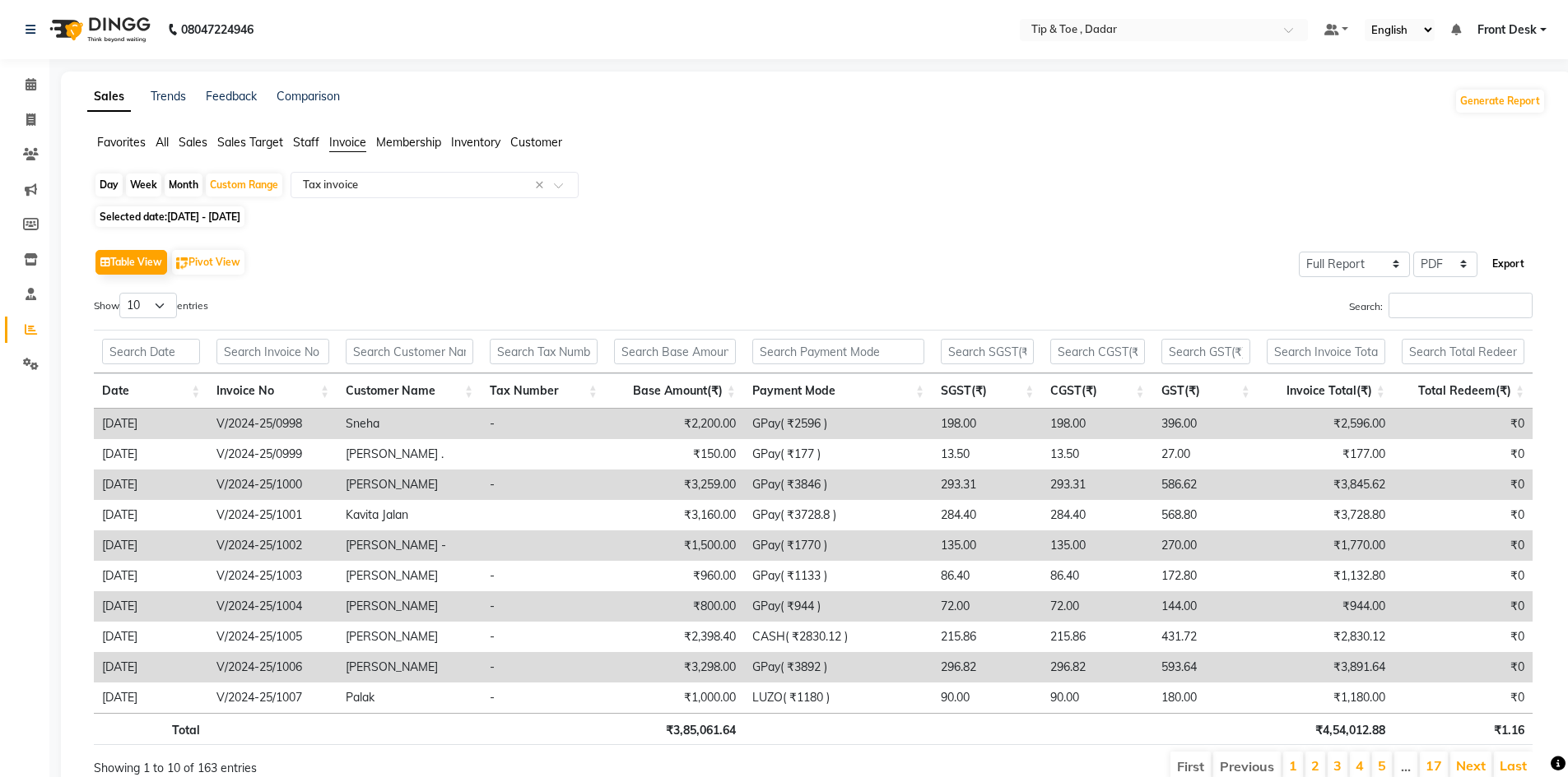
click at [1506, 263] on button "Export" at bounding box center [1508, 264] width 45 height 28
select select "monospace"
select select "12px"
select select "dynamic"
select select "A4"
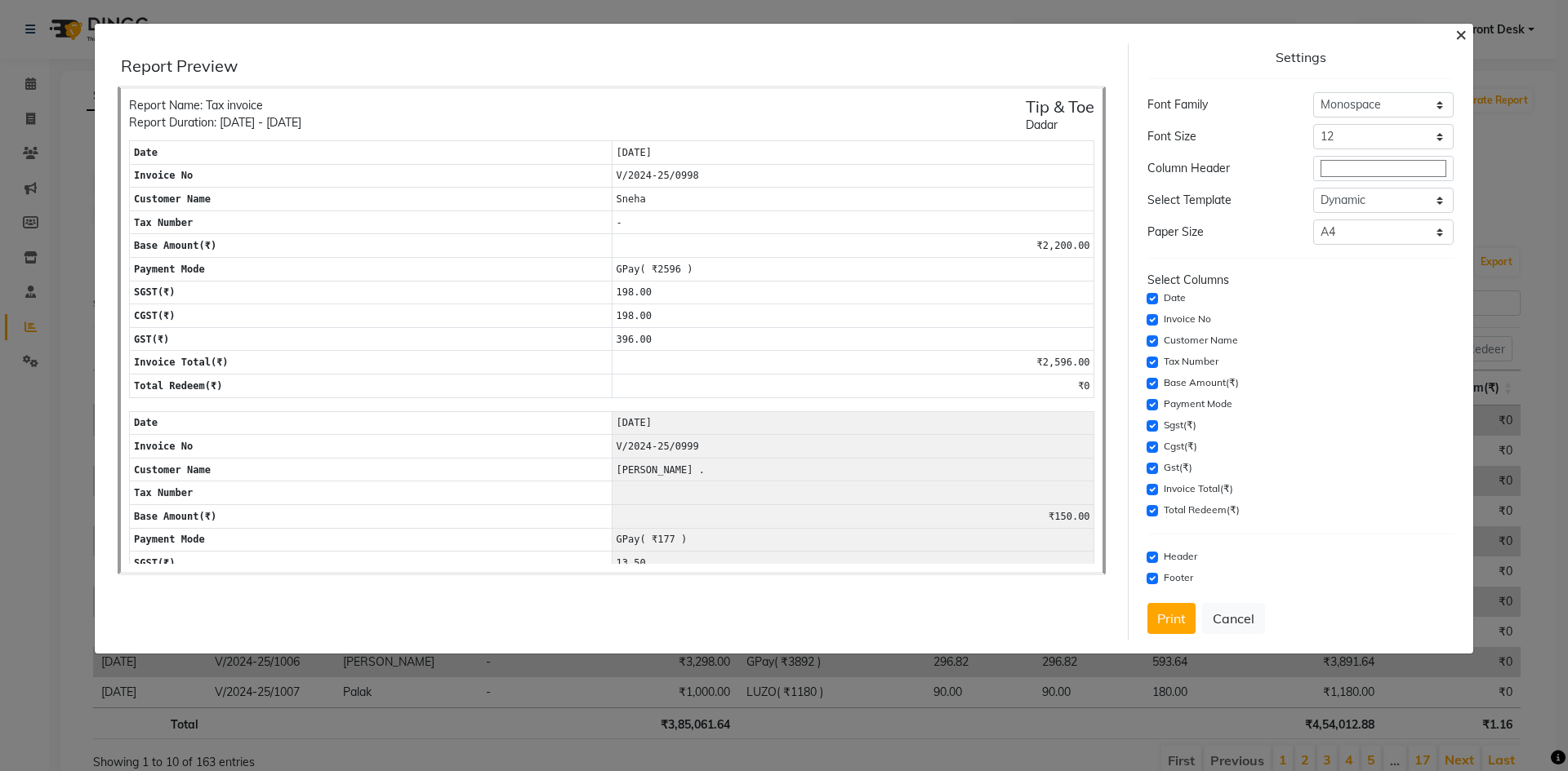
click at [1465, 31] on span "×" at bounding box center [1461, 33] width 11 height 24
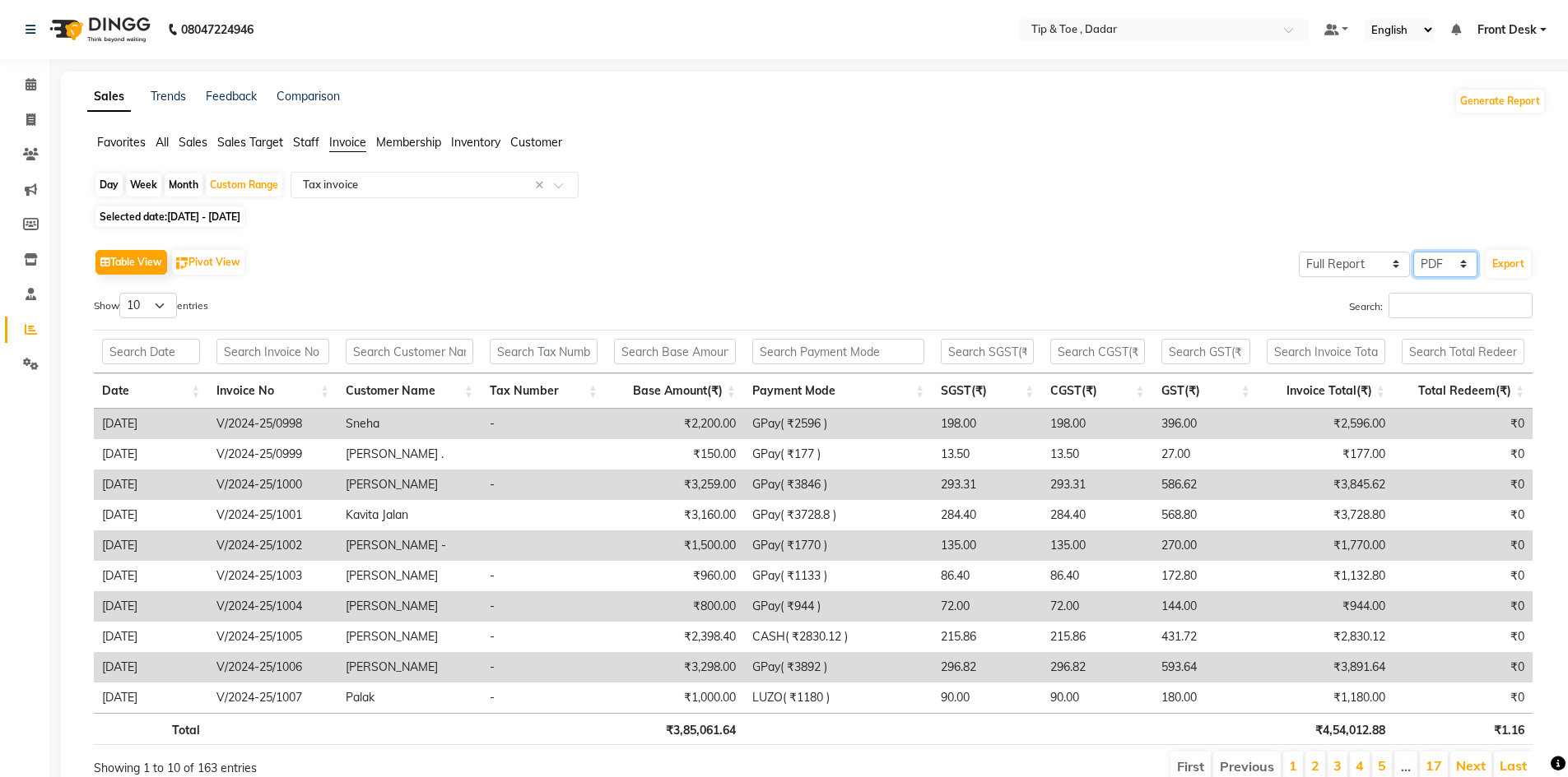
click at [1468, 262] on select "Select CSV PDF" at bounding box center [1445, 264] width 64 height 25
select select "csv"
click at [1413, 252] on select "Select CSV PDF" at bounding box center [1445, 264] width 64 height 25
click at [1495, 262] on button "Export" at bounding box center [1508, 264] width 45 height 28
click at [235, 210] on span "[DATE] - [DATE]" at bounding box center [204, 216] width 73 height 12
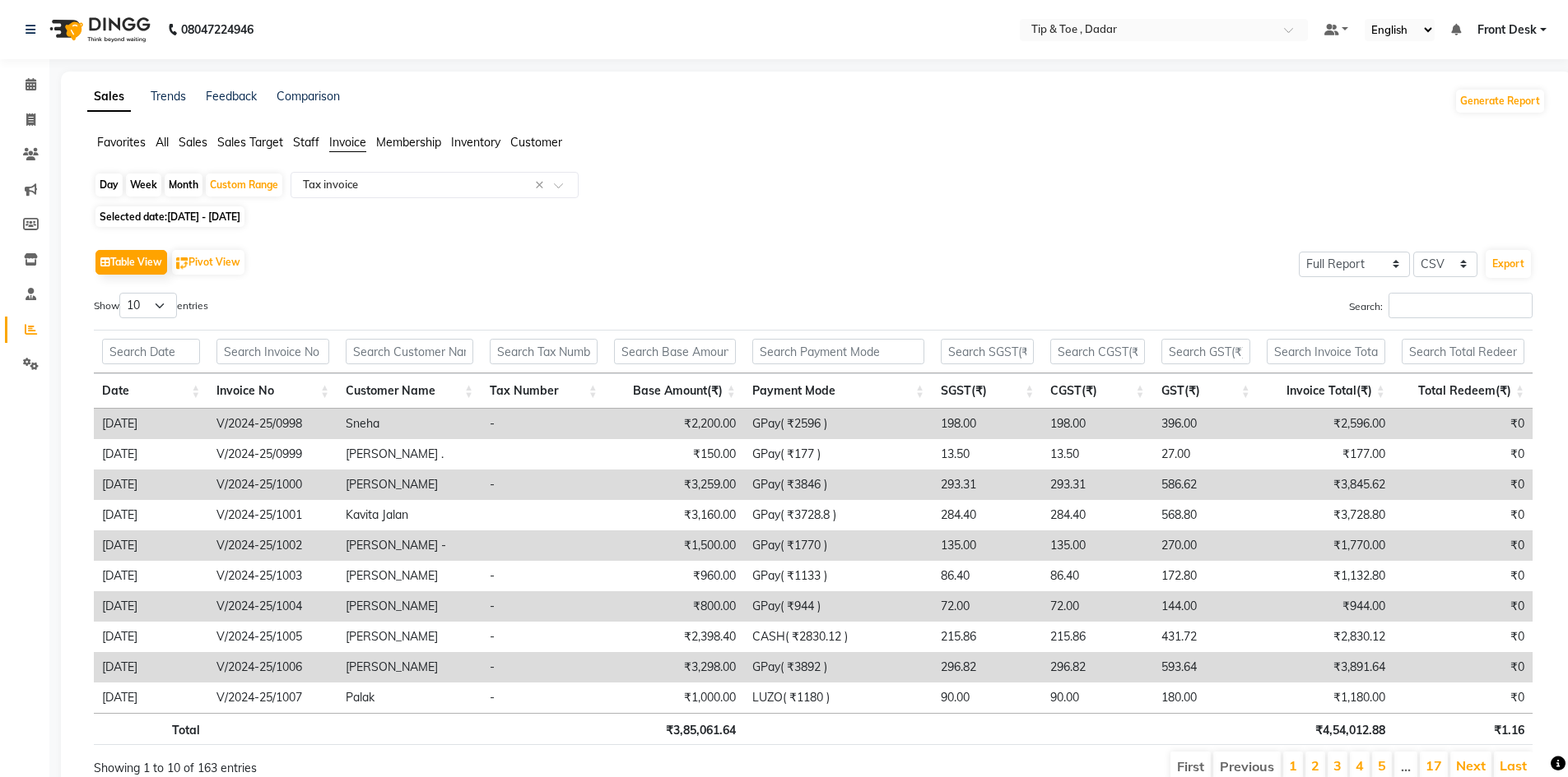
select select "11"
select select "2024"
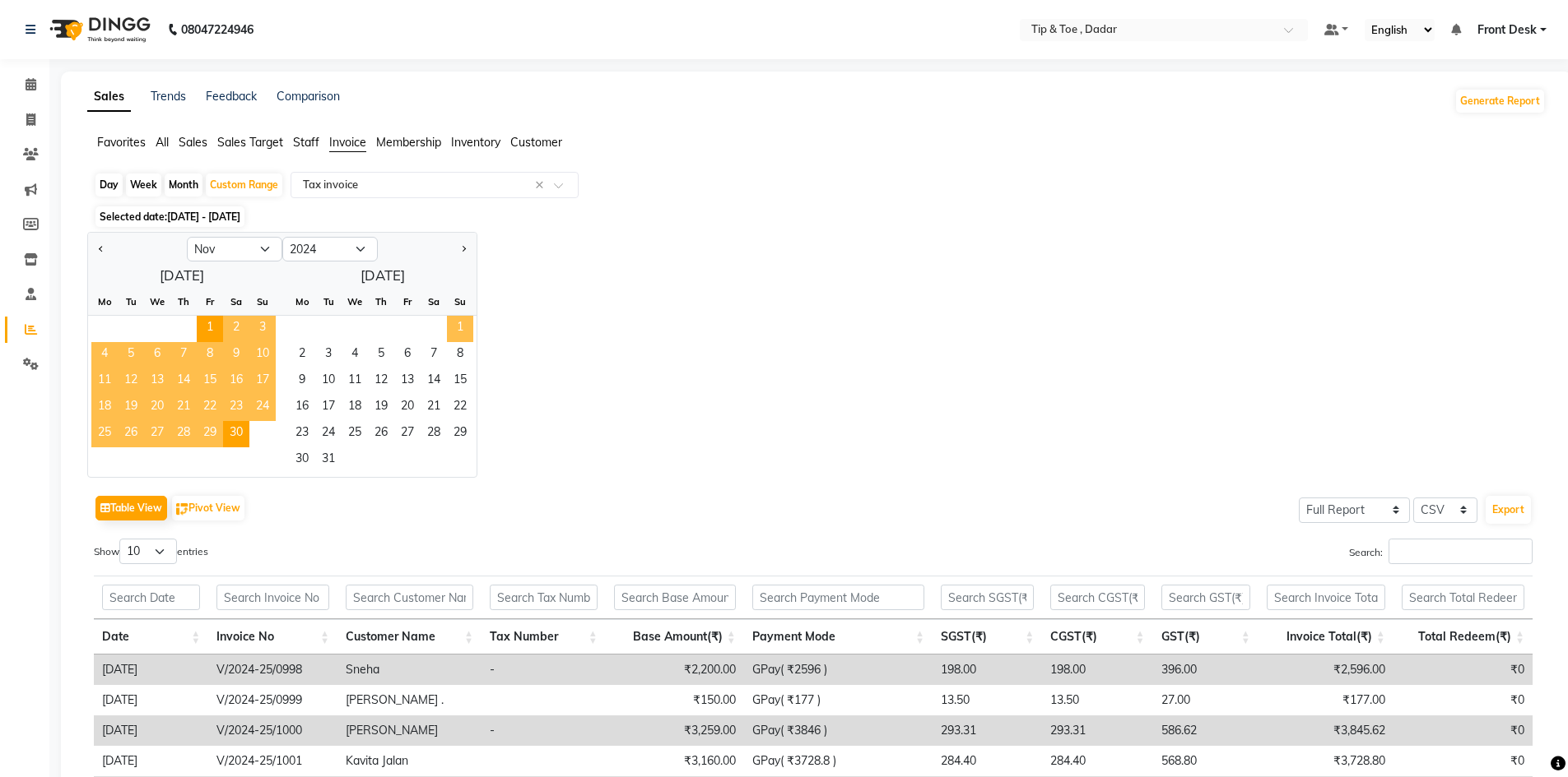
click at [463, 328] on span "1" at bounding box center [460, 329] width 26 height 26
select select "12"
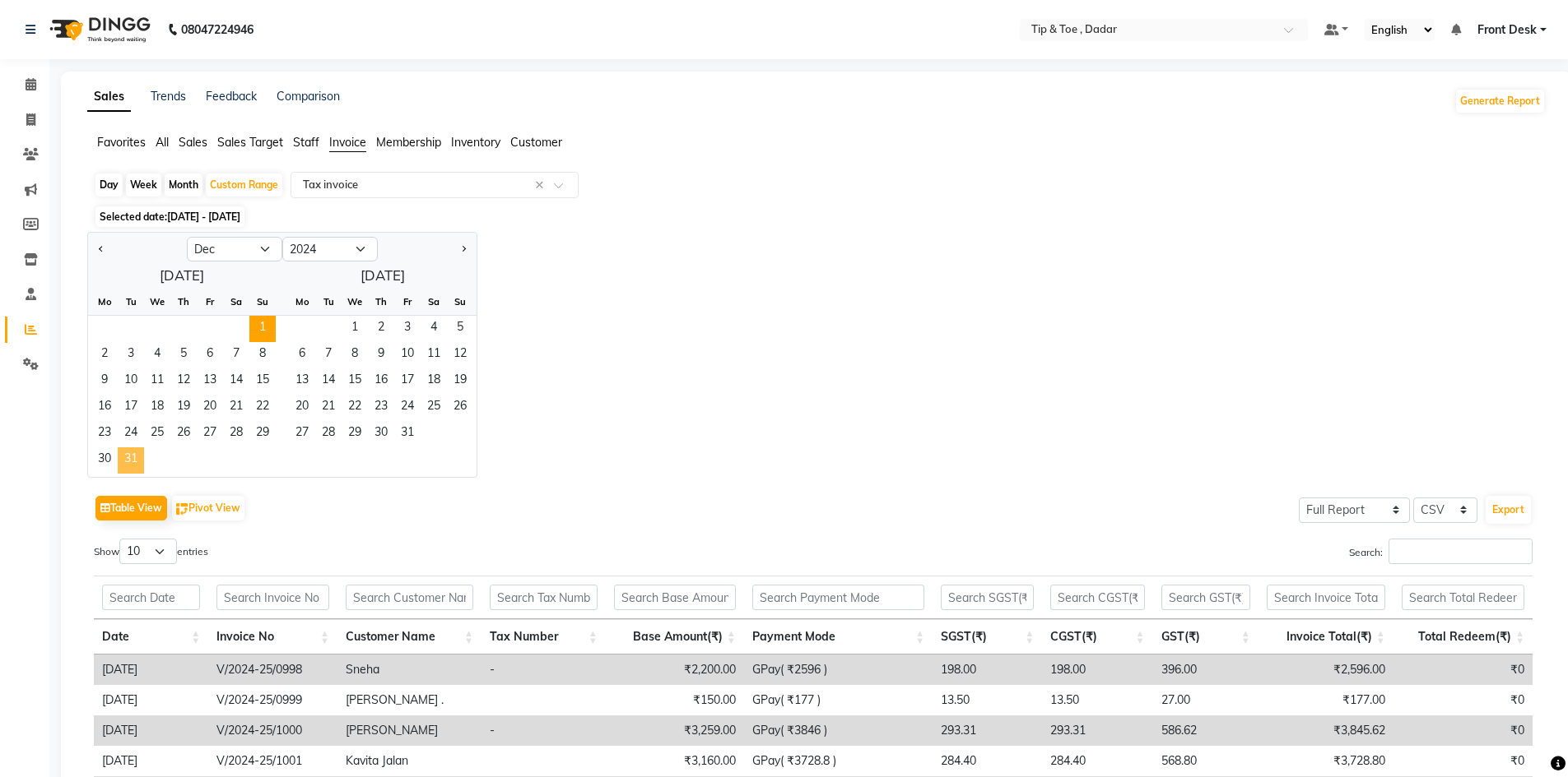
click at [136, 459] on span "31" at bounding box center [131, 460] width 26 height 26
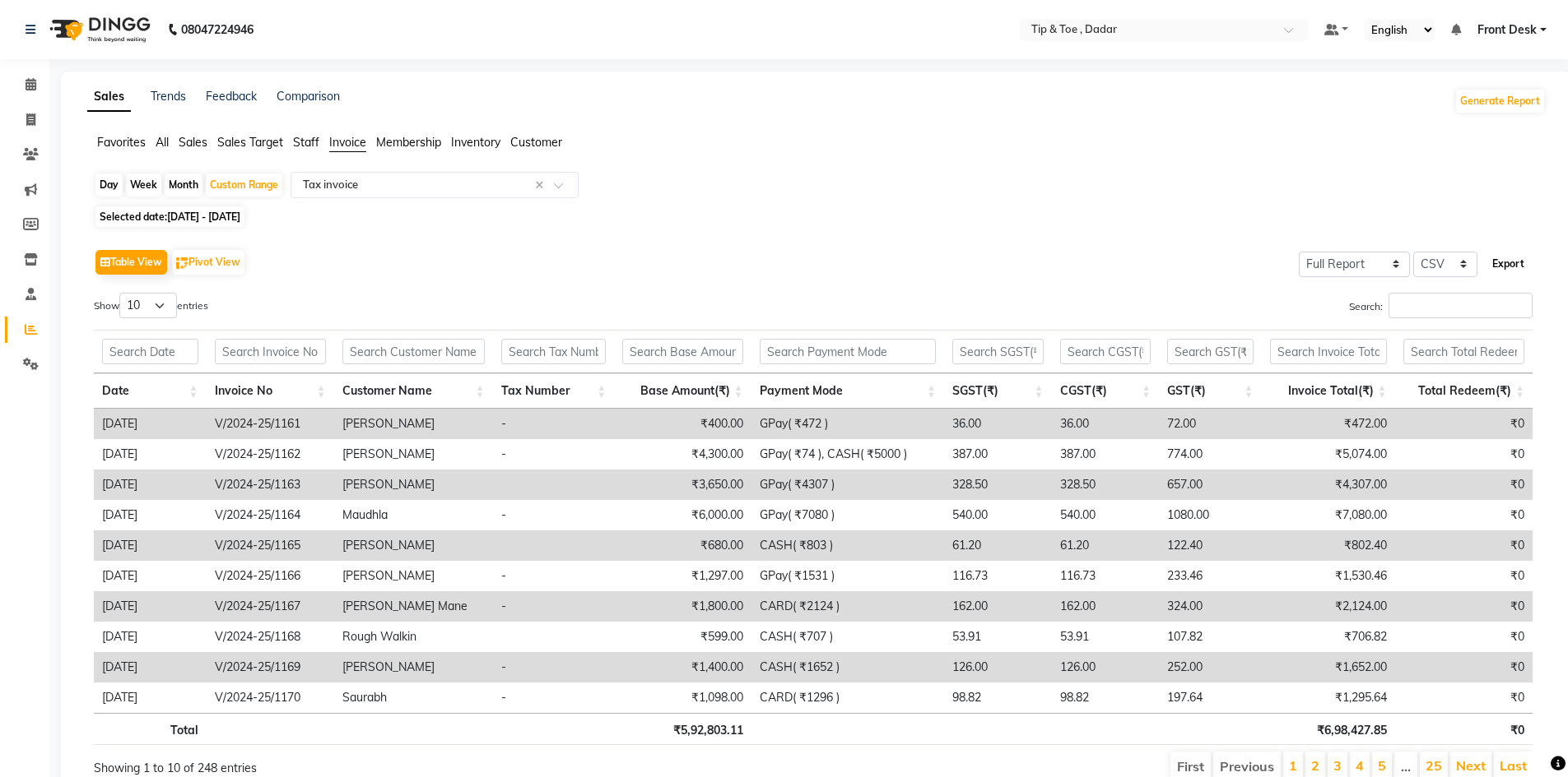
click at [1517, 267] on button "Export" at bounding box center [1508, 264] width 45 height 28
click at [240, 219] on span "[DATE] - [DATE]" at bounding box center [204, 216] width 73 height 12
select select "12"
select select "2024"
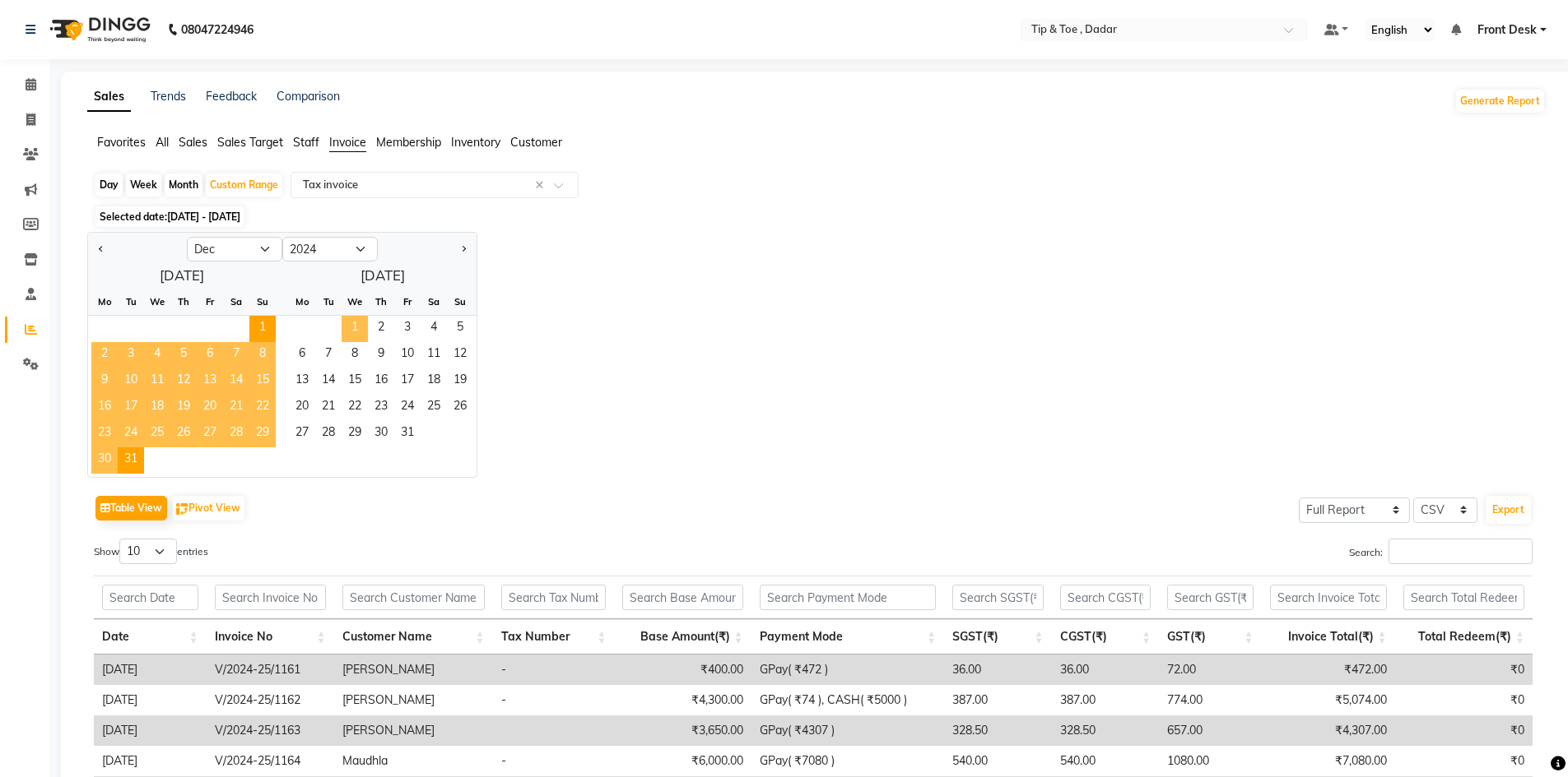
click at [351, 321] on span "1" at bounding box center [355, 329] width 26 height 26
select select "1"
select select "2025"
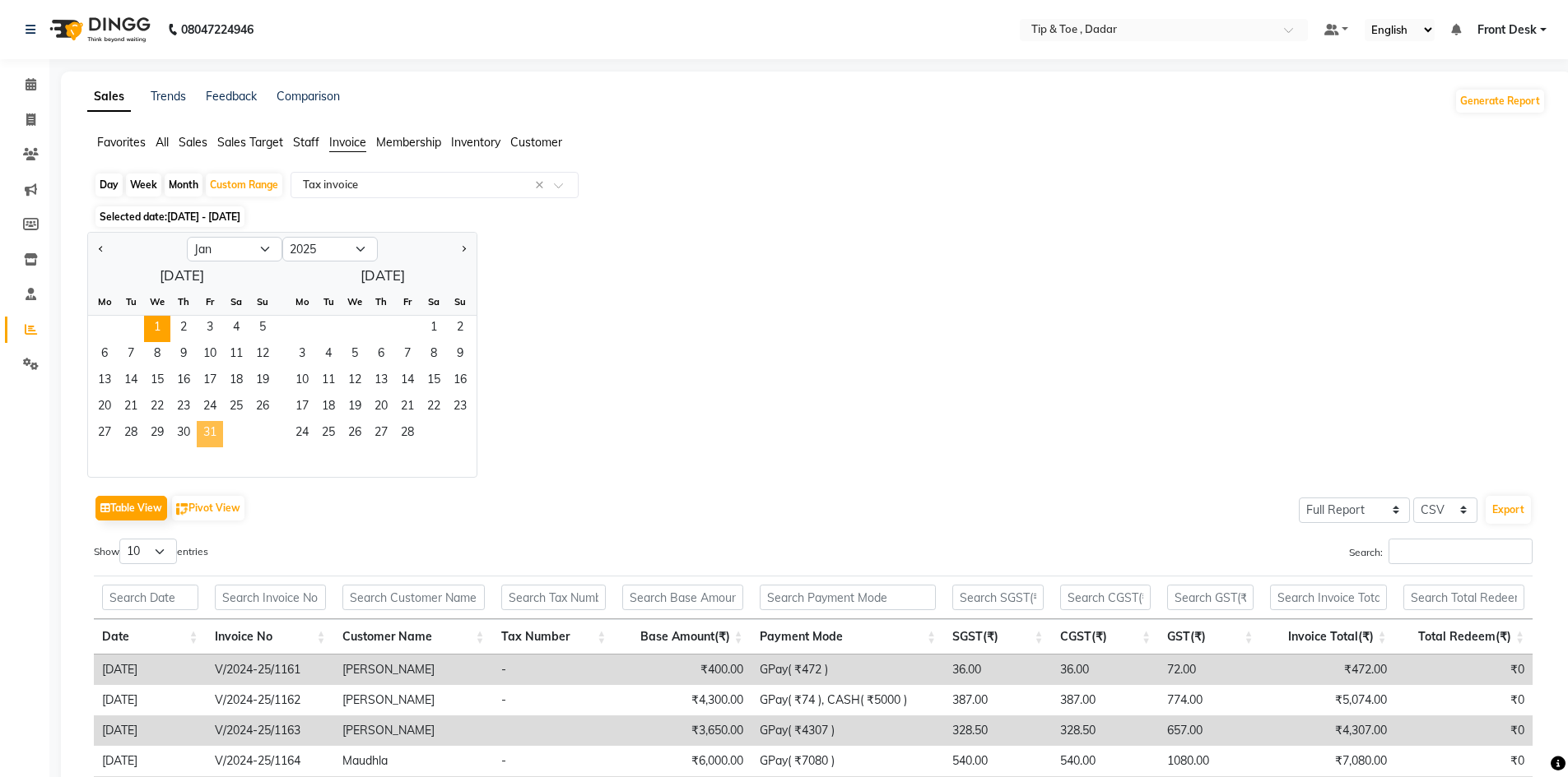
click at [210, 433] on span "31" at bounding box center [210, 434] width 26 height 26
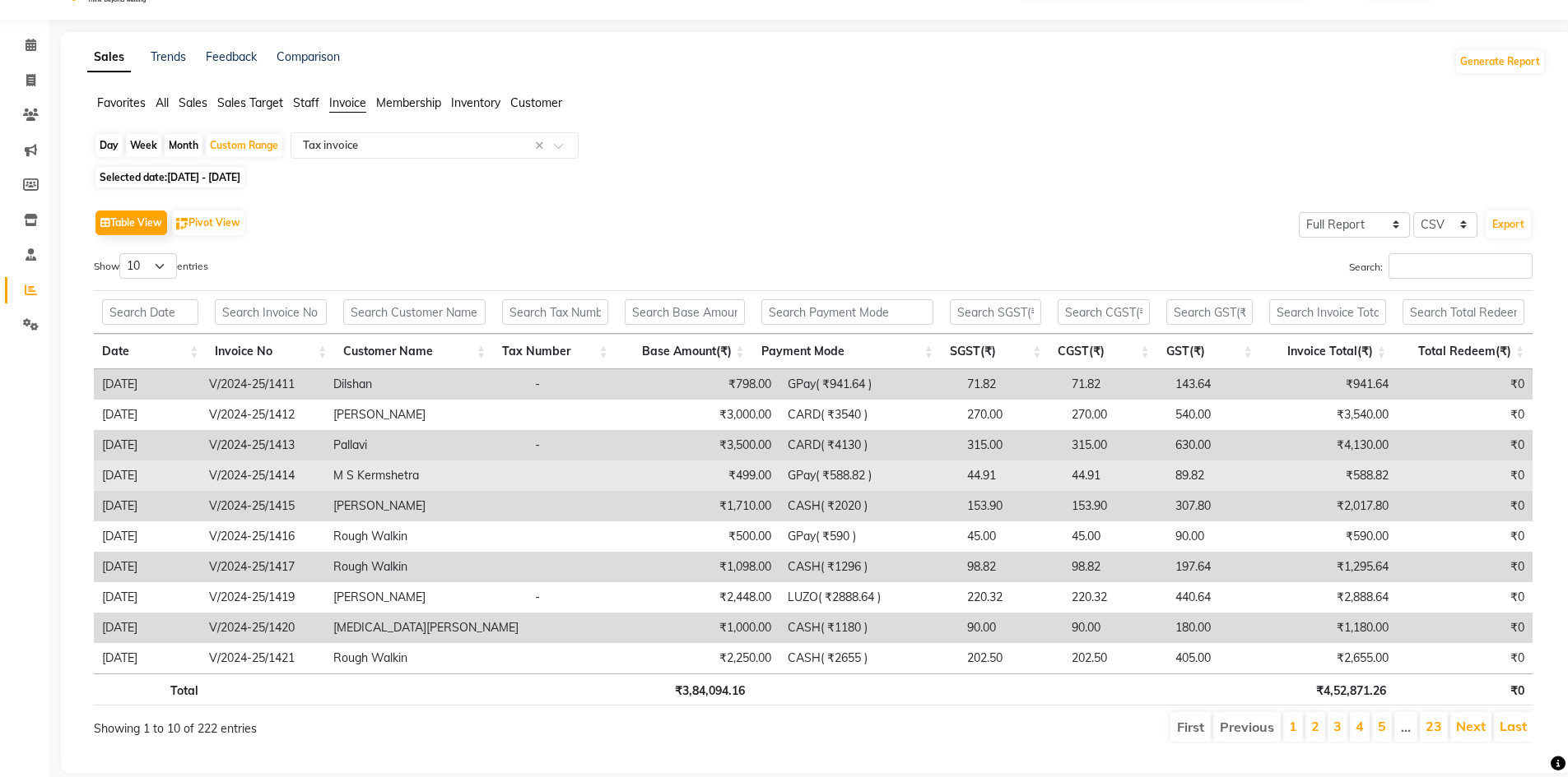
scroll to position [73, 0]
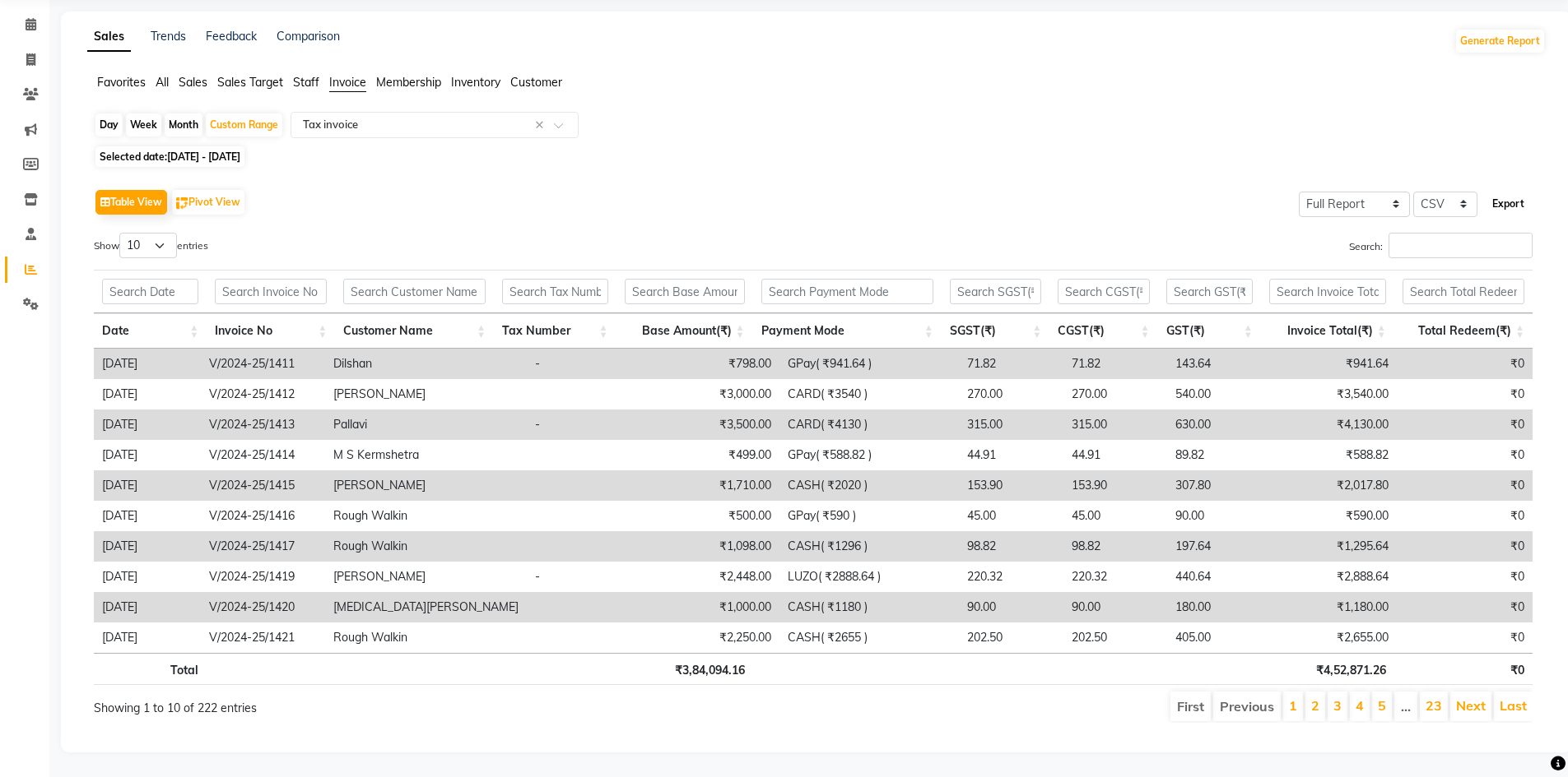
click at [1496, 190] on button "Export" at bounding box center [1508, 204] width 45 height 28
click at [223, 150] on span "[DATE] - [DATE]" at bounding box center [204, 156] width 73 height 12
select select "2025"
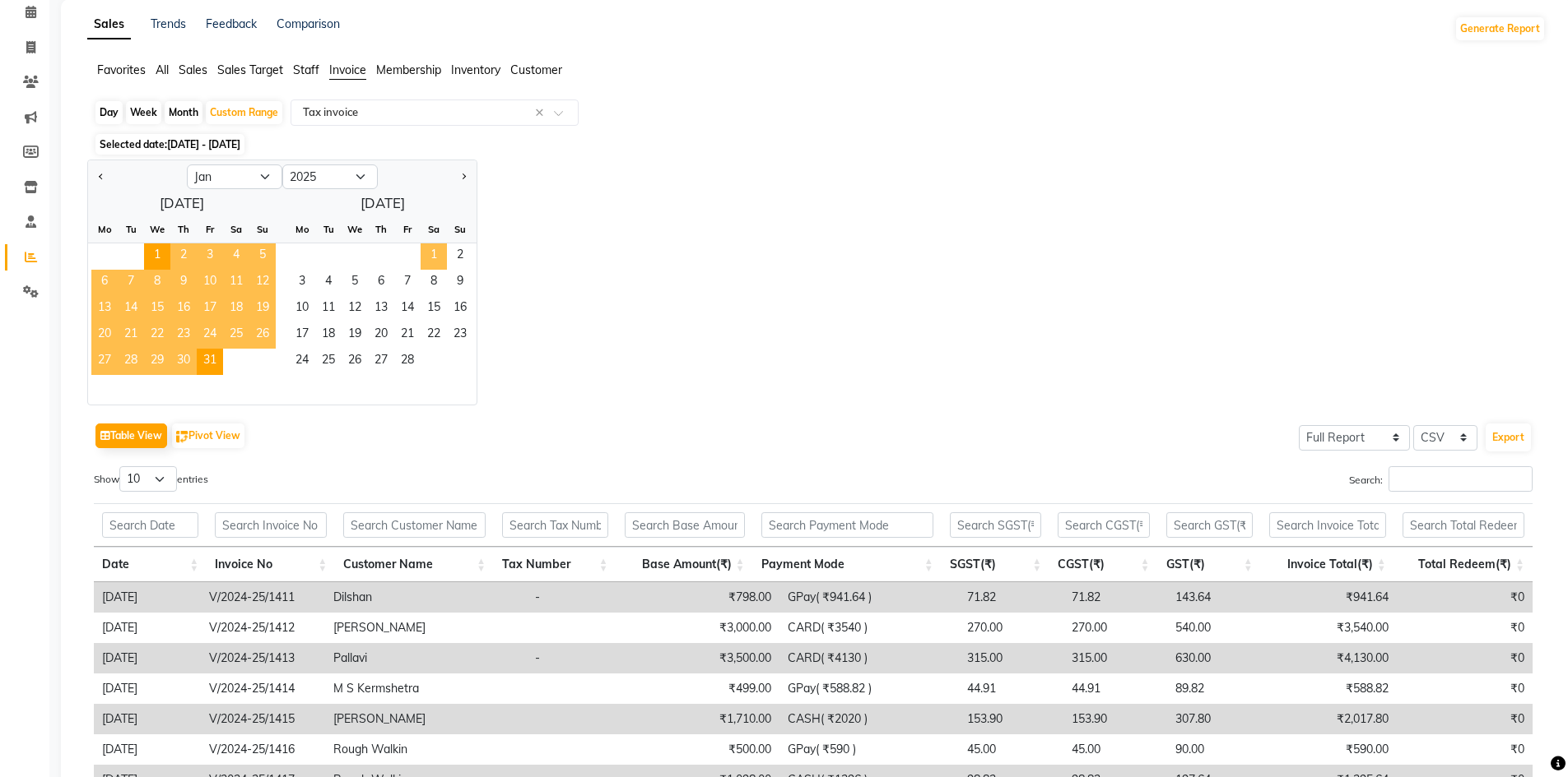
click at [425, 256] on span "1" at bounding box center [434, 257] width 26 height 26
select select "2"
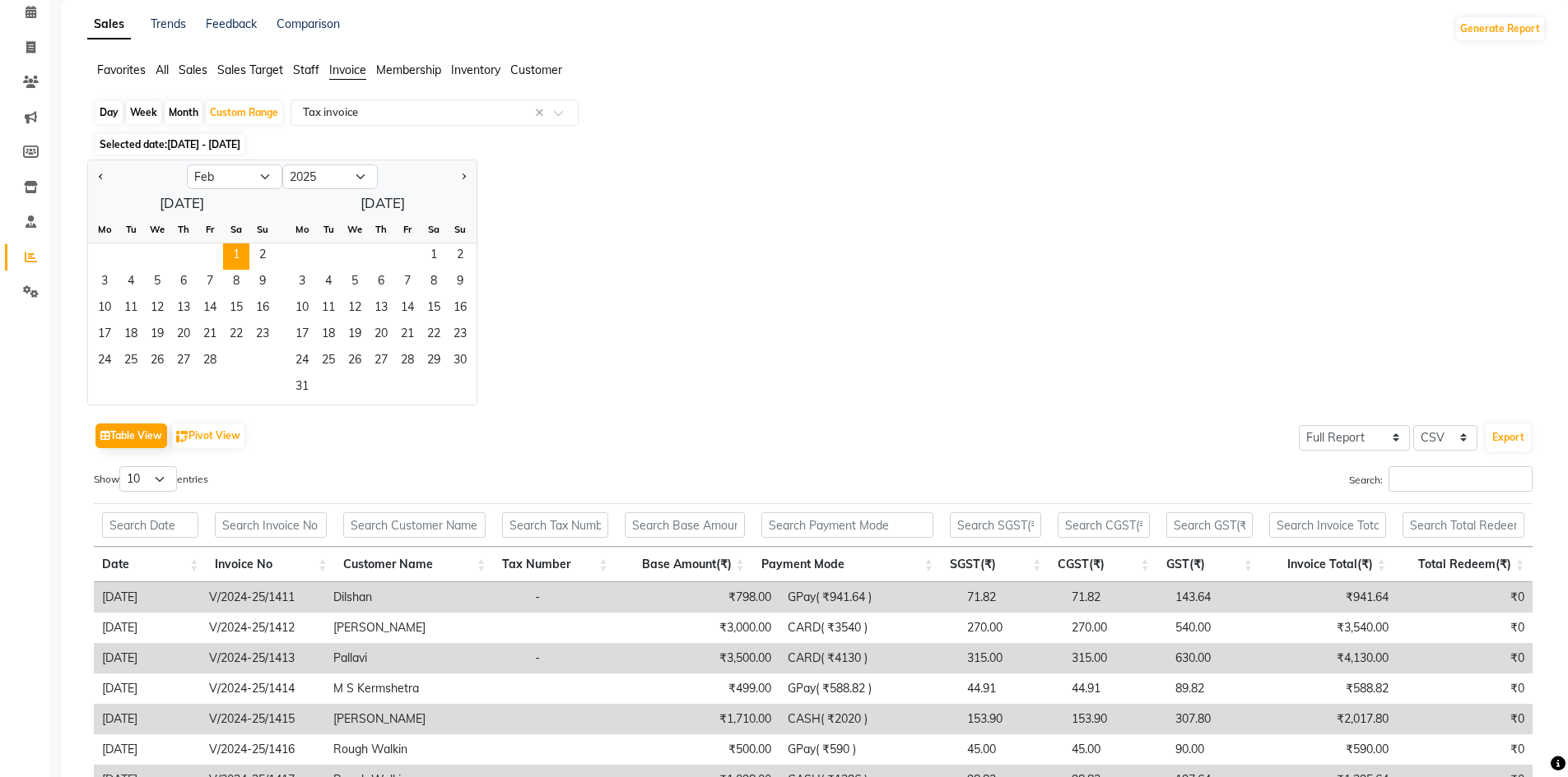
scroll to position [0, 0]
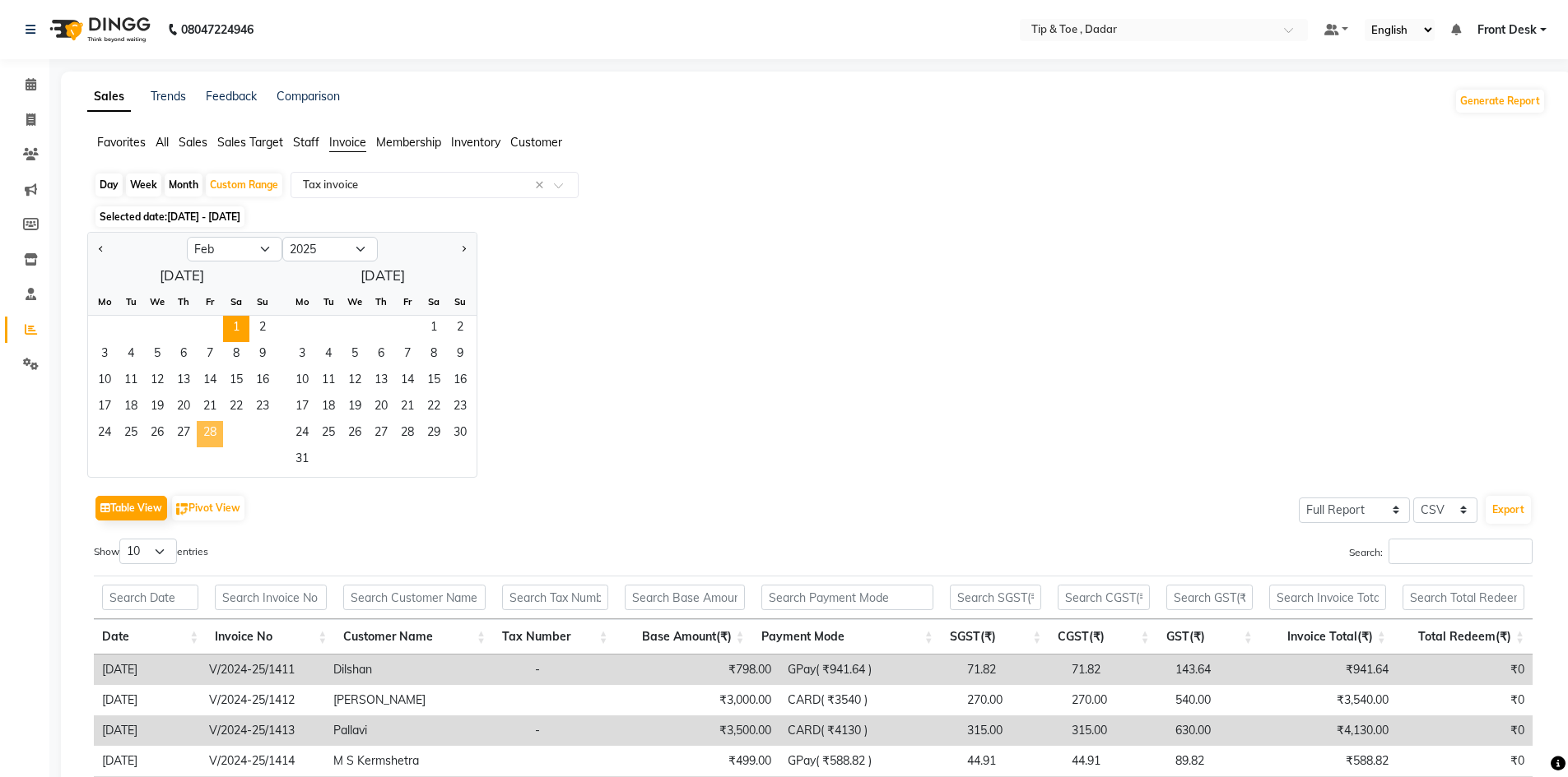
click at [205, 435] on span "28" at bounding box center [210, 434] width 26 height 26
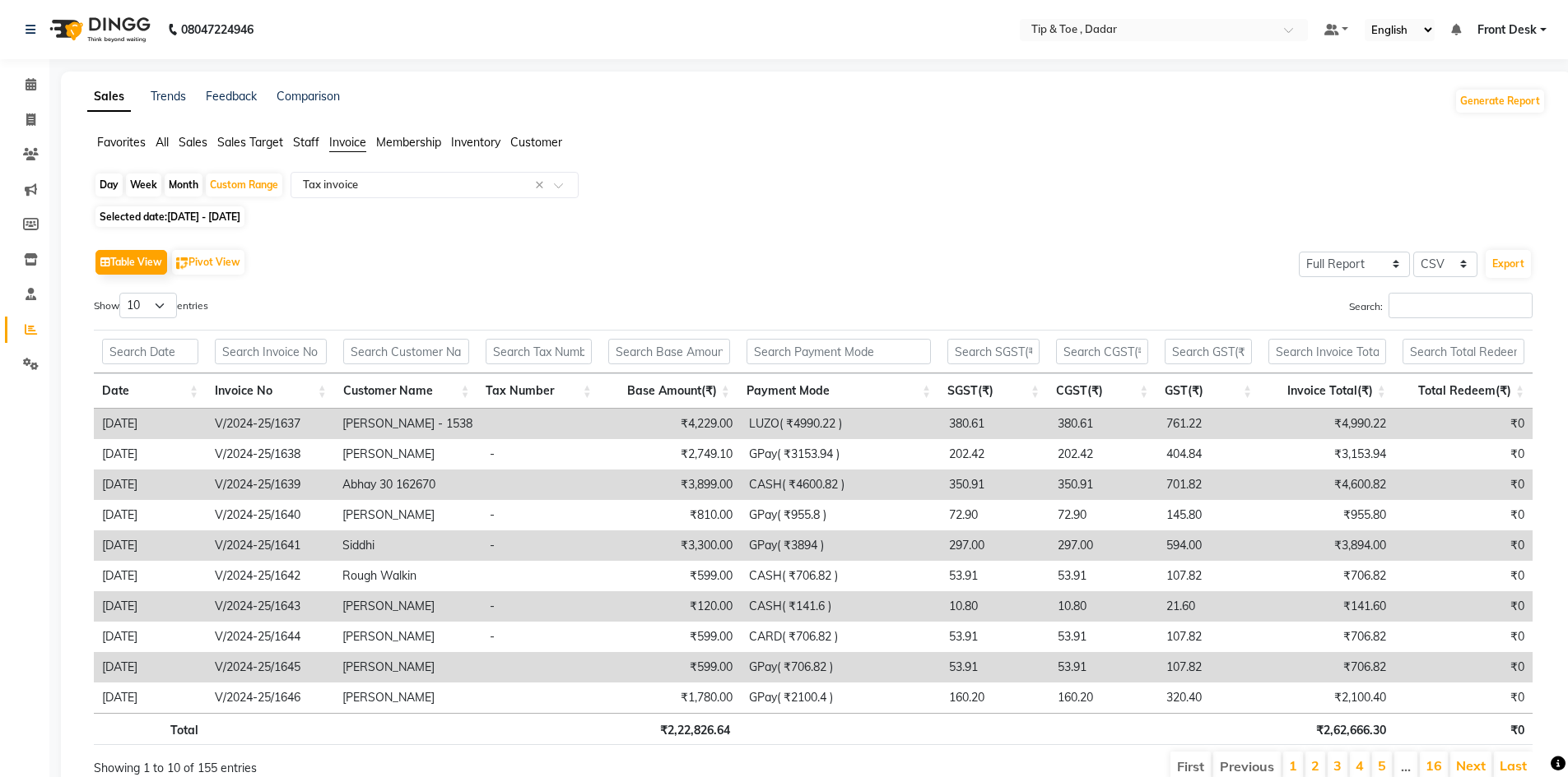
scroll to position [73, 0]
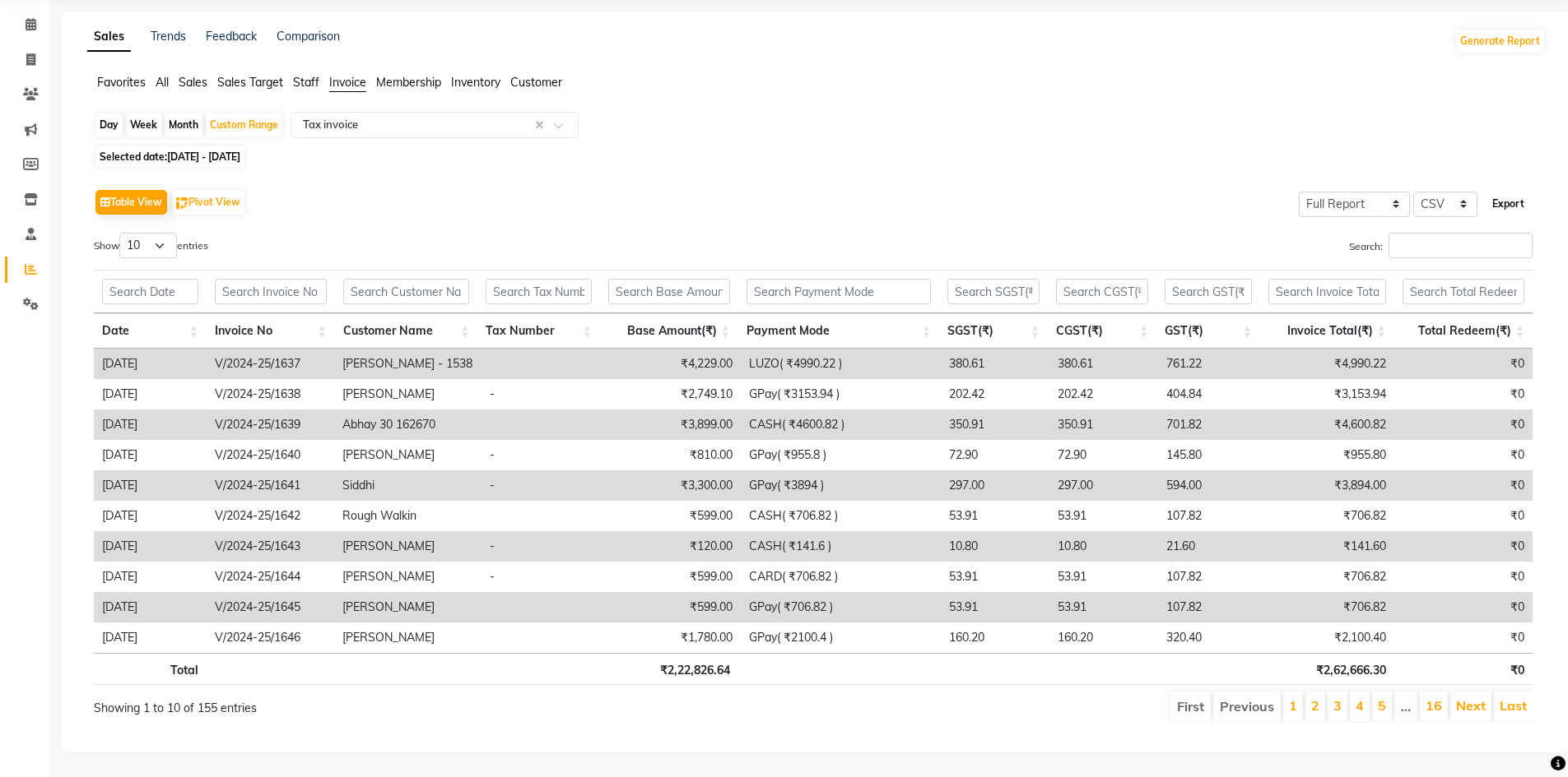
click at [1521, 191] on button "Export" at bounding box center [1508, 204] width 45 height 28
click at [245, 147] on span "Selected date: [DATE] - [DATE]" at bounding box center [169, 157] width 149 height 21
select select "2"
select select "2025"
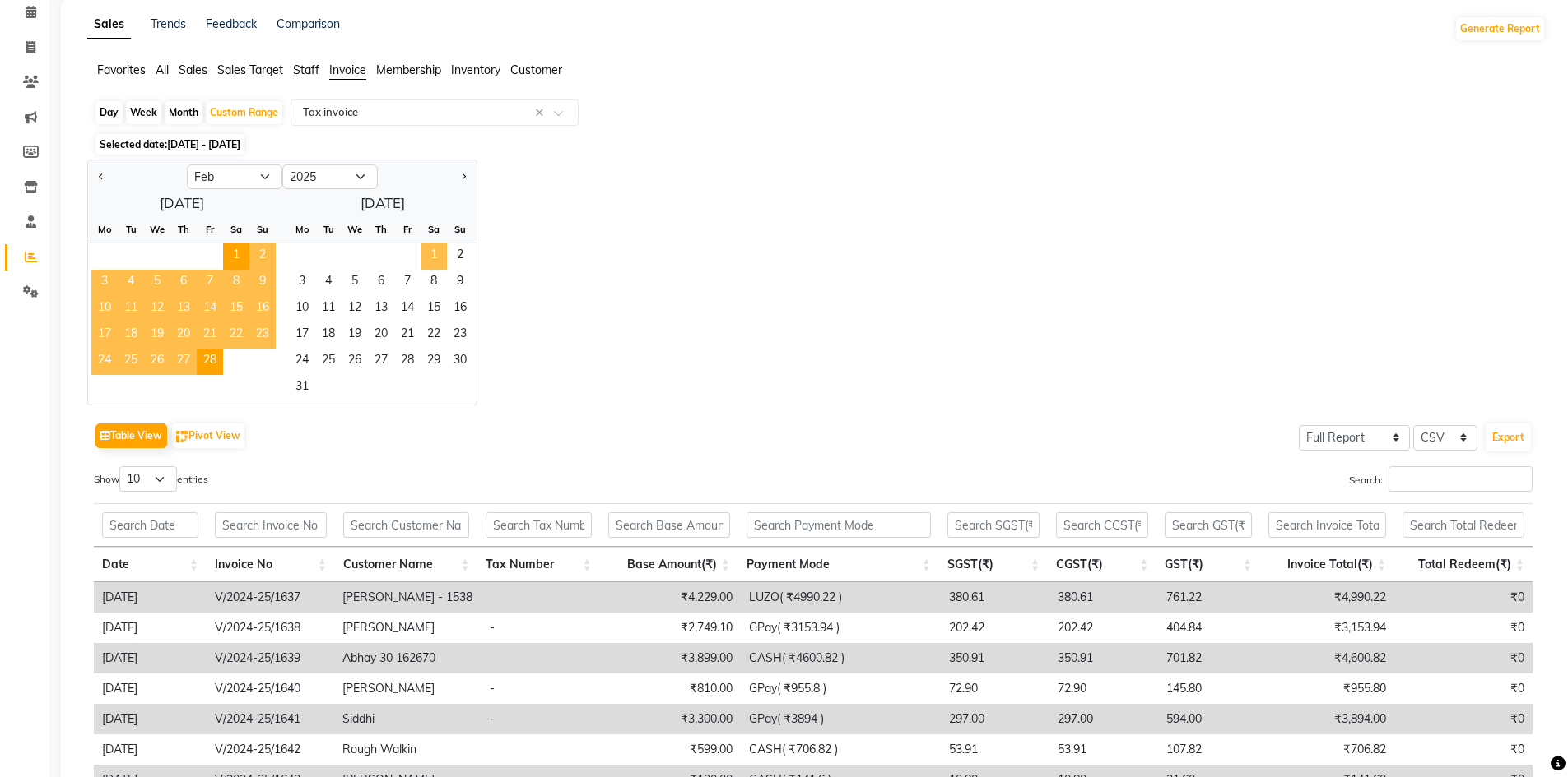
click at [422, 251] on span "1" at bounding box center [434, 257] width 26 height 26
select select "3"
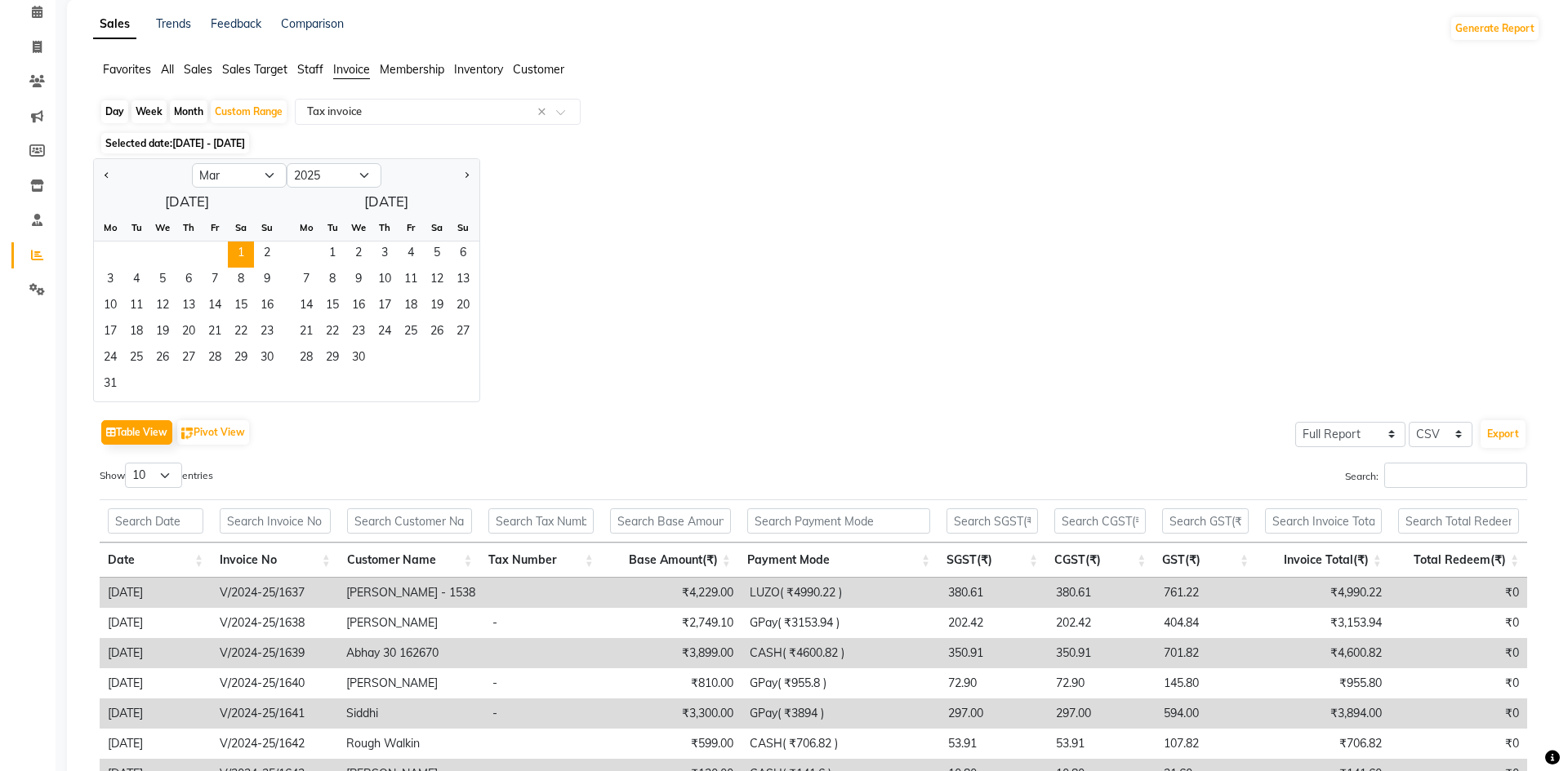
scroll to position [0, 0]
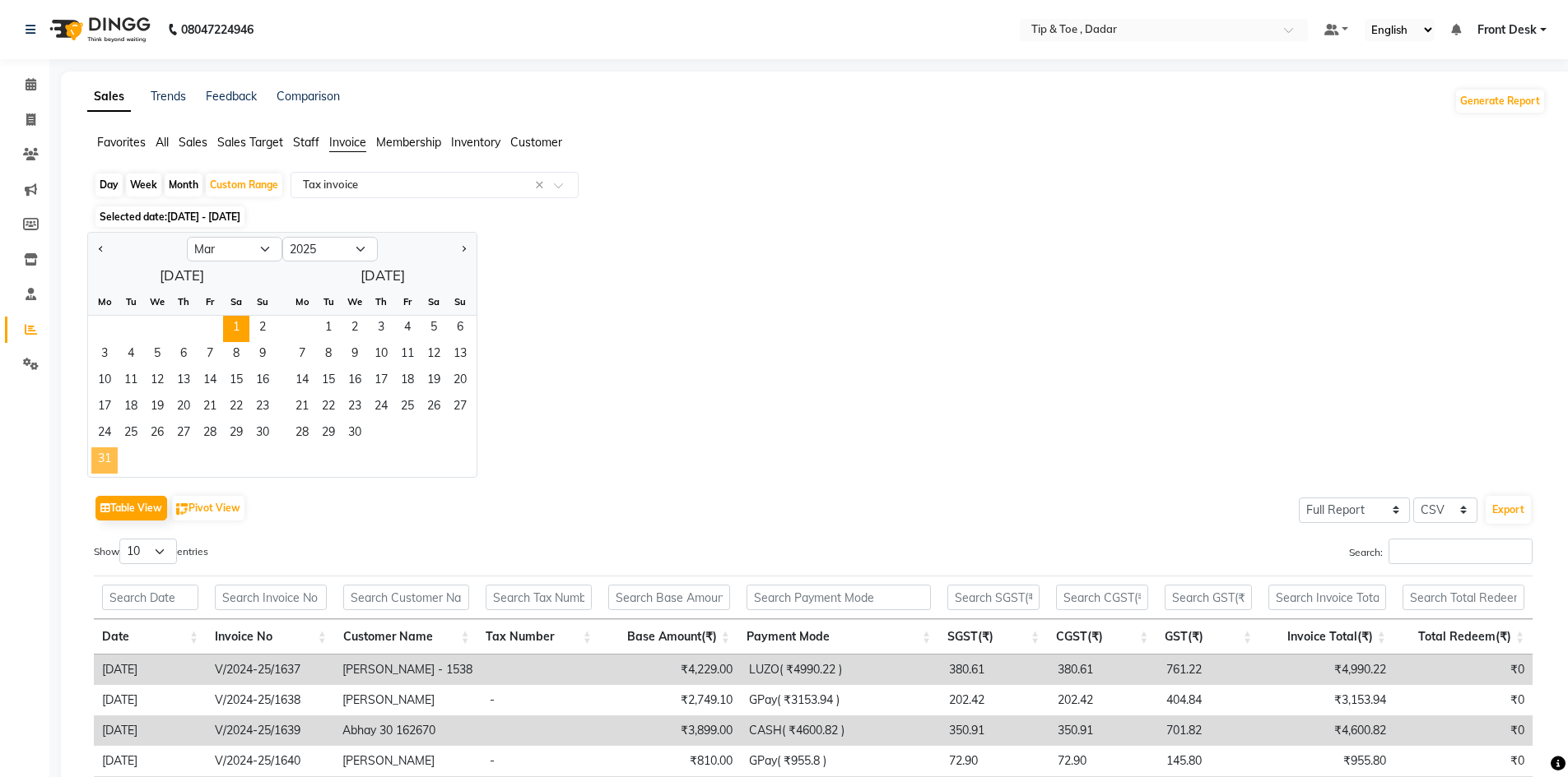
click at [94, 456] on span "31" at bounding box center [105, 460] width 26 height 26
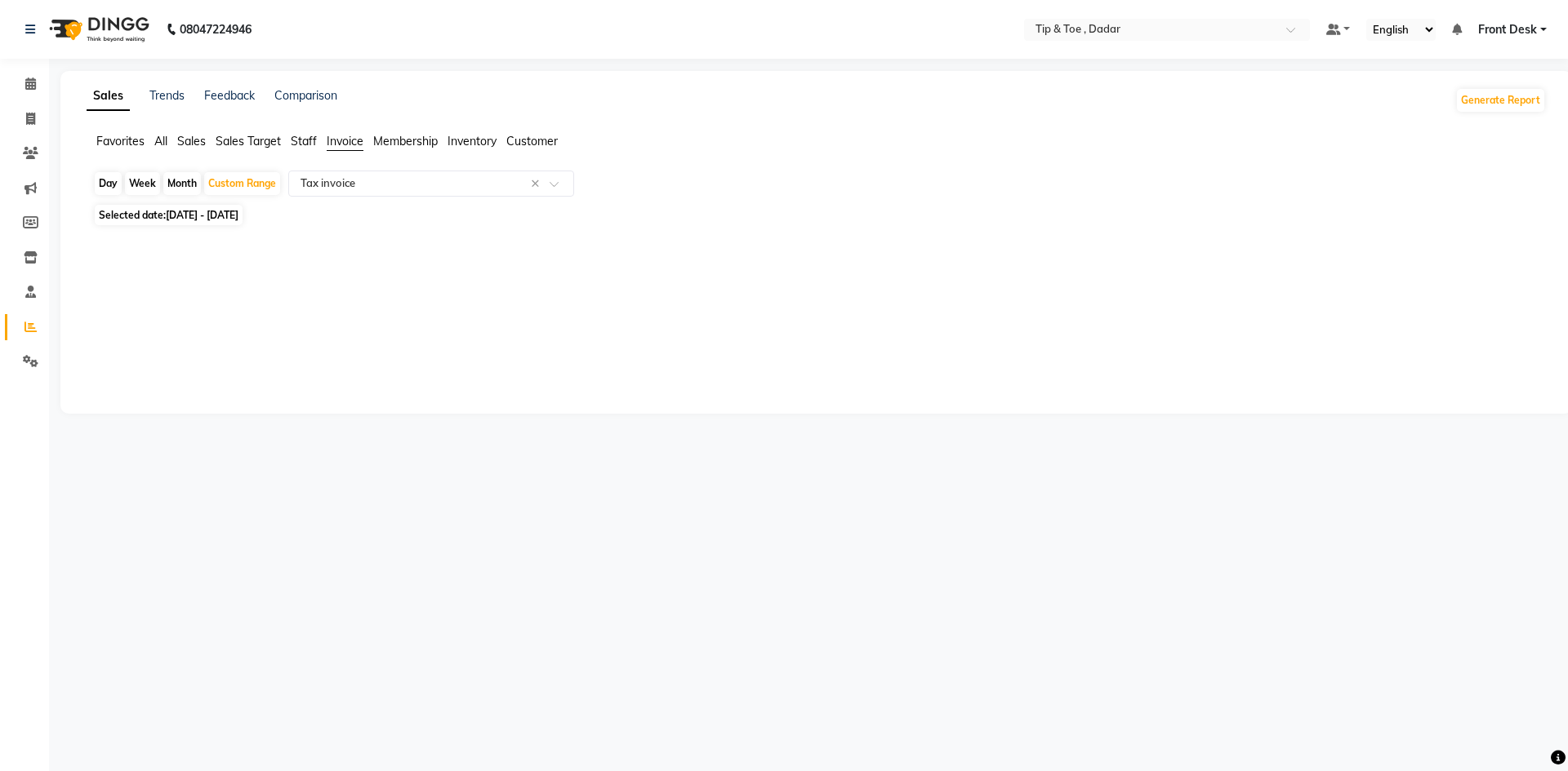
click at [238, 216] on span "[DATE] - [DATE]" at bounding box center [202, 214] width 72 height 12
select select "3"
select select "2025"
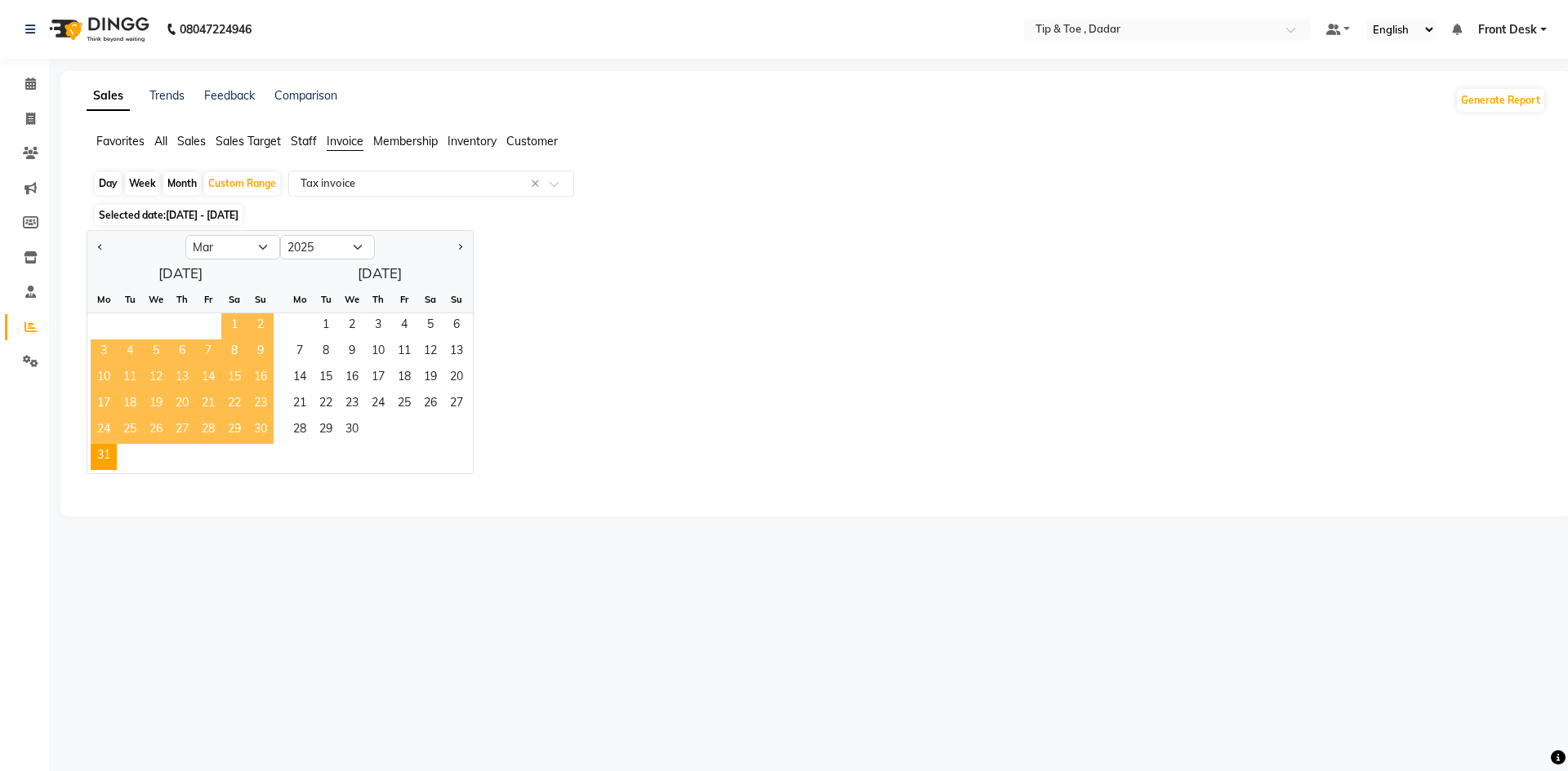
click at [227, 325] on span "1" at bounding box center [235, 326] width 26 height 26
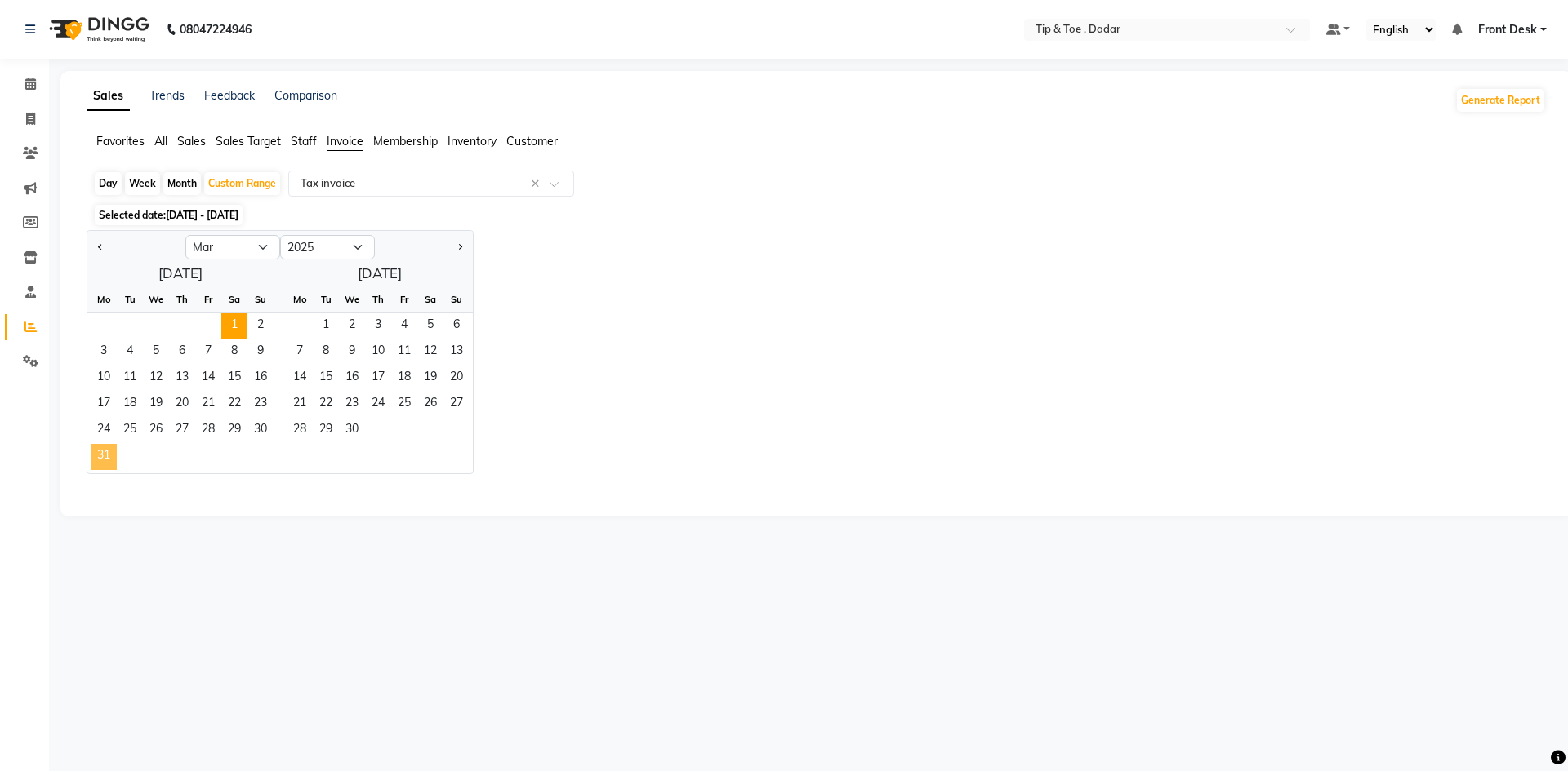
click at [95, 461] on span "31" at bounding box center [104, 457] width 26 height 26
